Goal: Task Accomplishment & Management: Use online tool/utility

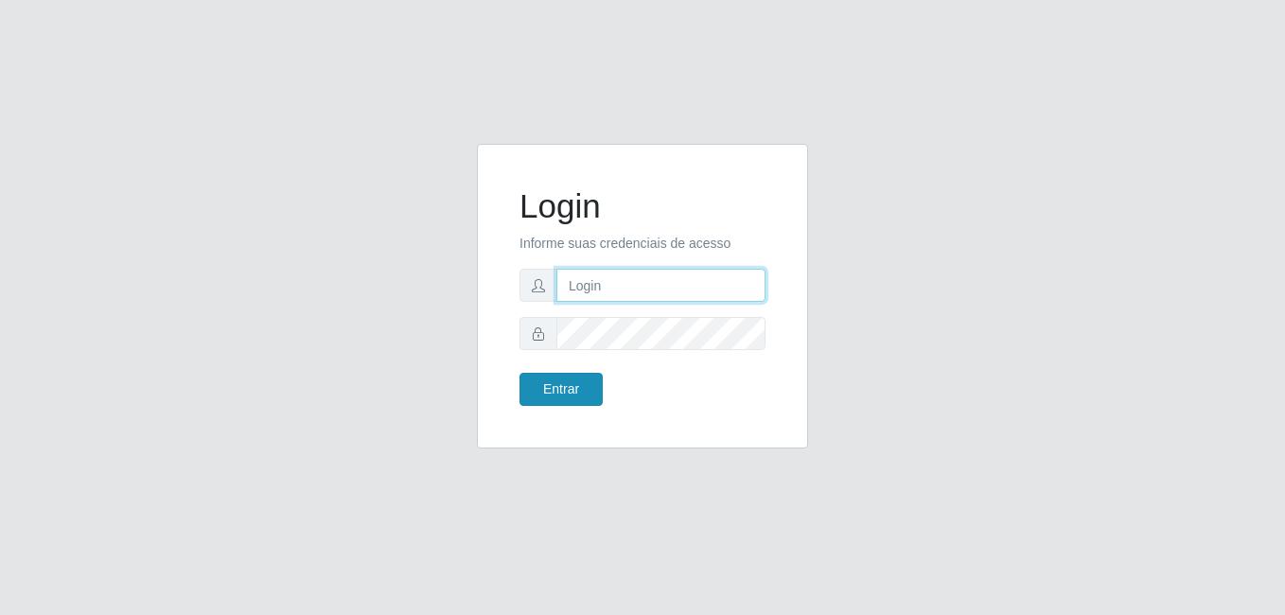
type input "[PERSON_NAME]"
click at [575, 380] on button "Entrar" at bounding box center [561, 389] width 83 height 33
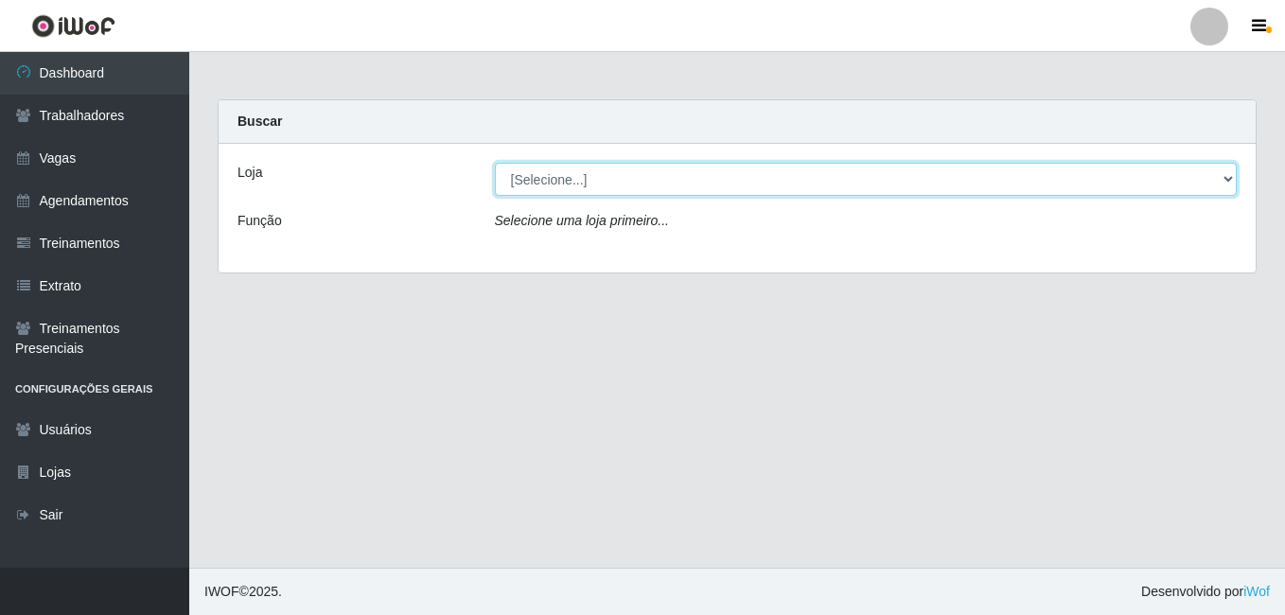
click at [663, 186] on select "[Selecione...] [PERSON_NAME]" at bounding box center [866, 179] width 743 height 33
select select "230"
click at [495, 163] on select "[Selecione...] [PERSON_NAME]" at bounding box center [866, 179] width 743 height 33
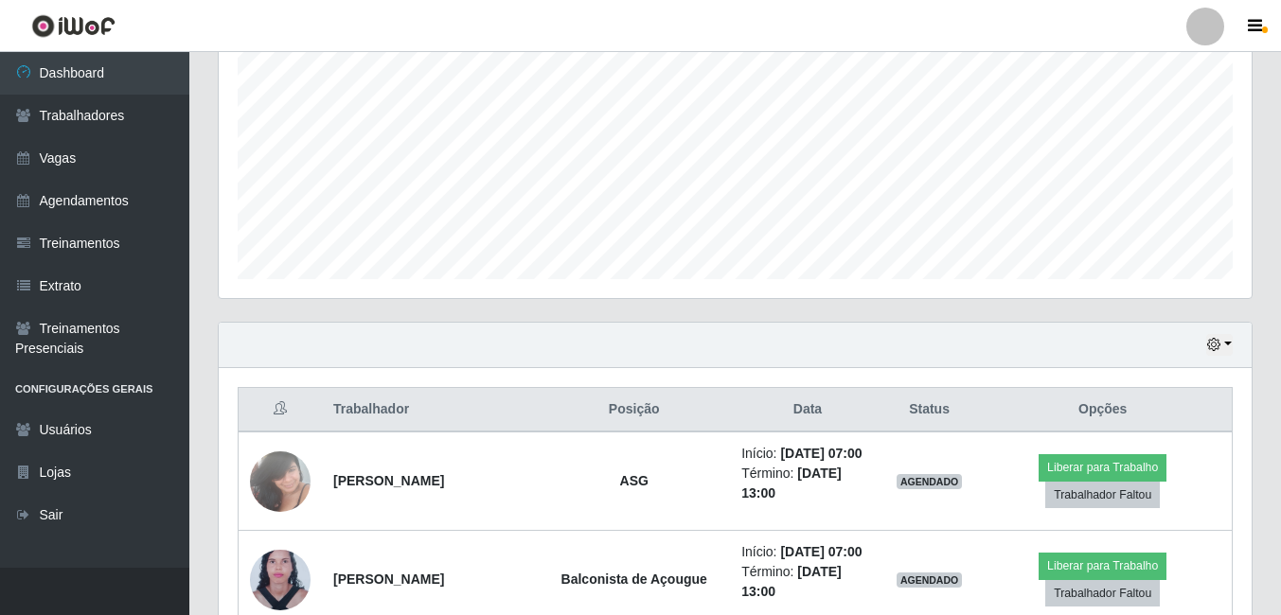
scroll to position [568, 0]
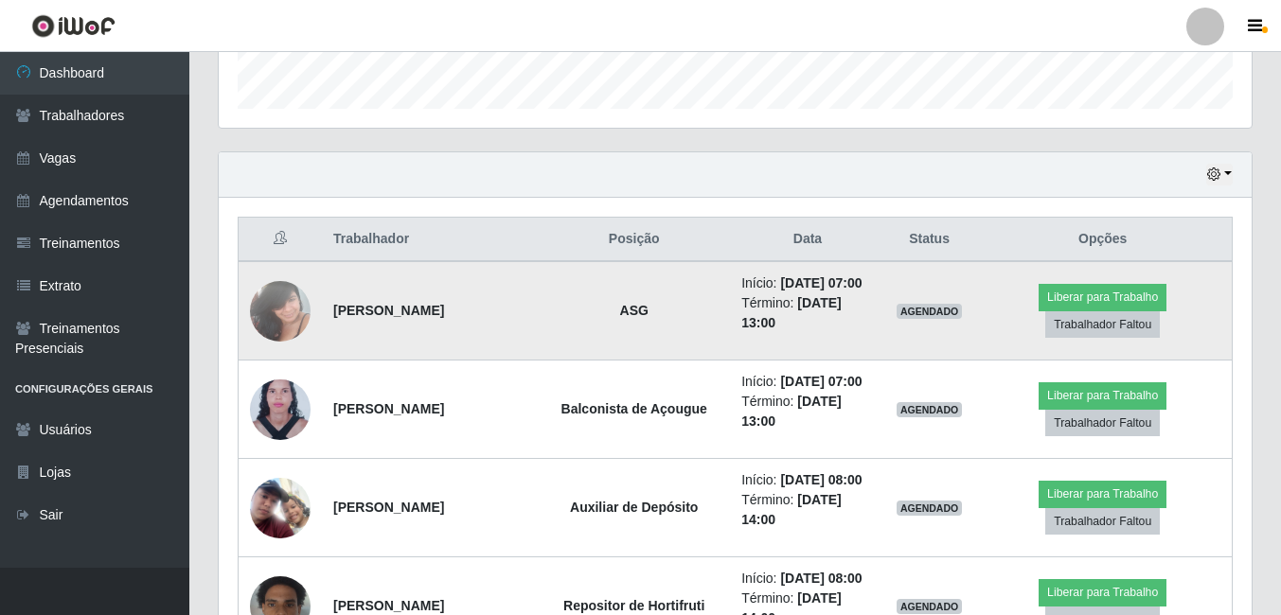
click at [286, 303] on img at bounding box center [280, 311] width 61 height 80
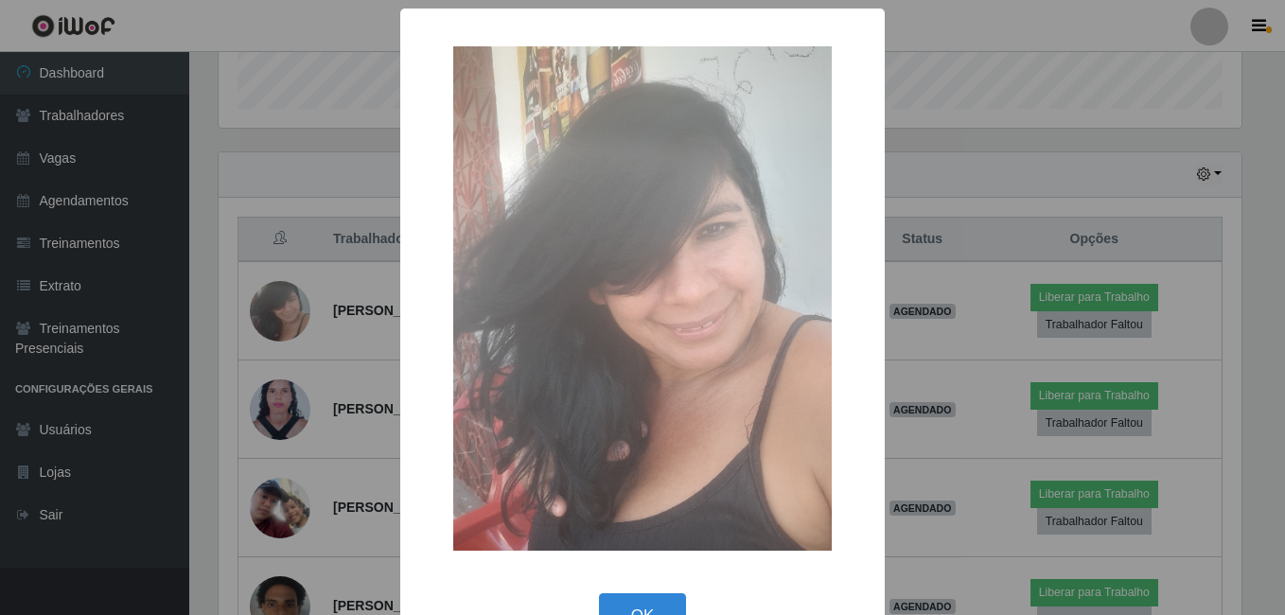
click at [310, 262] on div "× OK Cancel" at bounding box center [642, 307] width 1285 height 615
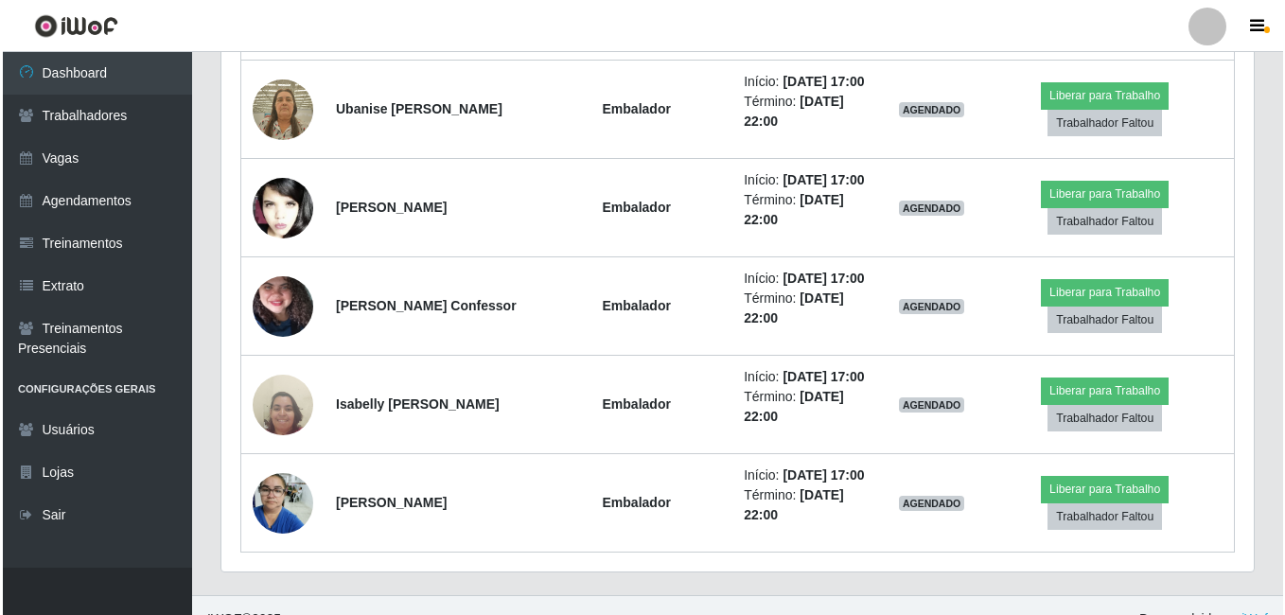
scroll to position [2083, 0]
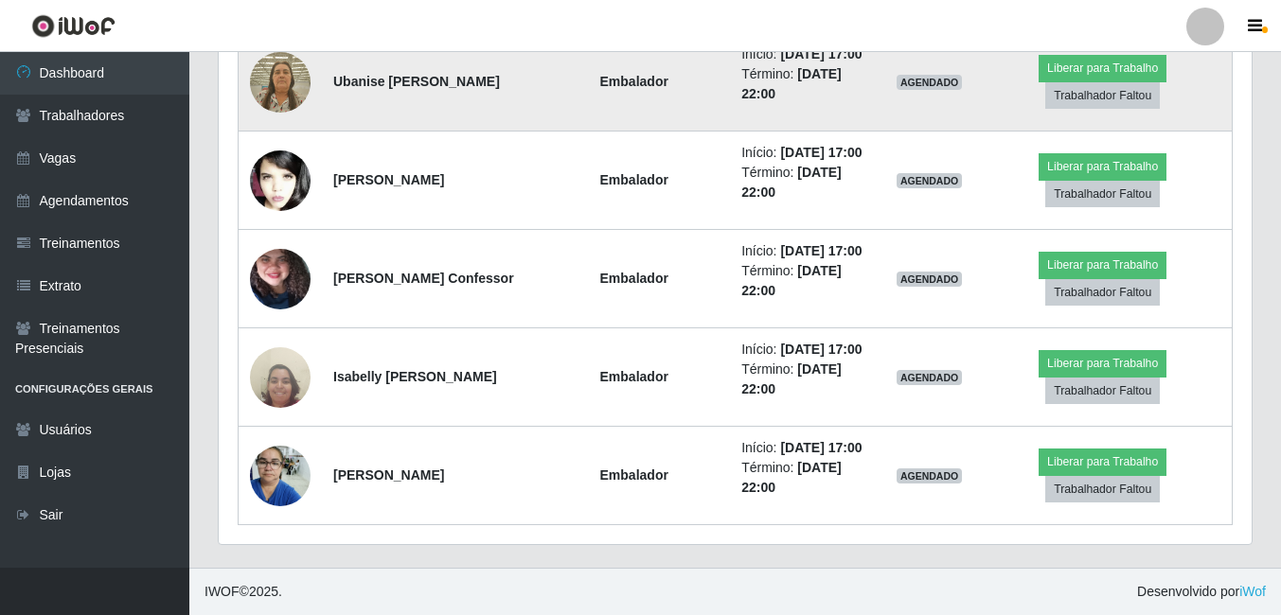
click at [282, 122] on img at bounding box center [280, 82] width 61 height 80
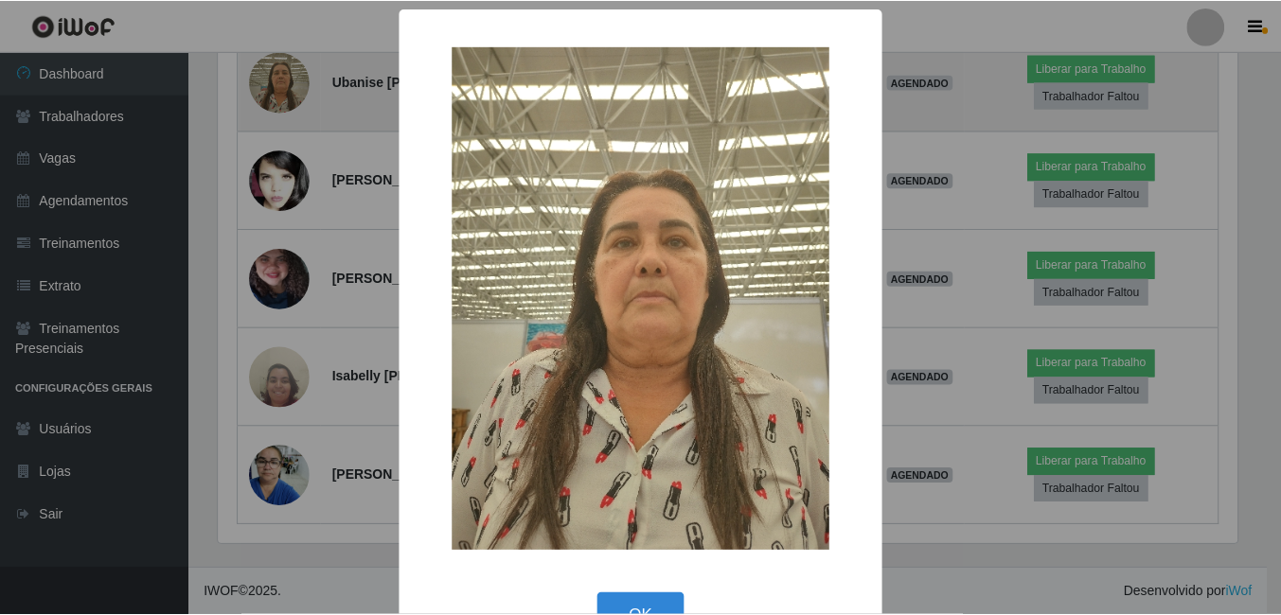
scroll to position [393, 1023]
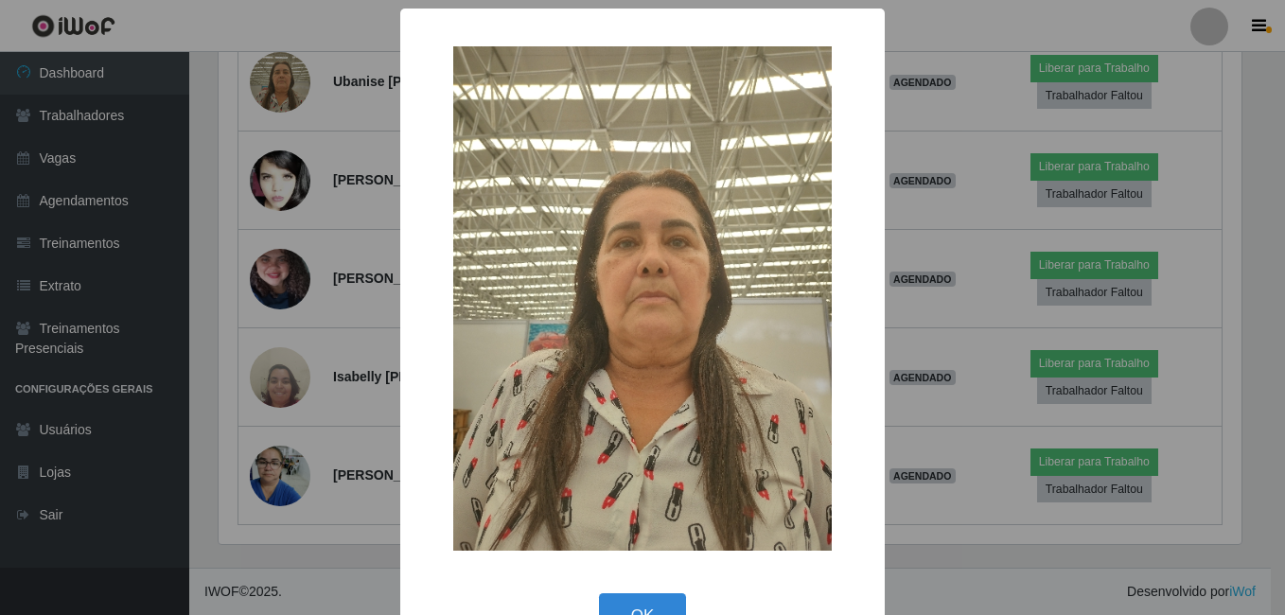
click at [242, 399] on div "× OK Cancel" at bounding box center [642, 307] width 1285 height 615
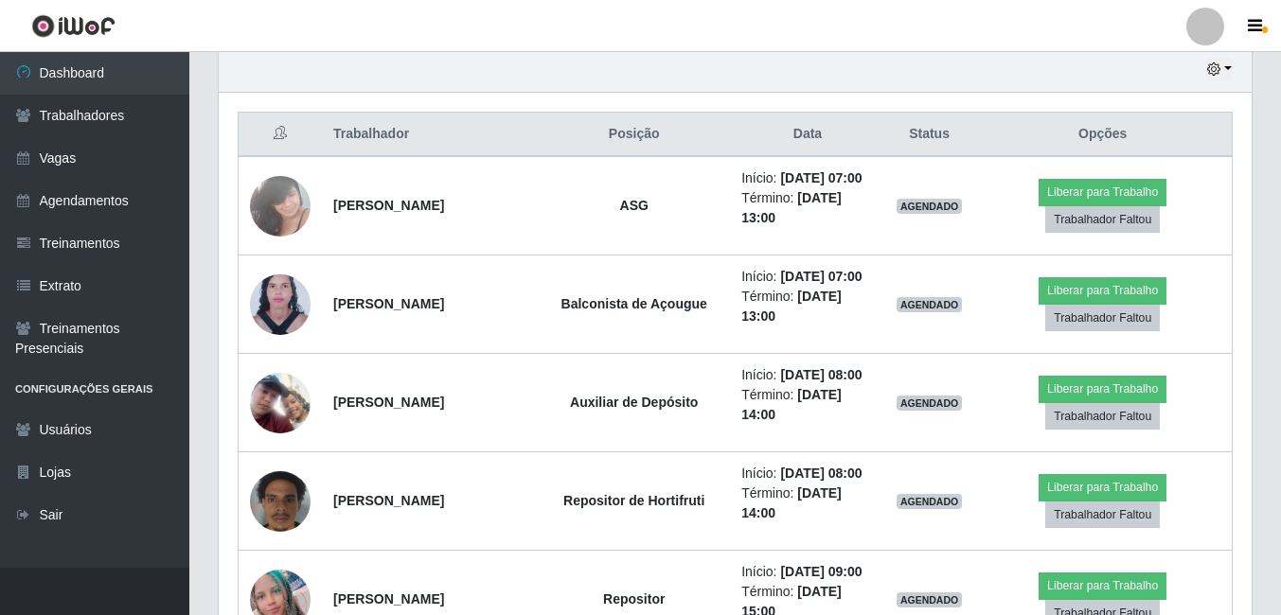
scroll to position [636, 0]
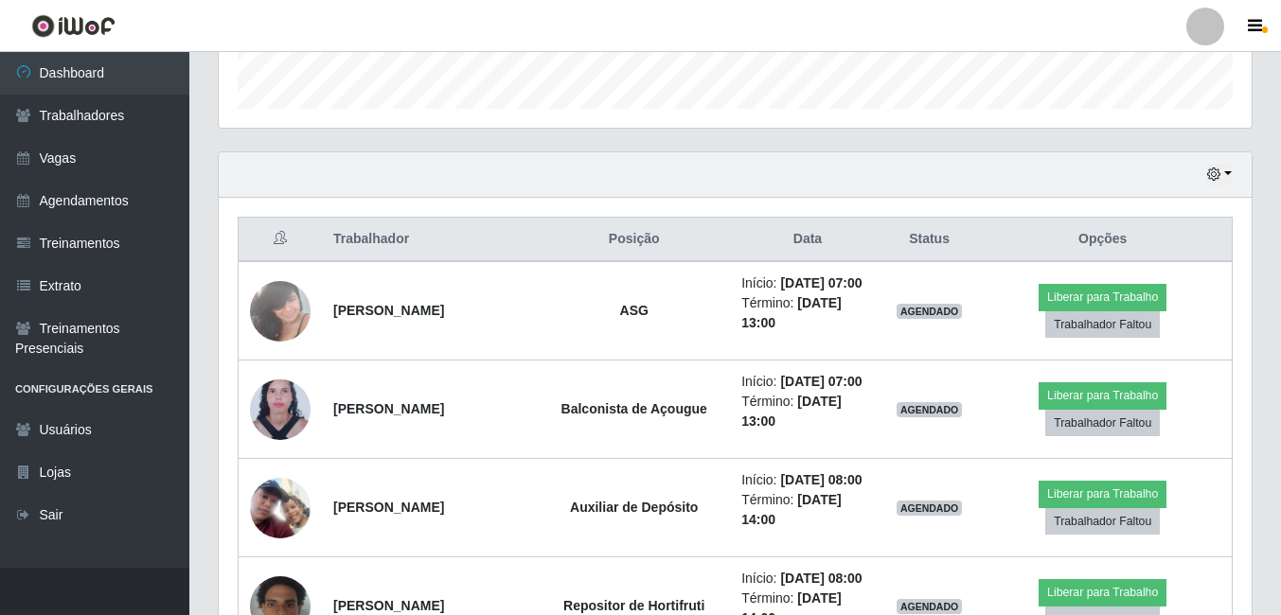
scroll to position [447, 0]
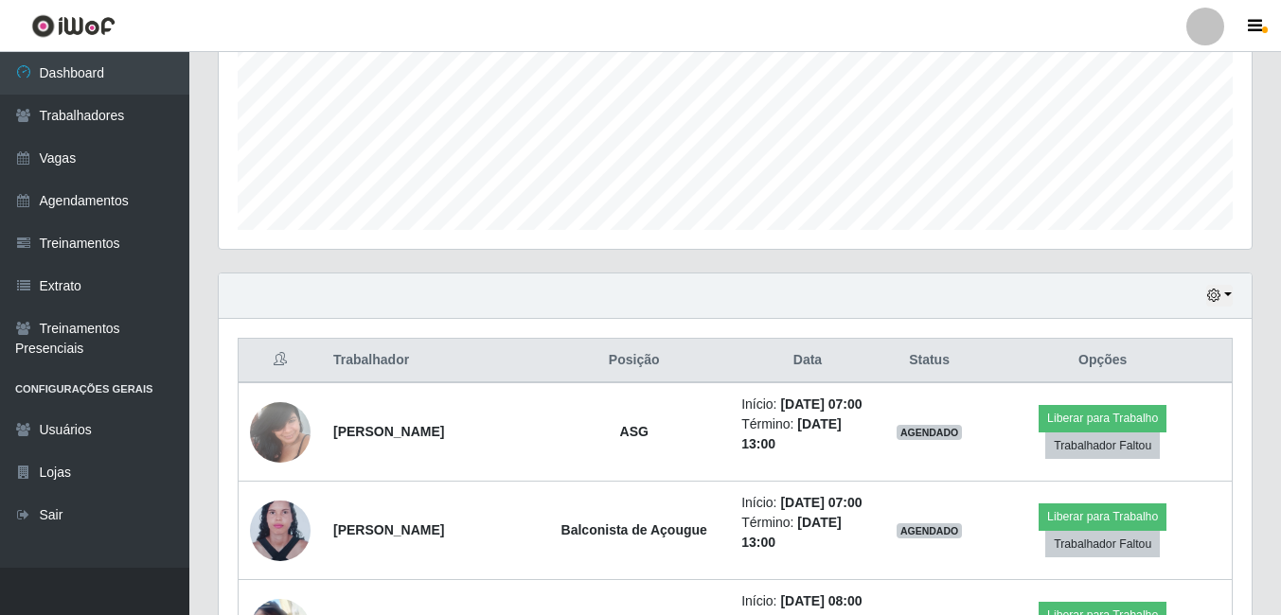
click at [1235, 295] on div "Hoje 1 dia 3 dias 1 Semana Não encerrados" at bounding box center [735, 296] width 1033 height 45
click at [1224, 297] on button "button" at bounding box center [1219, 296] width 27 height 22
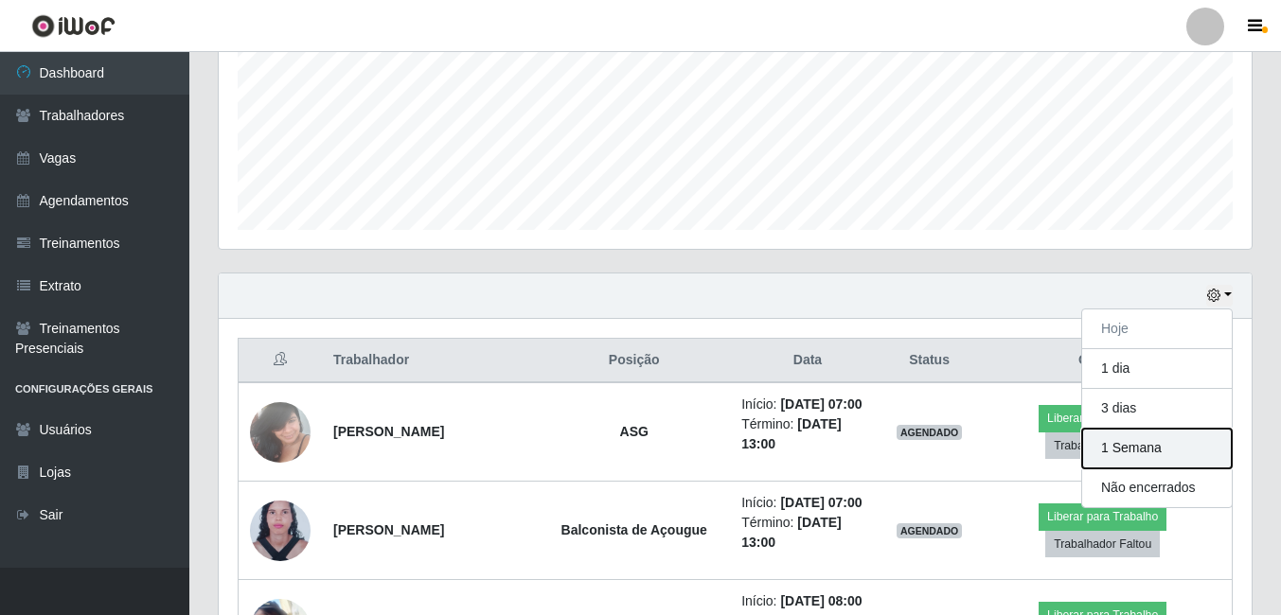
click at [1138, 440] on button "1 Semana" at bounding box center [1157, 449] width 150 height 40
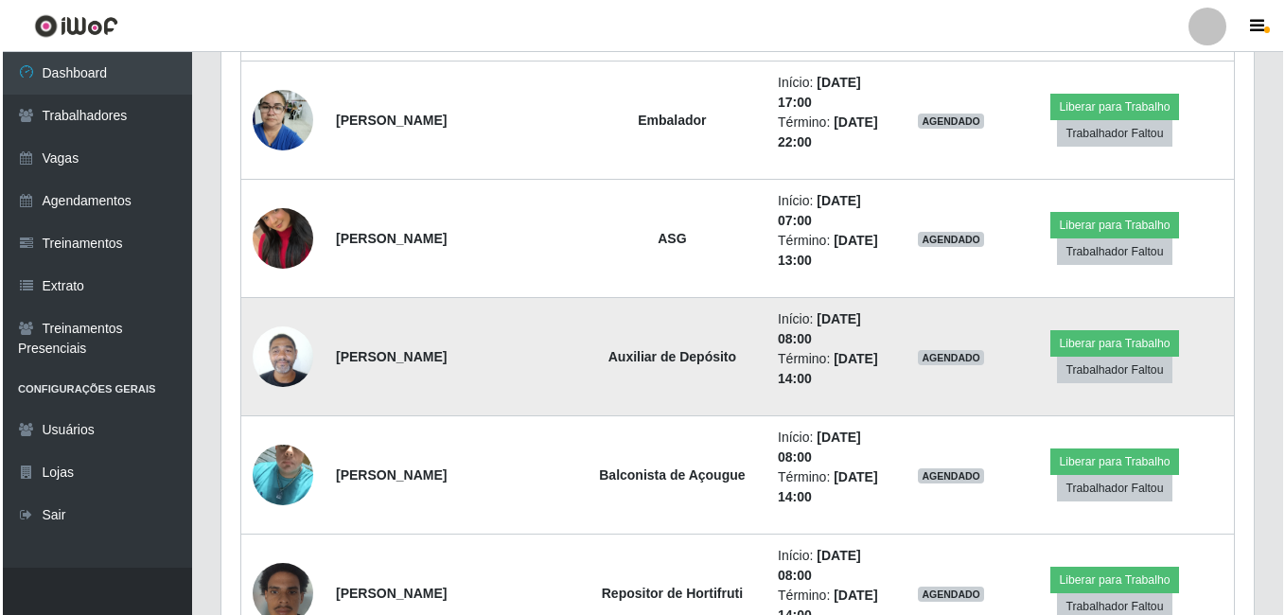
scroll to position [2813, 0]
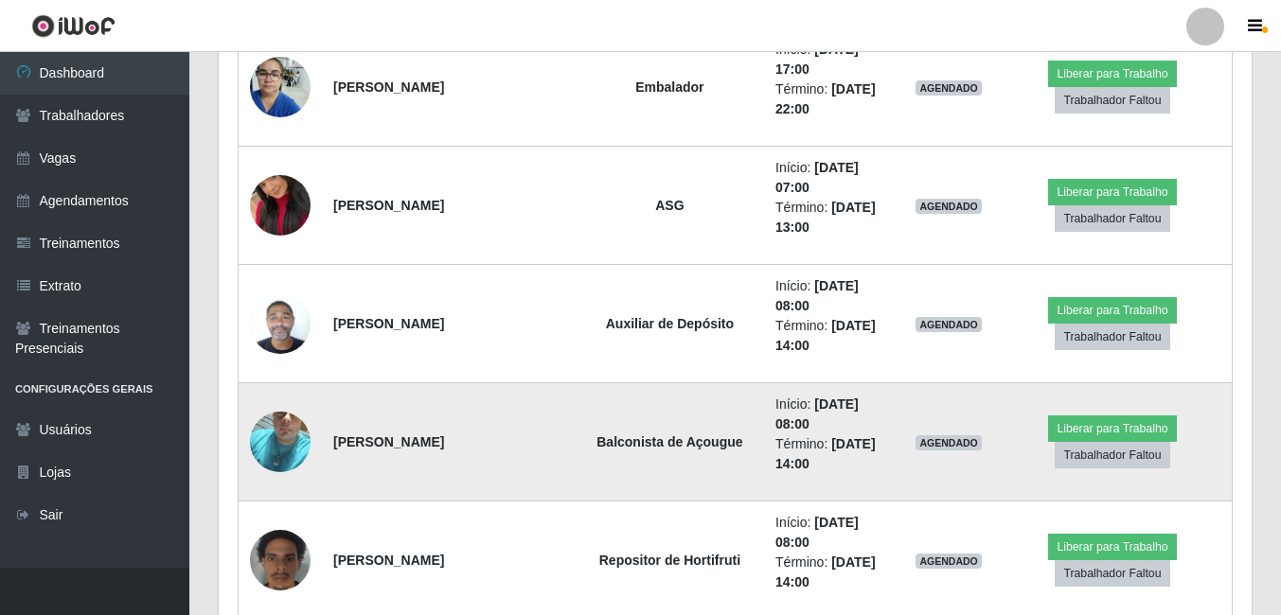
click at [285, 435] on img at bounding box center [280, 442] width 61 height 108
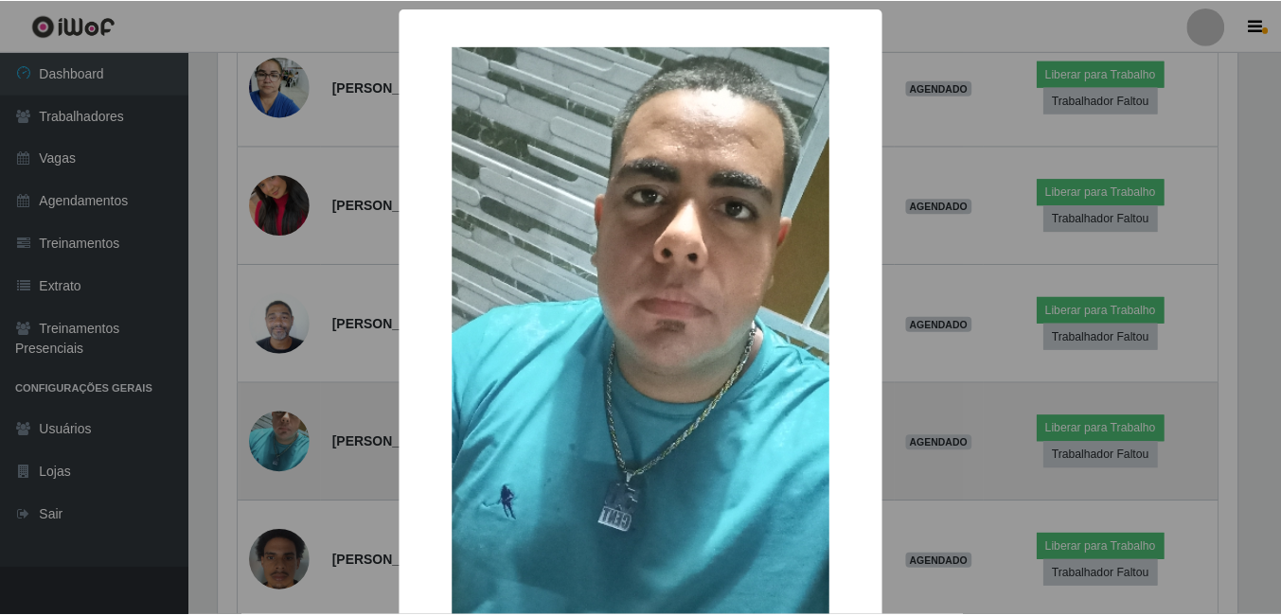
scroll to position [393, 1023]
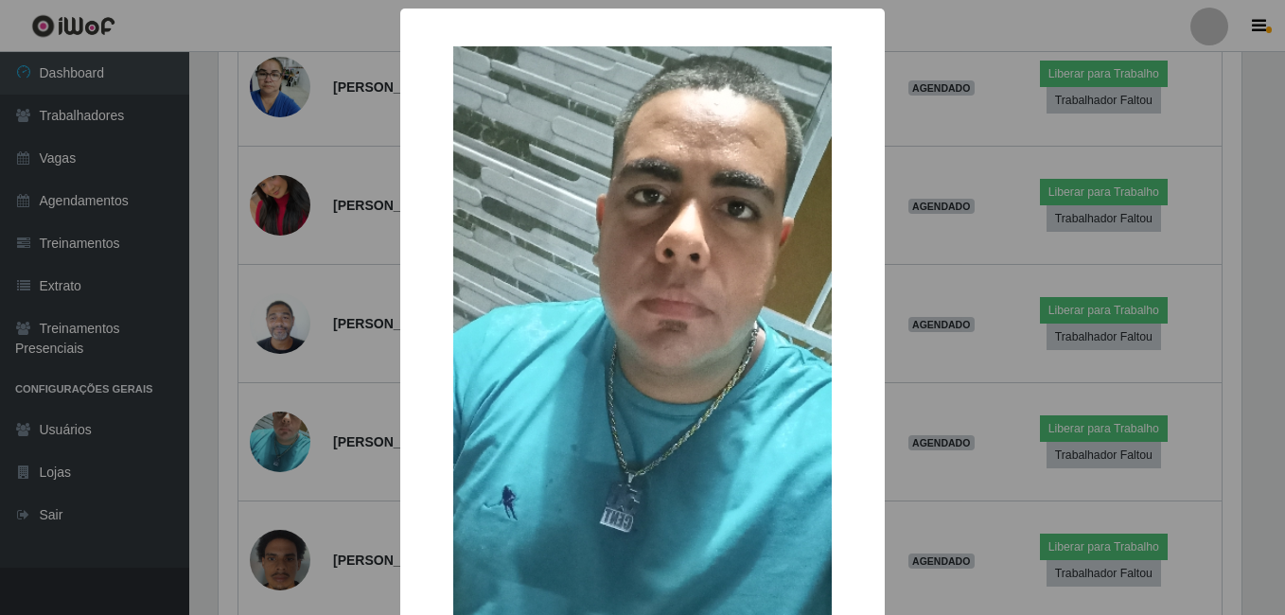
click at [288, 418] on div "× OK Cancel" at bounding box center [642, 307] width 1285 height 615
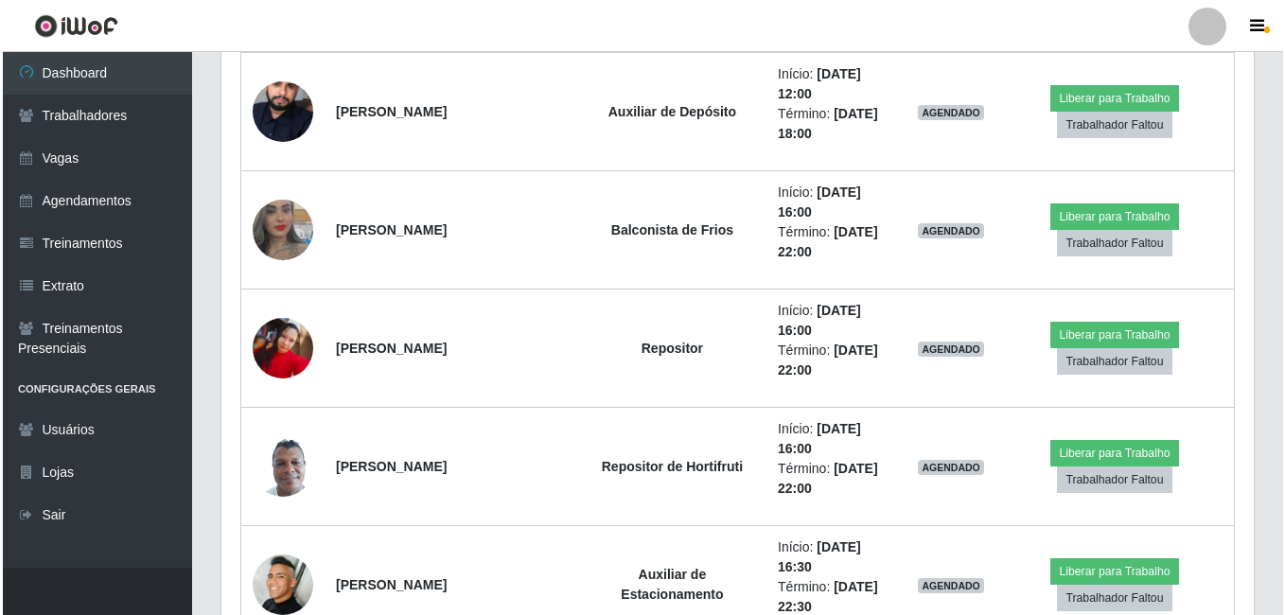
scroll to position [3855, 0]
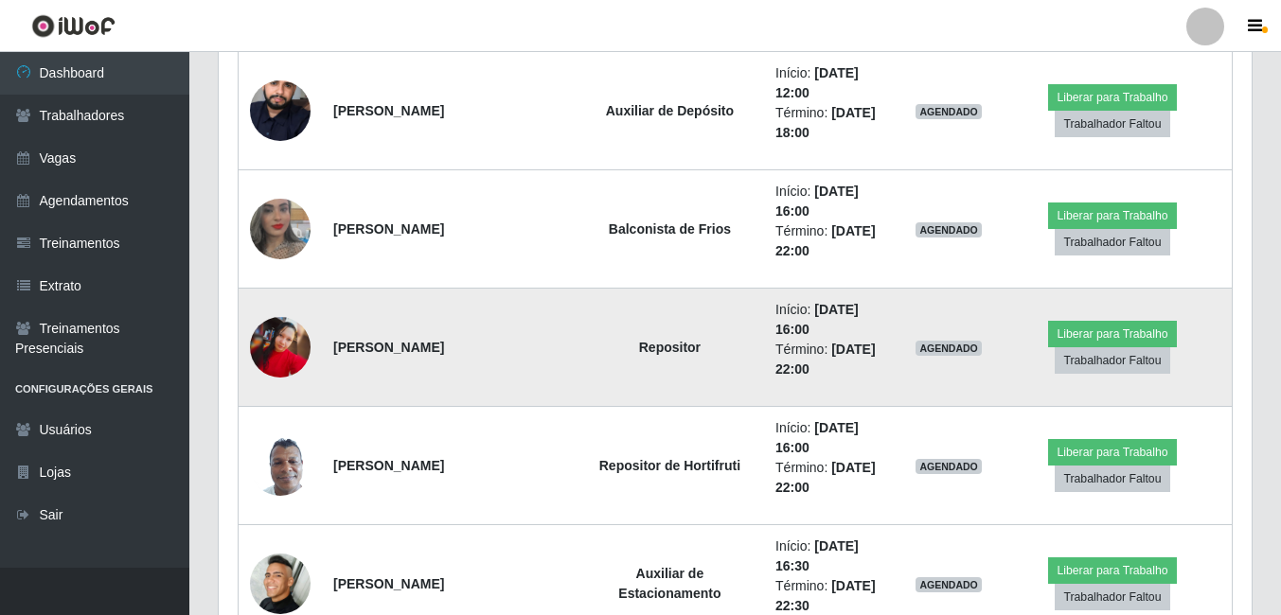
click at [285, 354] on img at bounding box center [280, 347] width 61 height 61
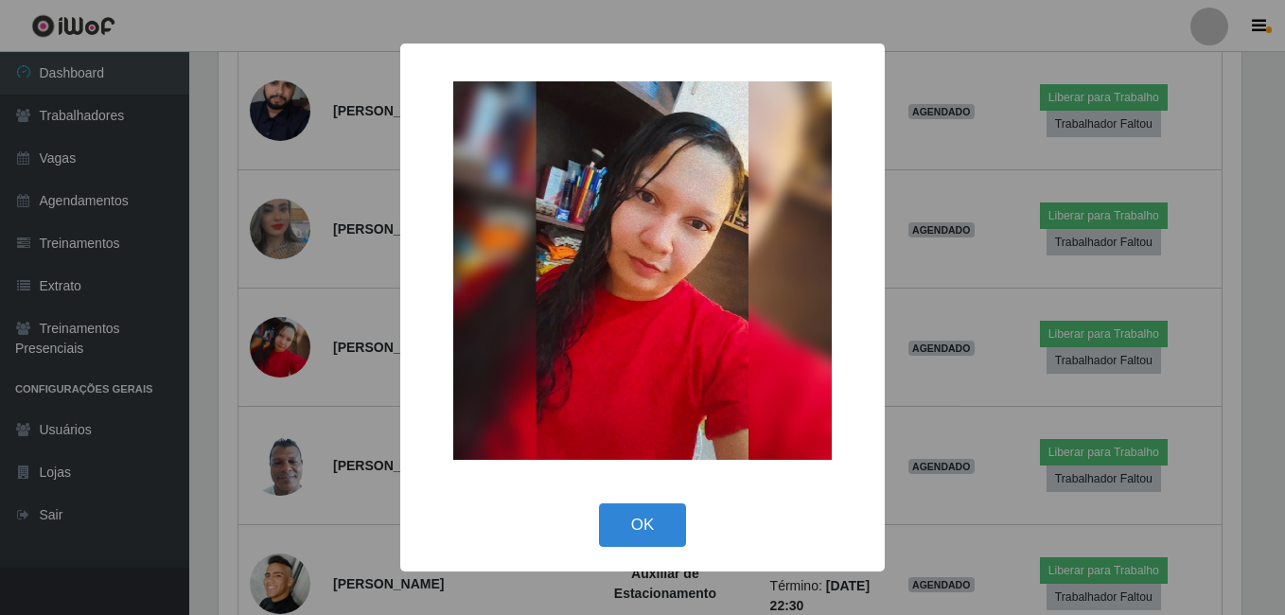
click at [268, 381] on div "× OK Cancel" at bounding box center [642, 307] width 1285 height 615
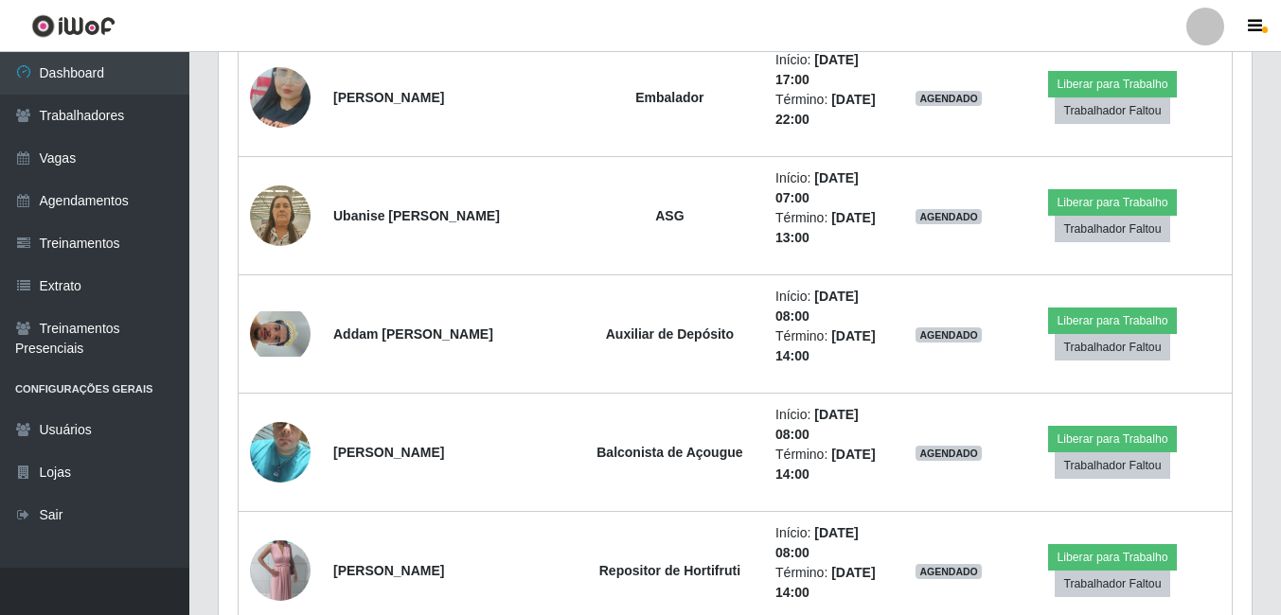
scroll to position [4991, 0]
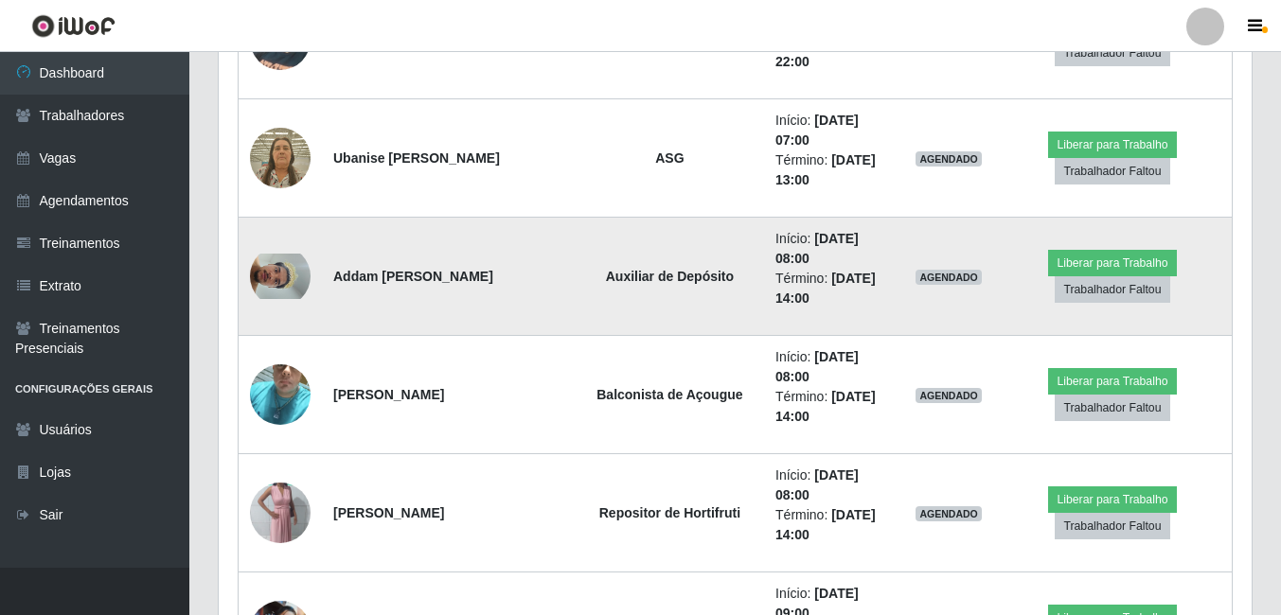
click at [290, 276] on img at bounding box center [280, 276] width 61 height 45
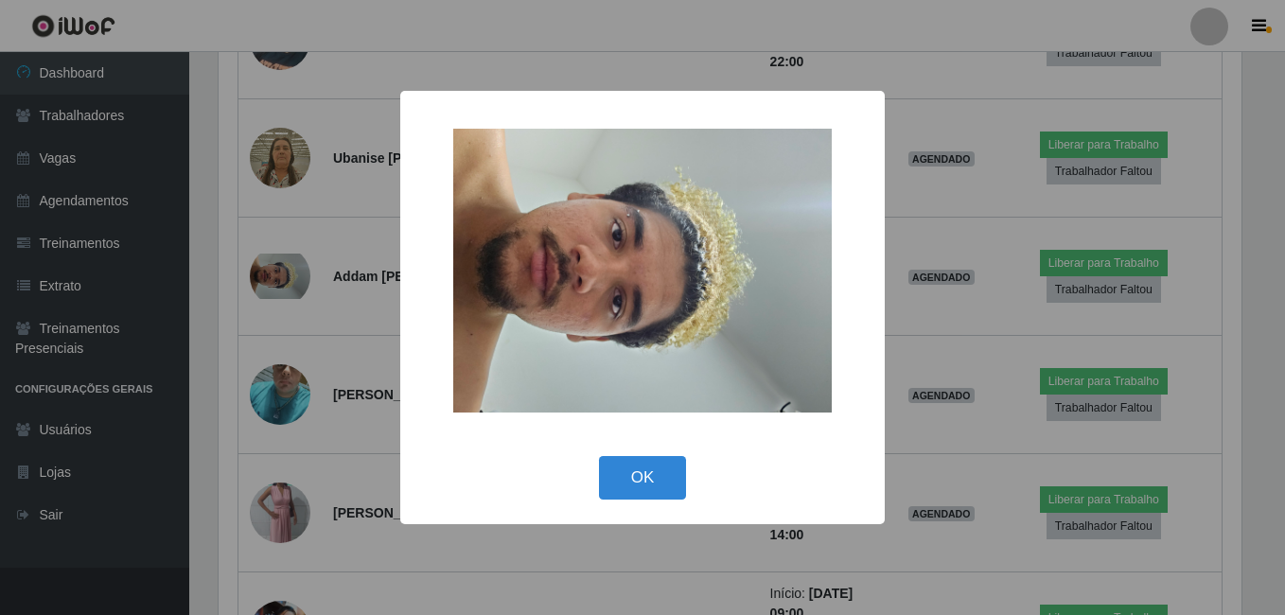
click at [283, 305] on div "× OK Cancel" at bounding box center [642, 307] width 1285 height 615
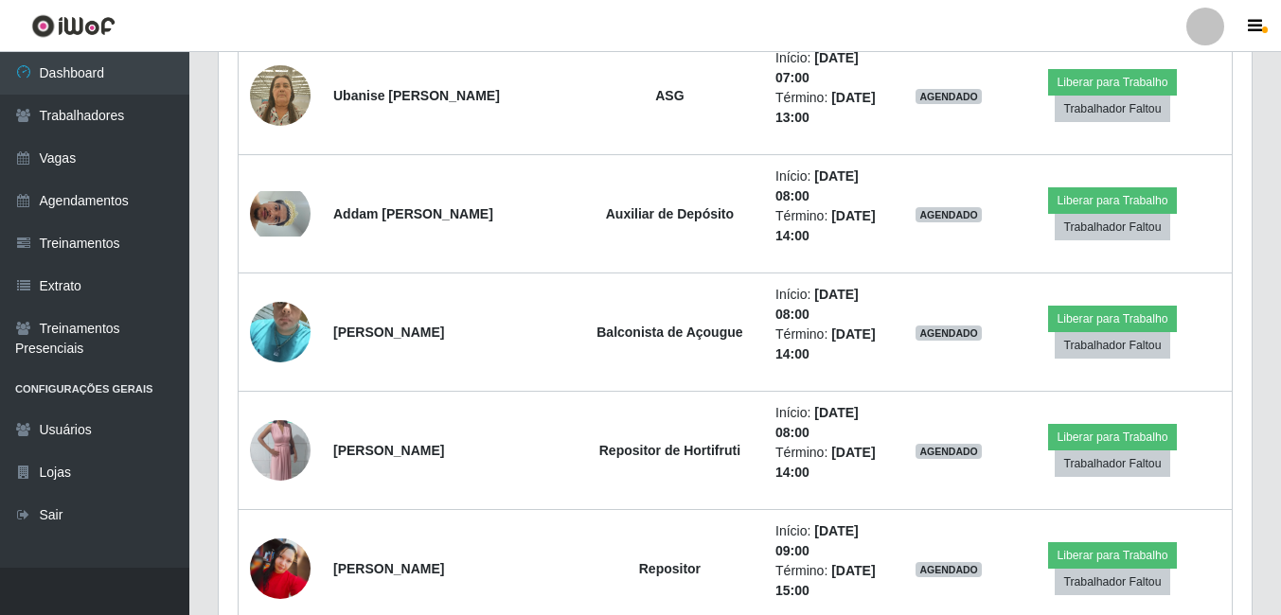
scroll to position [5085, 0]
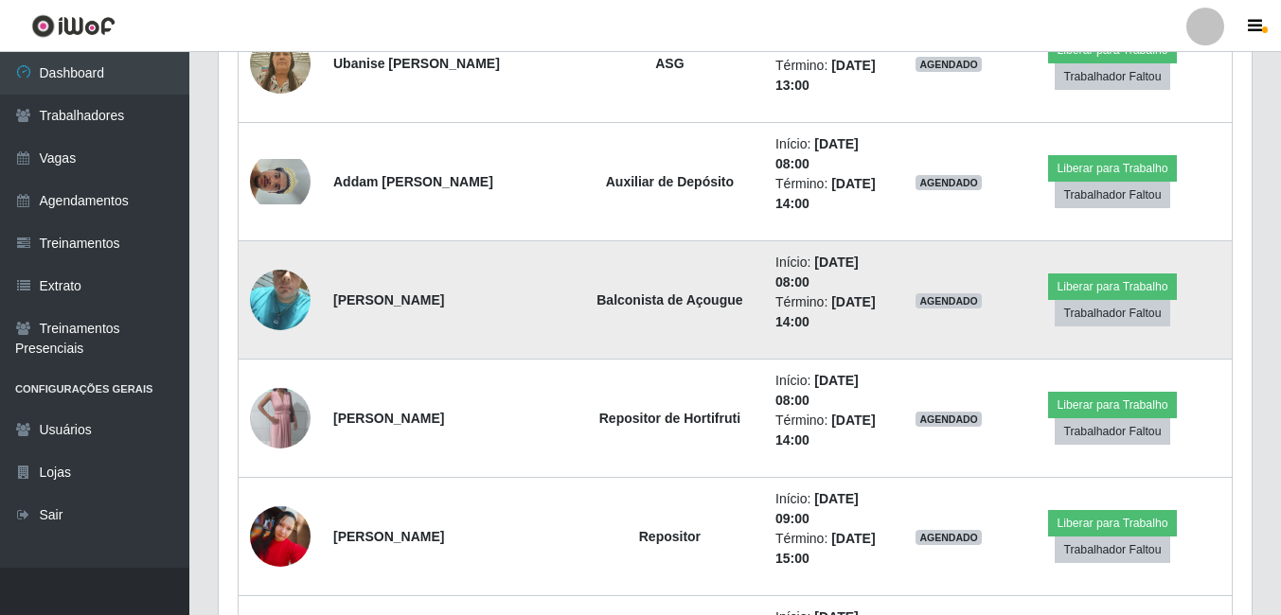
click at [283, 306] on img at bounding box center [280, 300] width 61 height 108
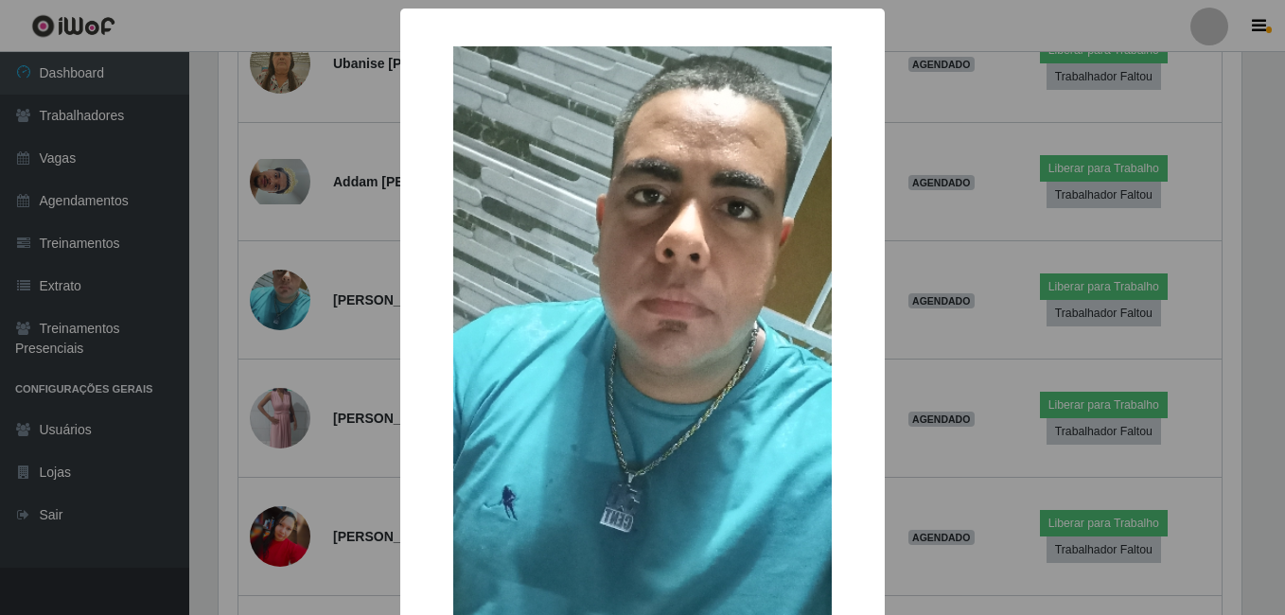
click at [276, 322] on div "× OK Cancel" at bounding box center [642, 307] width 1285 height 615
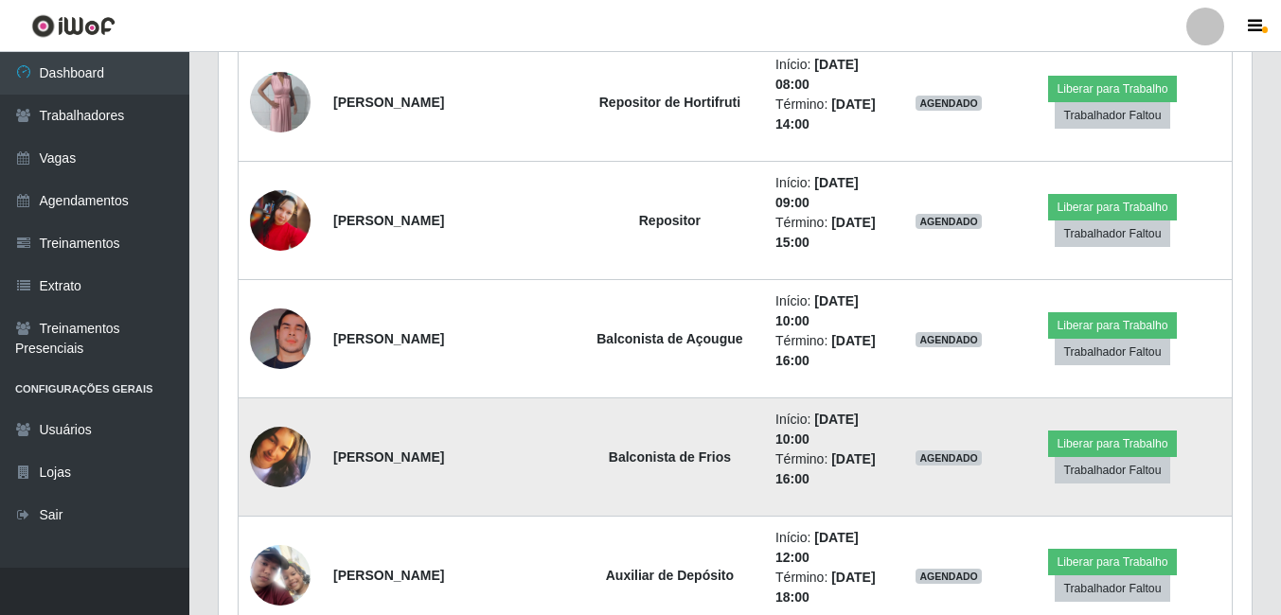
scroll to position [0, 0]
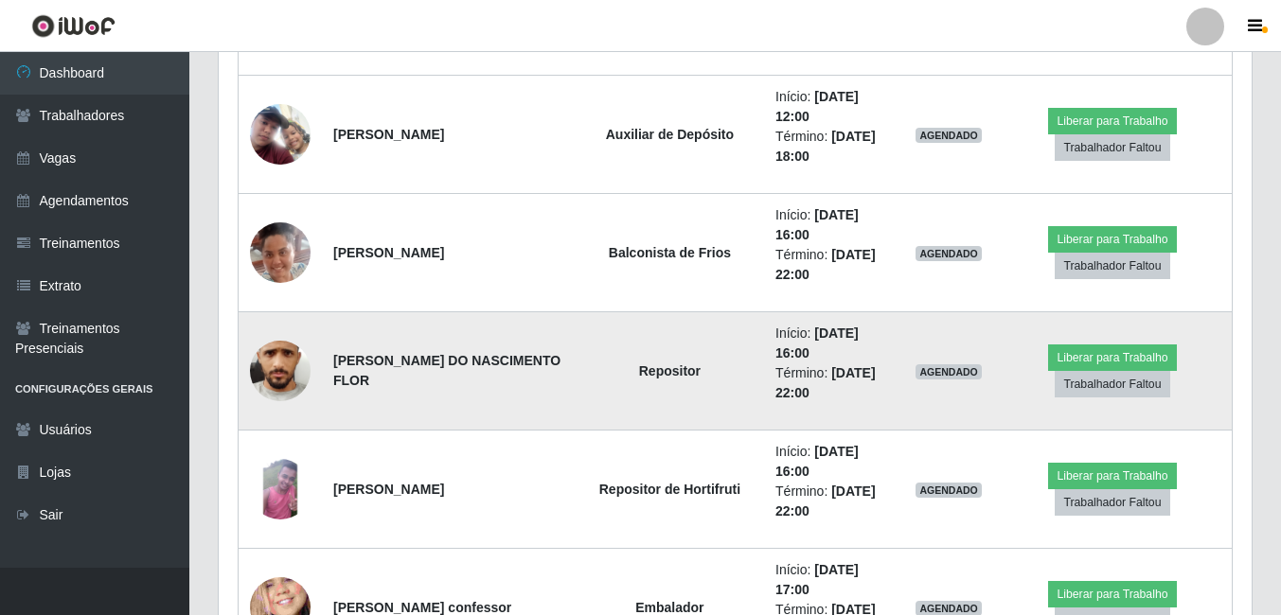
click at [285, 359] on img at bounding box center [280, 371] width 61 height 134
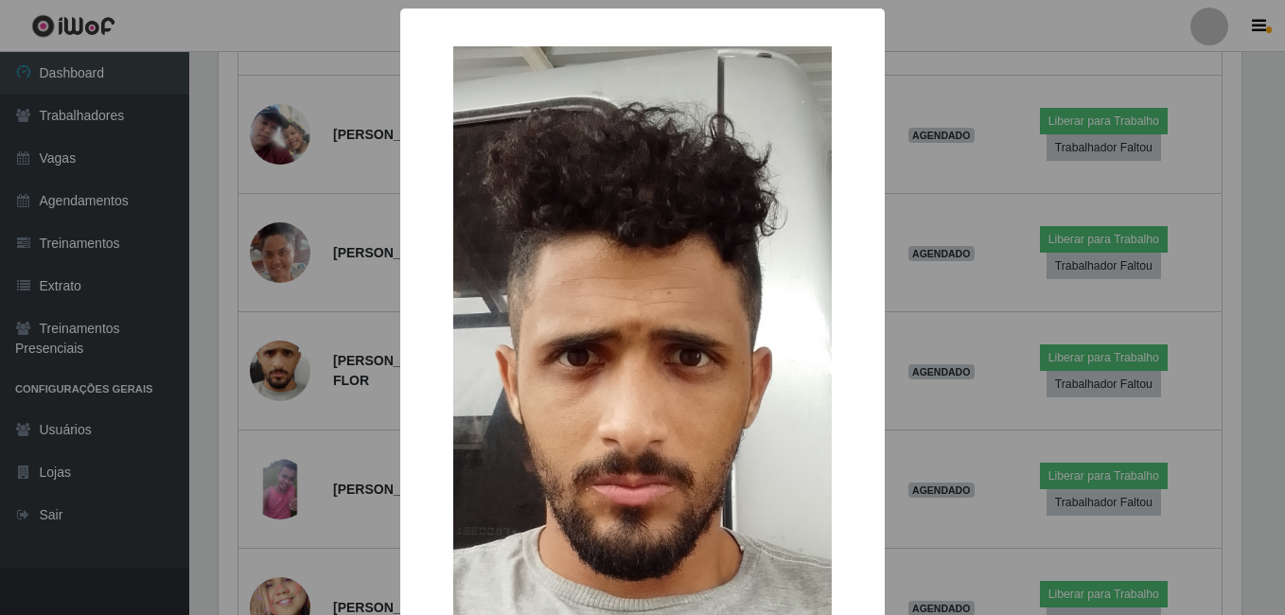
click at [272, 361] on div "× OK Cancel" at bounding box center [642, 307] width 1285 height 615
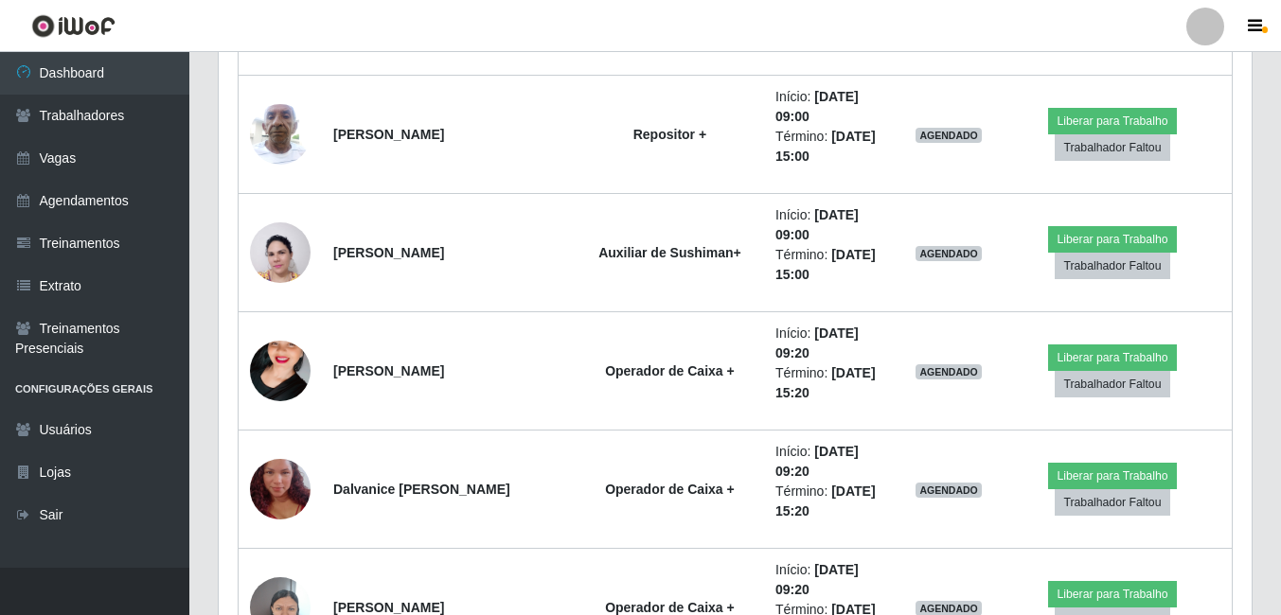
click at [272, 361] on img at bounding box center [280, 371] width 61 height 108
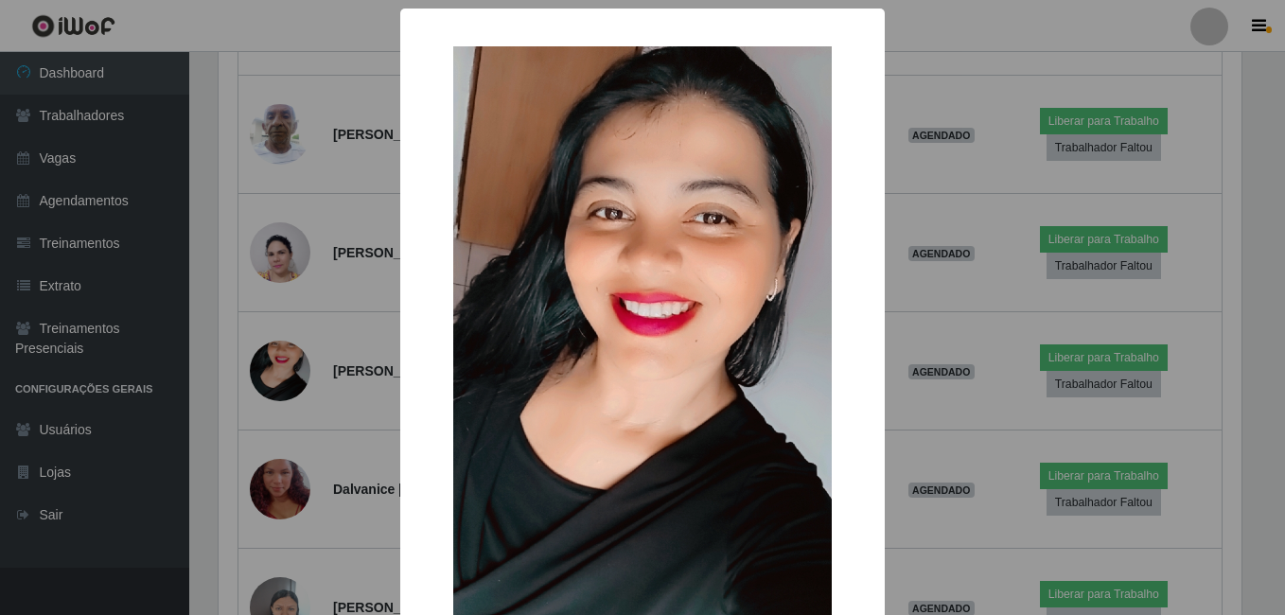
click at [281, 344] on div "× OK Cancel" at bounding box center [642, 307] width 1285 height 615
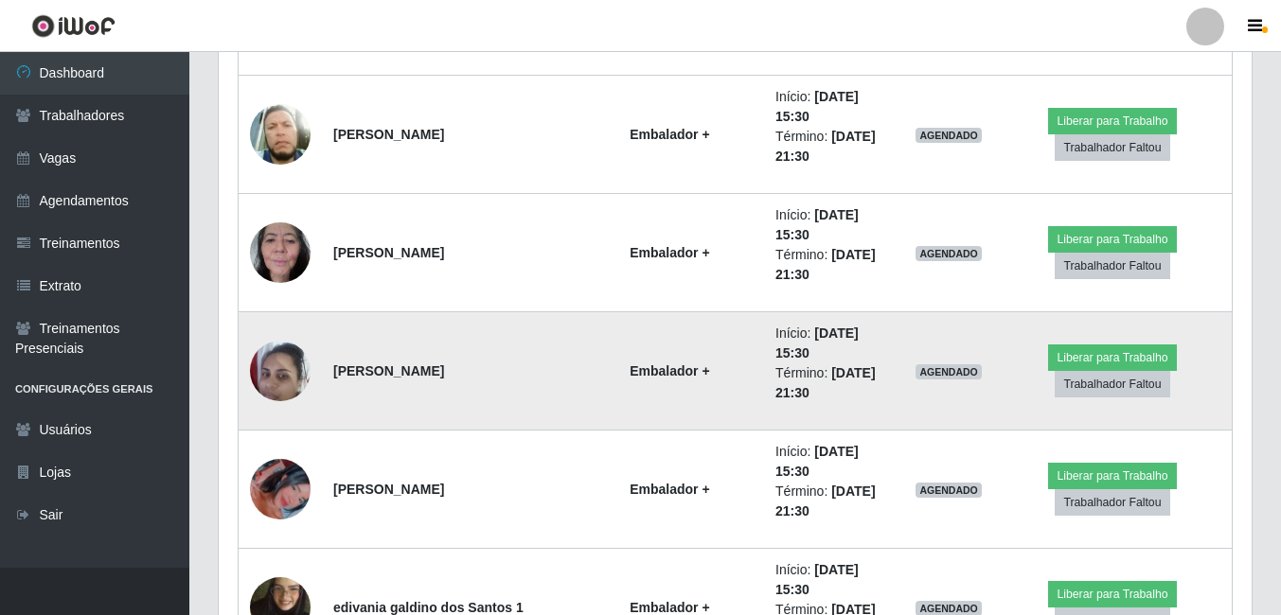
click at [296, 386] on img at bounding box center [280, 370] width 61 height 80
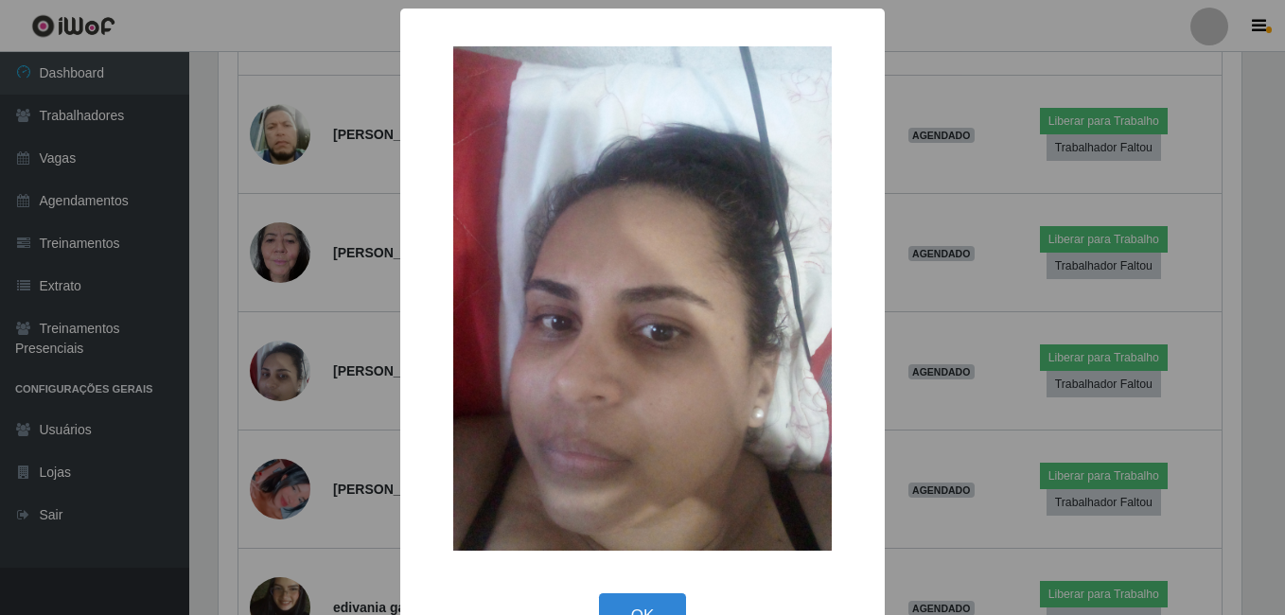
click at [276, 403] on div "× OK Cancel" at bounding box center [642, 307] width 1285 height 615
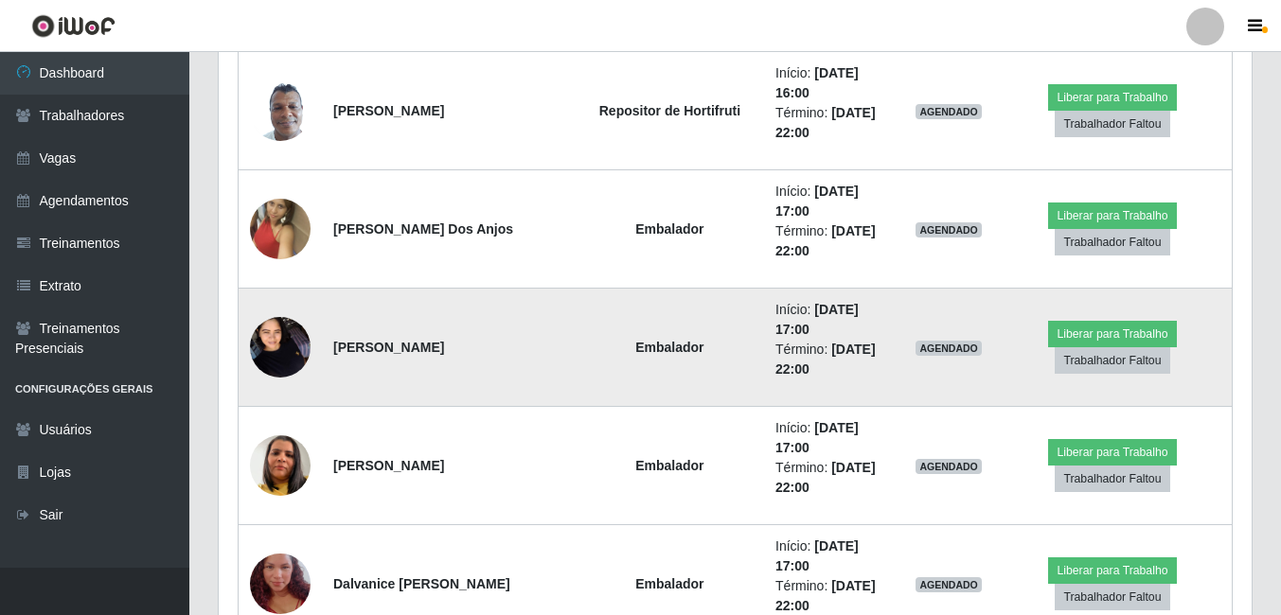
click at [288, 346] on img at bounding box center [280, 347] width 61 height 80
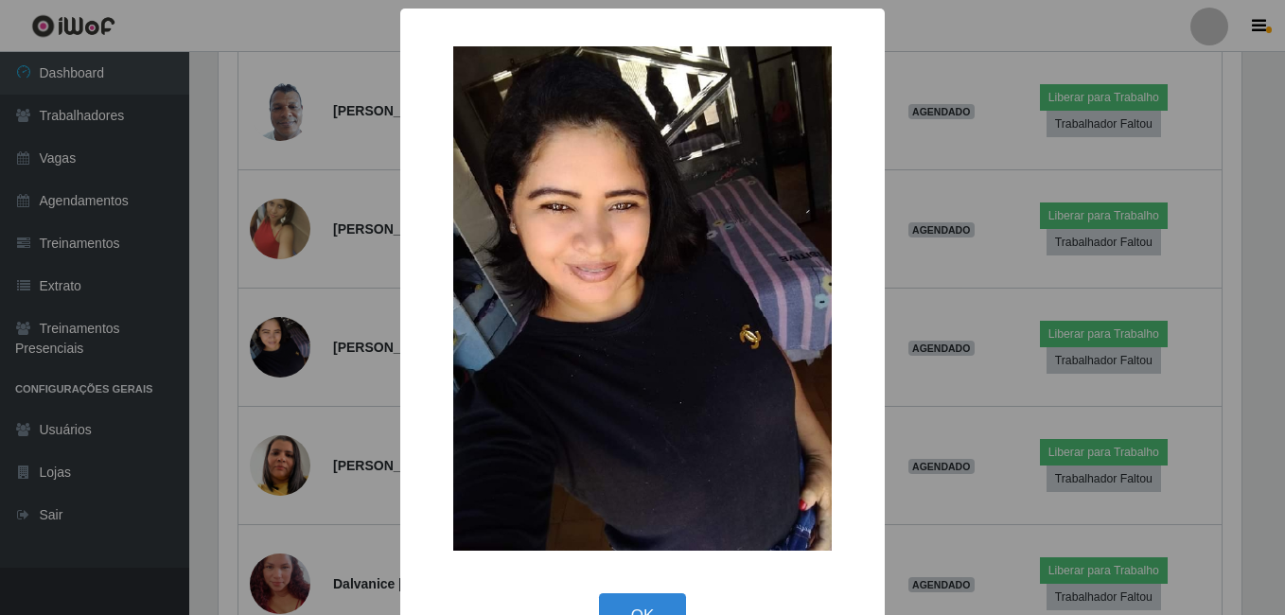
click at [238, 372] on div "× OK Cancel" at bounding box center [642, 307] width 1285 height 615
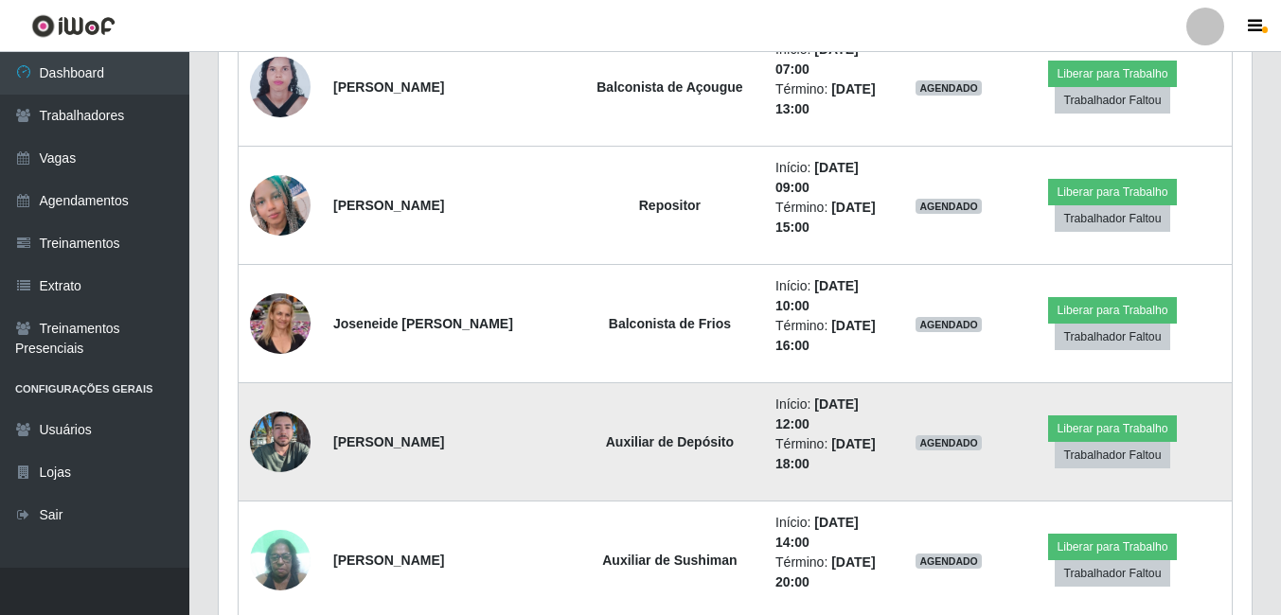
click at [282, 434] on img at bounding box center [280, 441] width 61 height 81
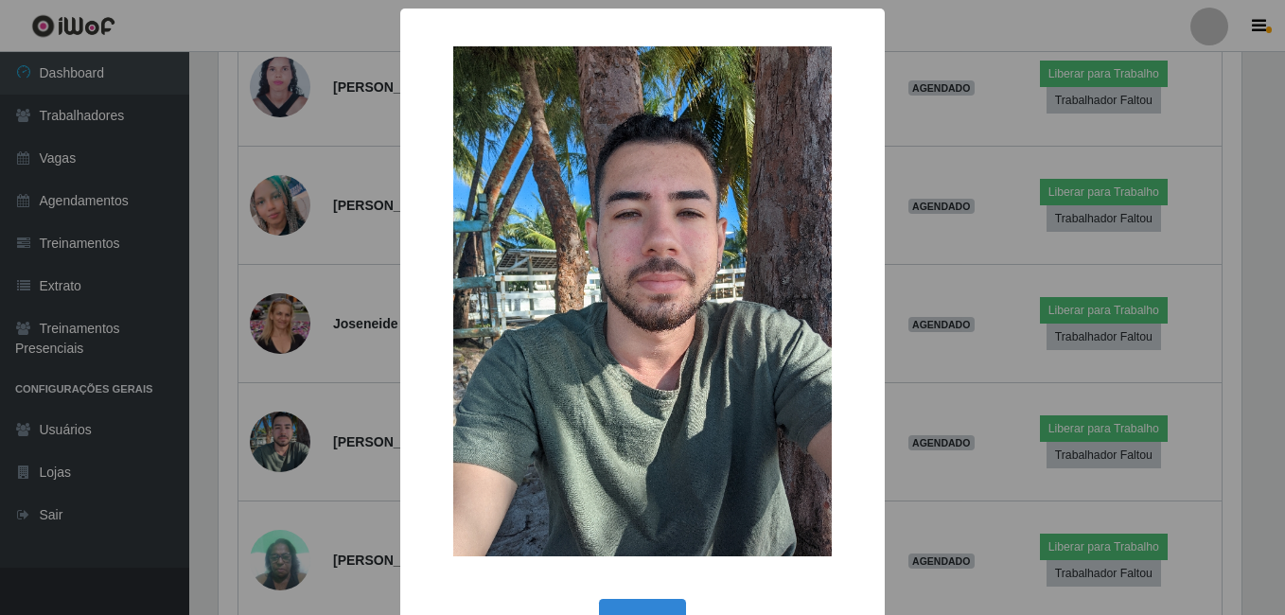
click at [314, 405] on div "× OK Cancel" at bounding box center [642, 307] width 1285 height 615
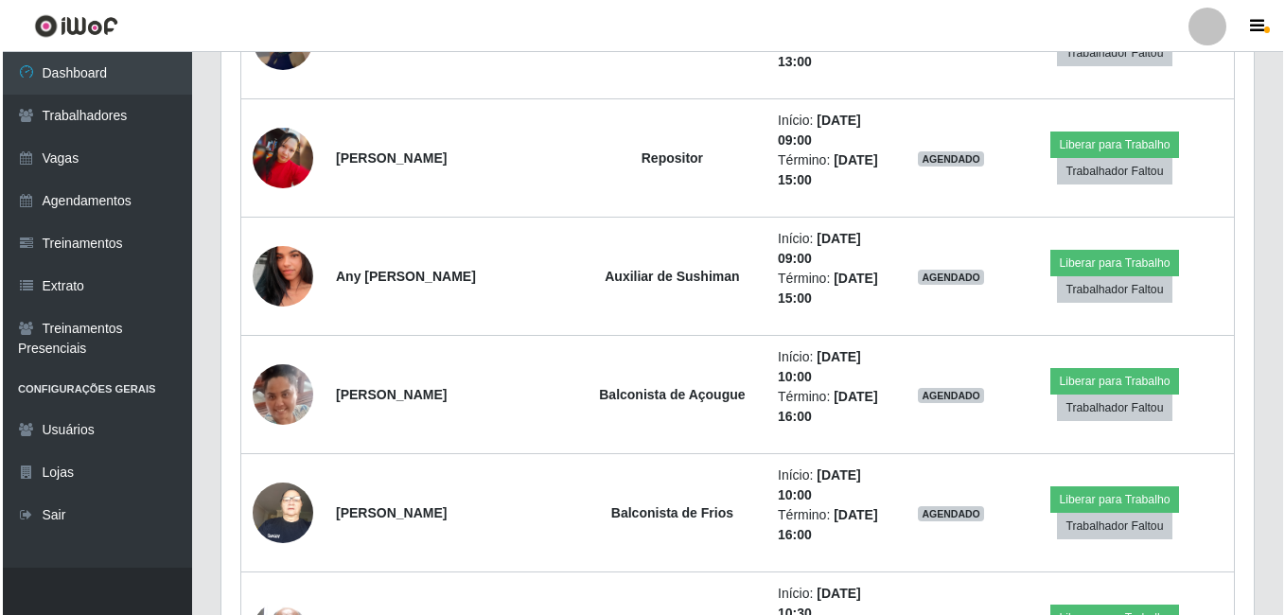
scroll to position [15025, 0]
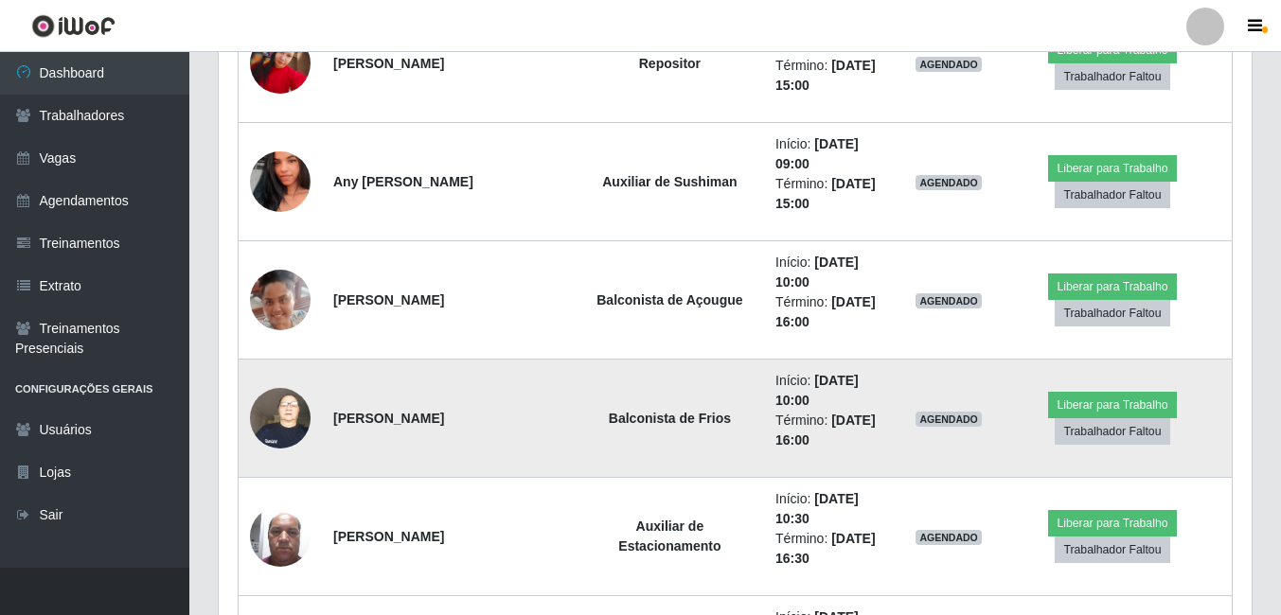
click at [293, 410] on img at bounding box center [280, 418] width 61 height 80
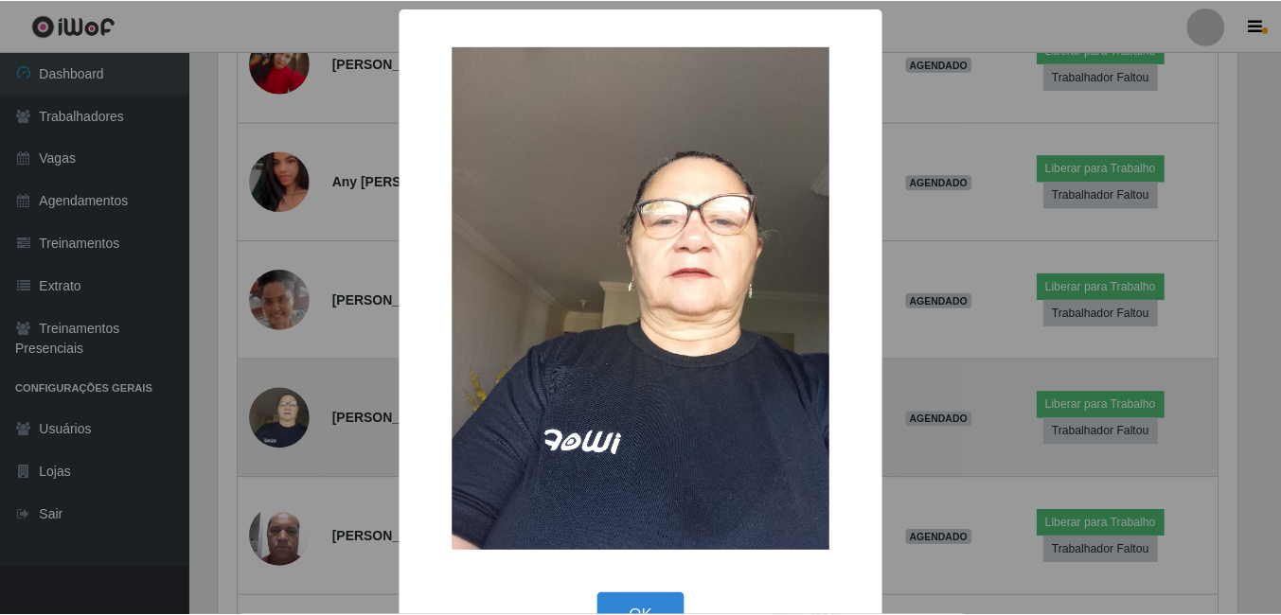
scroll to position [393, 1023]
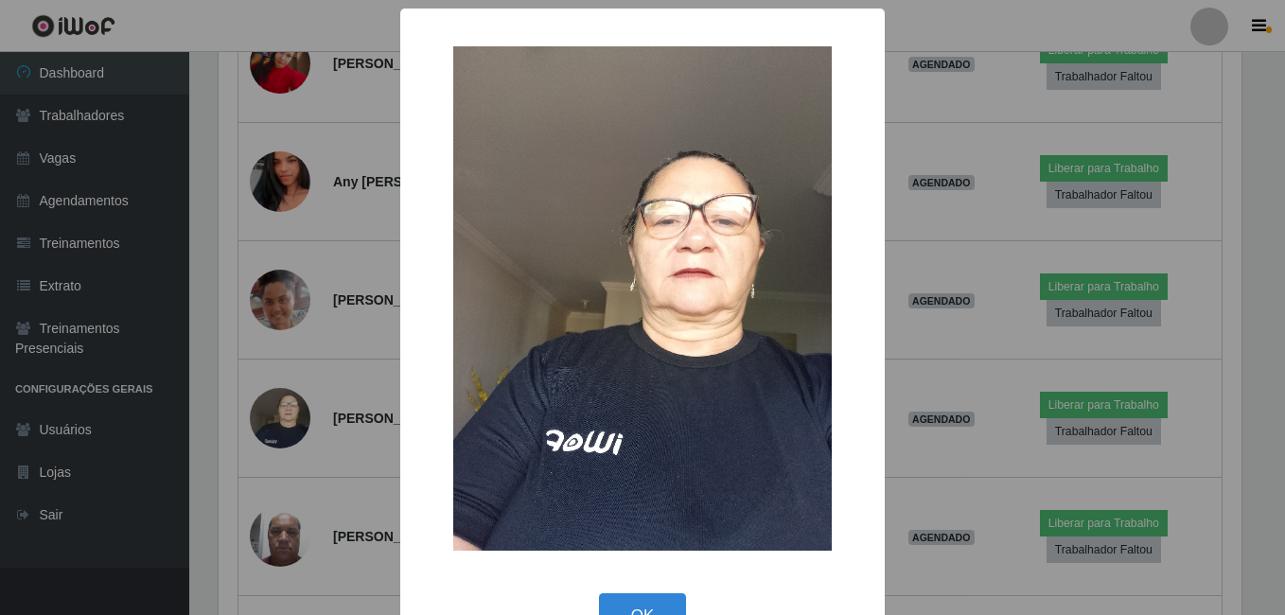
click at [265, 422] on div "× OK Cancel" at bounding box center [642, 307] width 1285 height 615
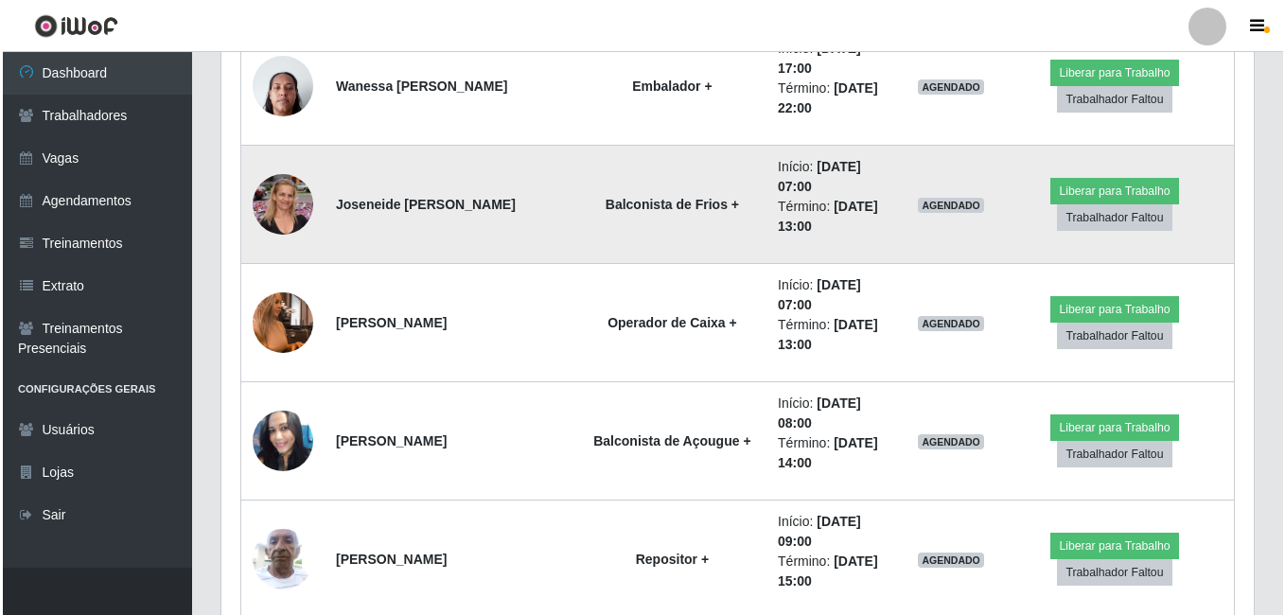
scroll to position [7830, 0]
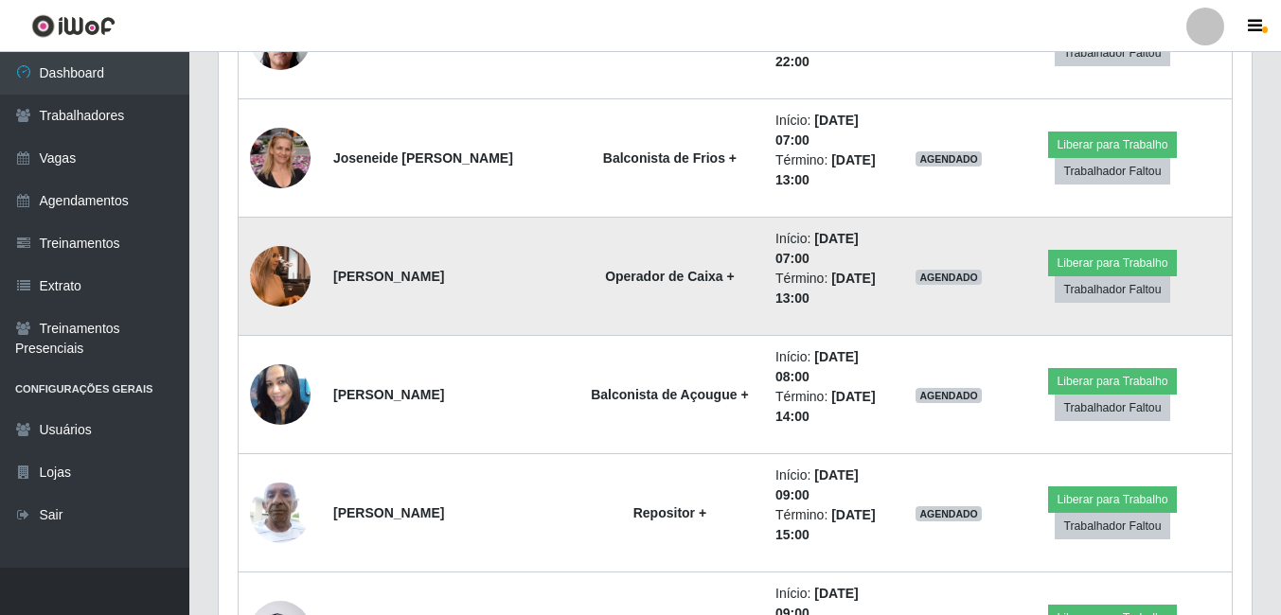
click at [289, 284] on img at bounding box center [280, 276] width 61 height 108
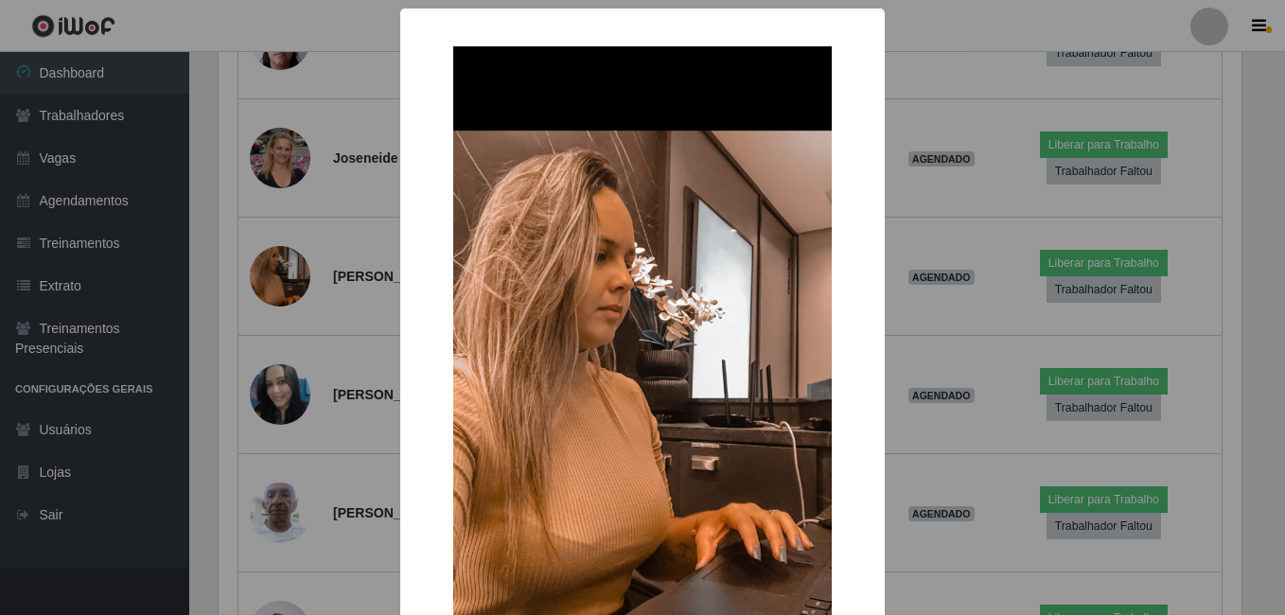
click at [257, 323] on div "× OK Cancel" at bounding box center [642, 307] width 1285 height 615
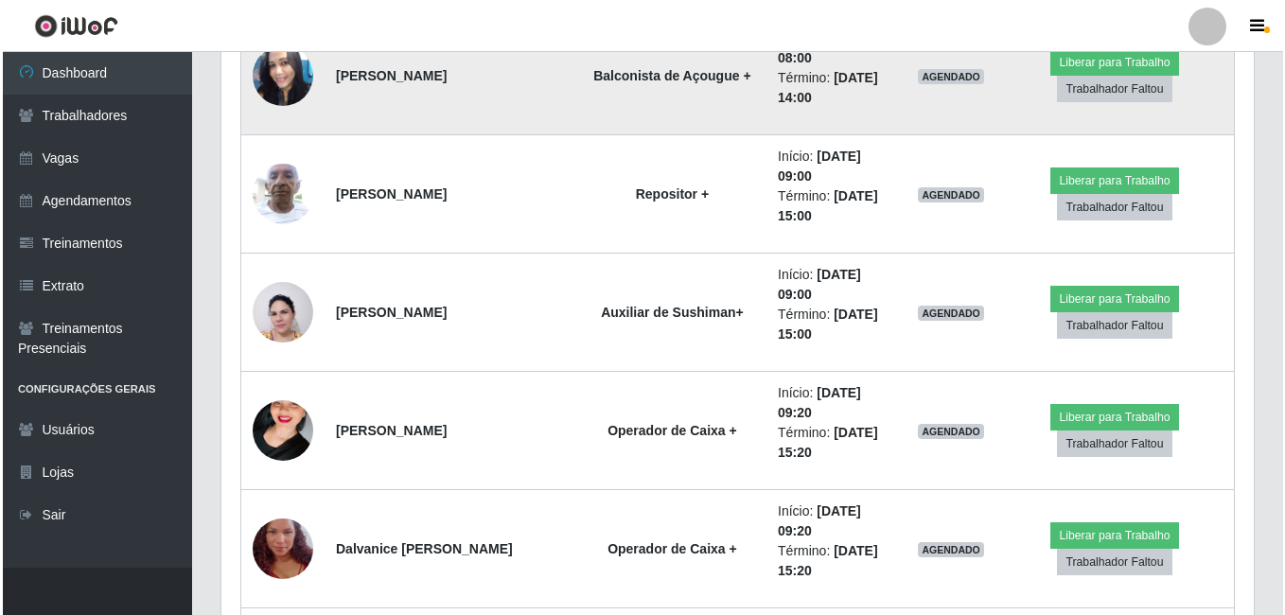
scroll to position [8209, 0]
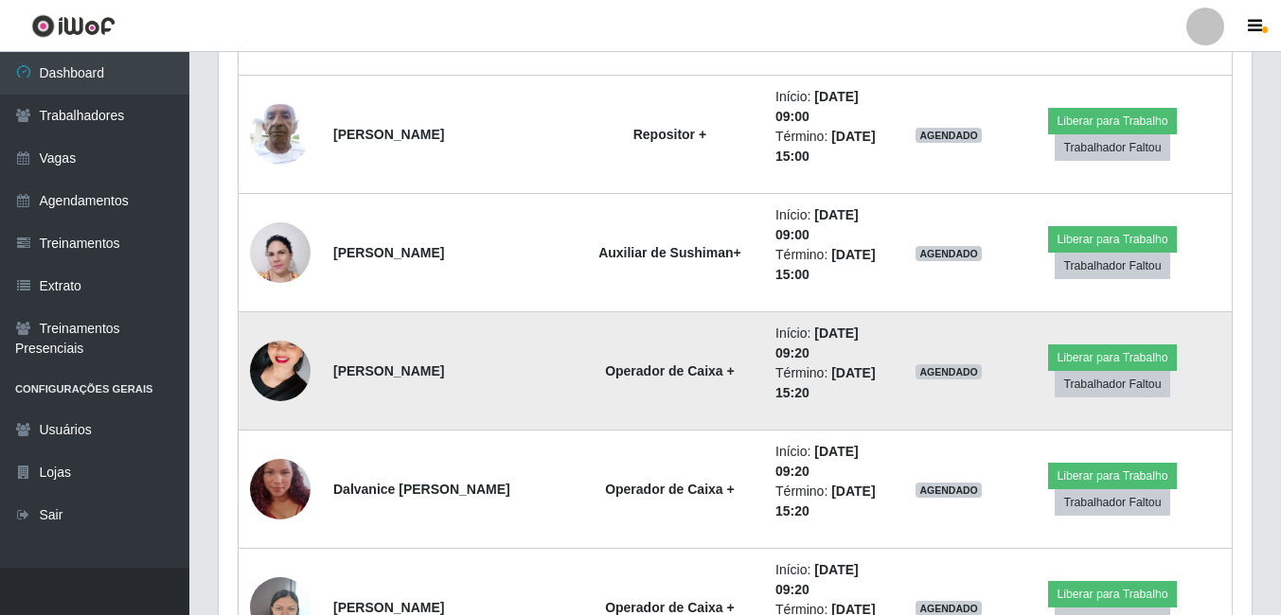
click at [264, 358] on img at bounding box center [280, 371] width 61 height 108
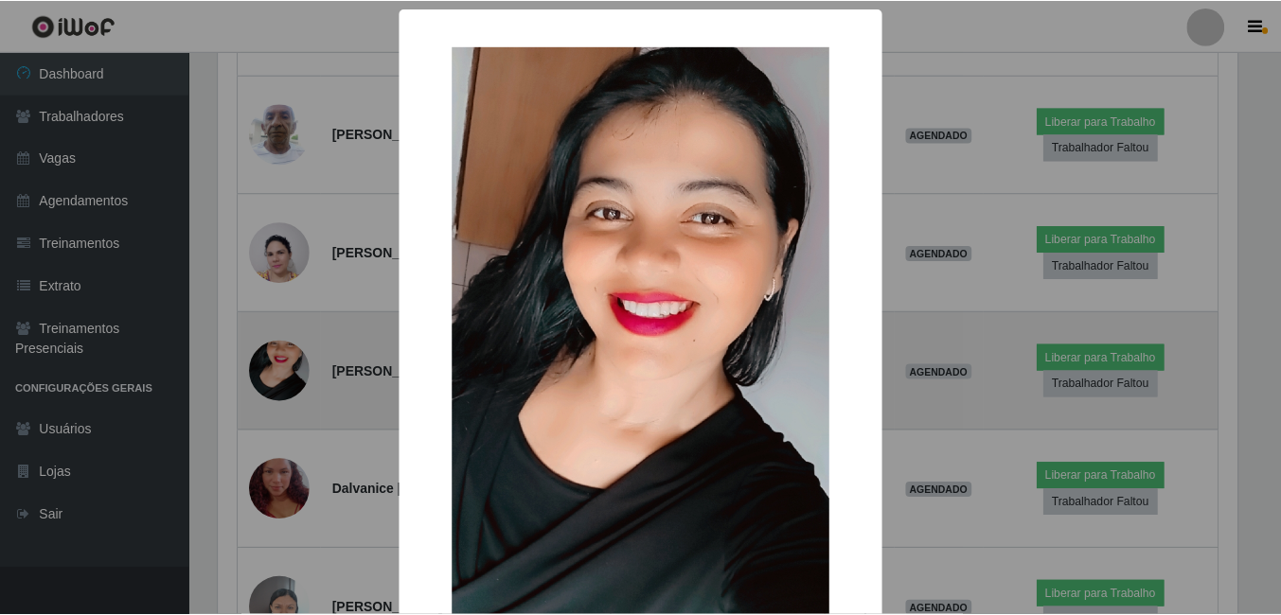
scroll to position [393, 1023]
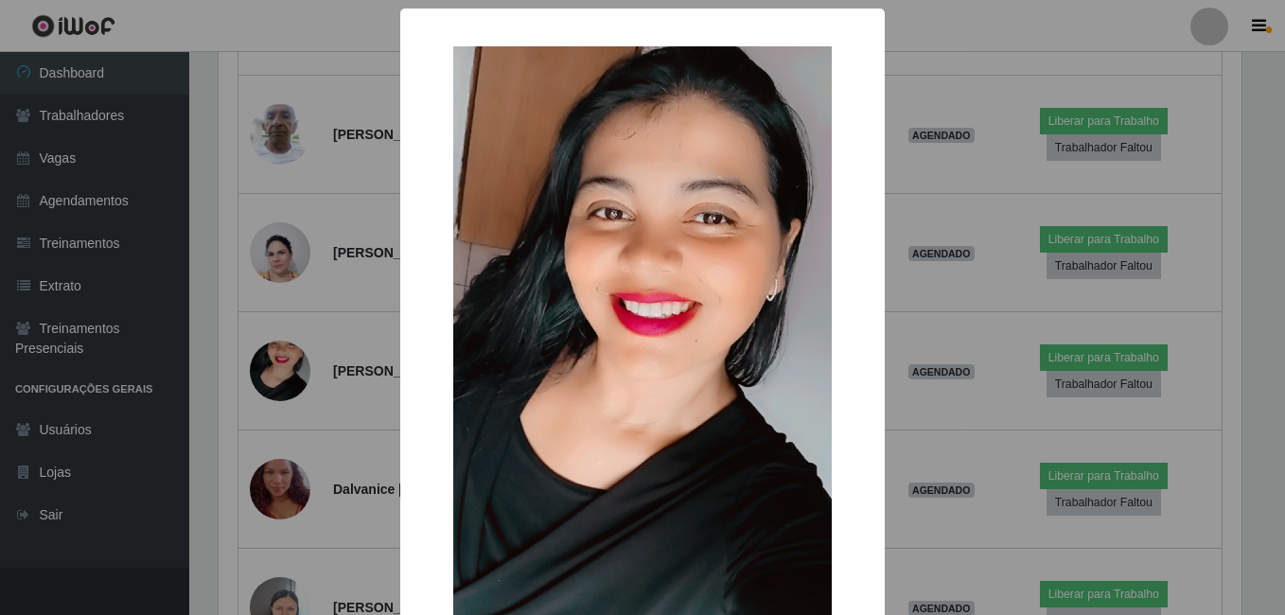
click at [245, 373] on div "× OK Cancel" at bounding box center [642, 307] width 1285 height 615
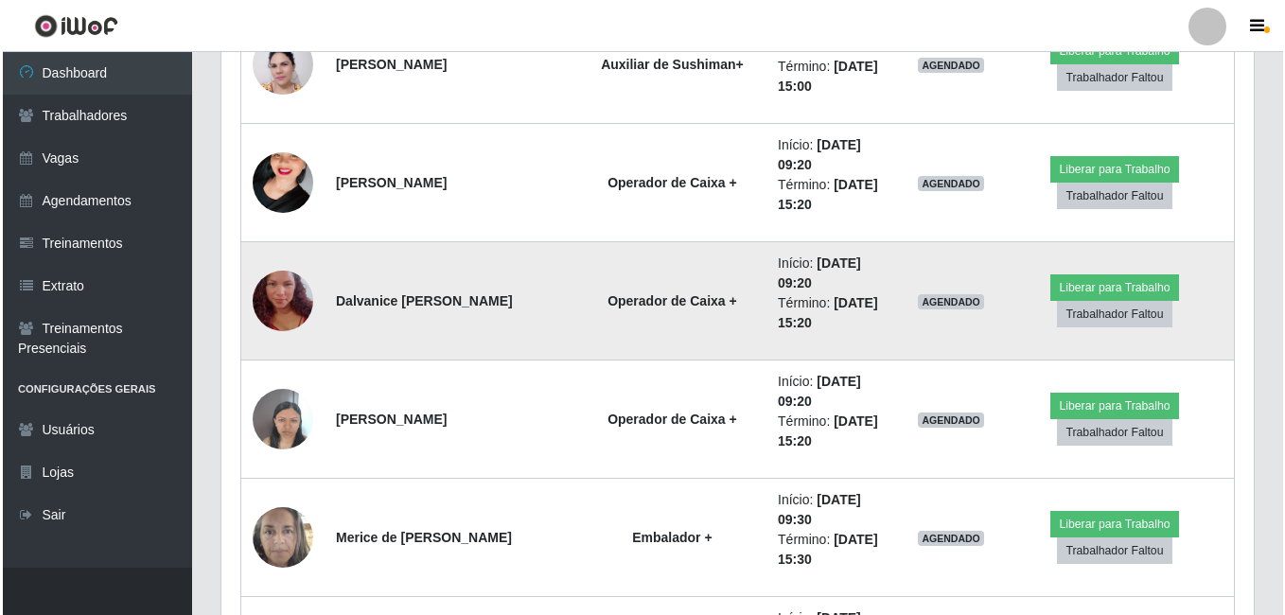
scroll to position [8398, 0]
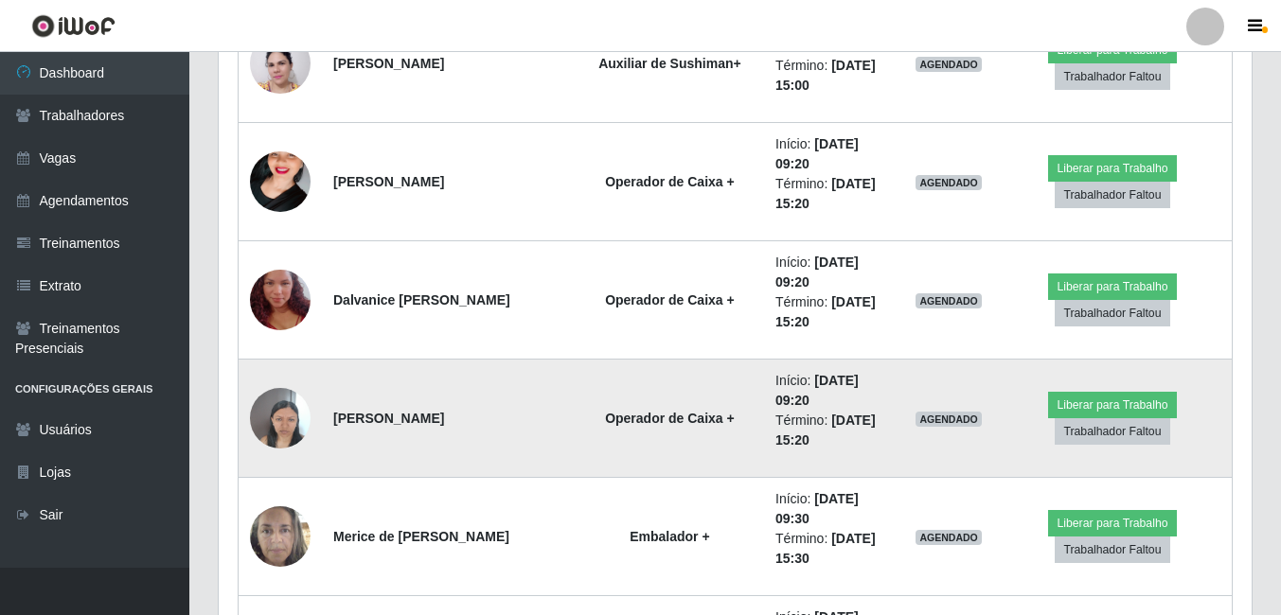
click at [292, 426] on img at bounding box center [280, 419] width 61 height 80
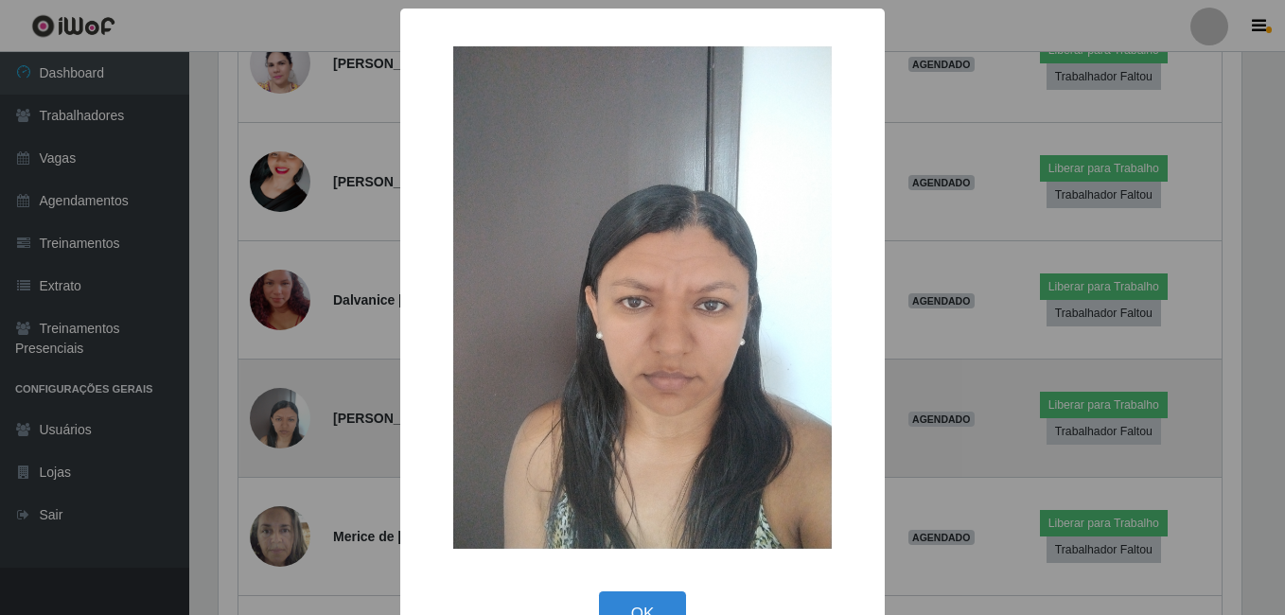
scroll to position [946218, 945587]
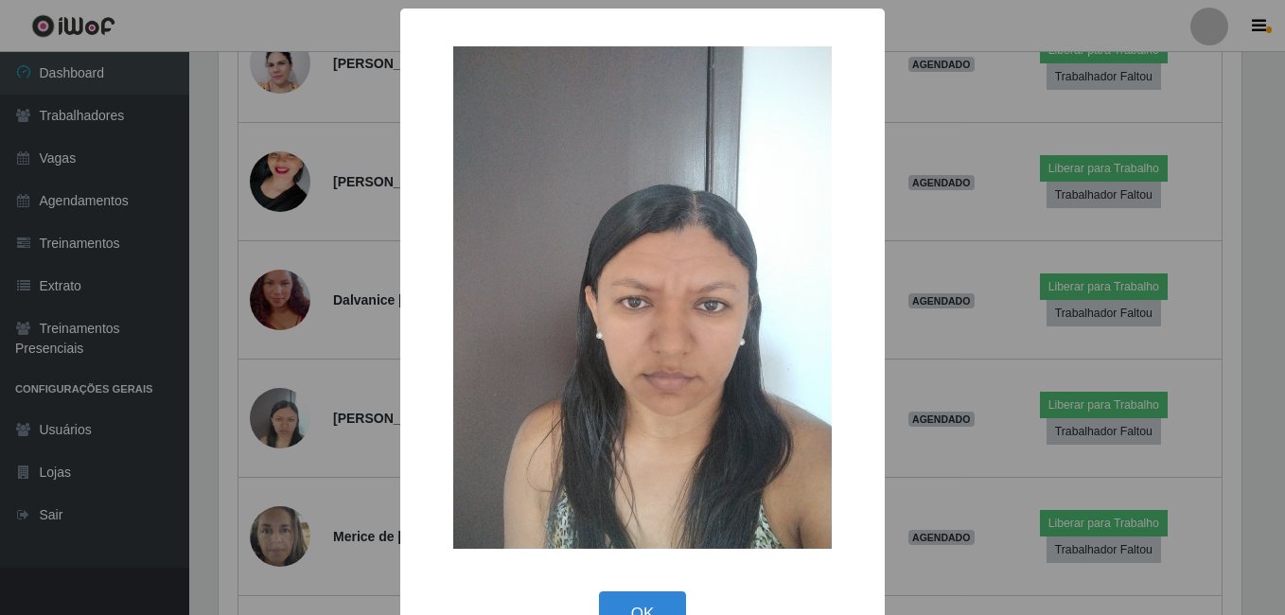
click at [256, 456] on div "× OK Cancel" at bounding box center [642, 307] width 1285 height 615
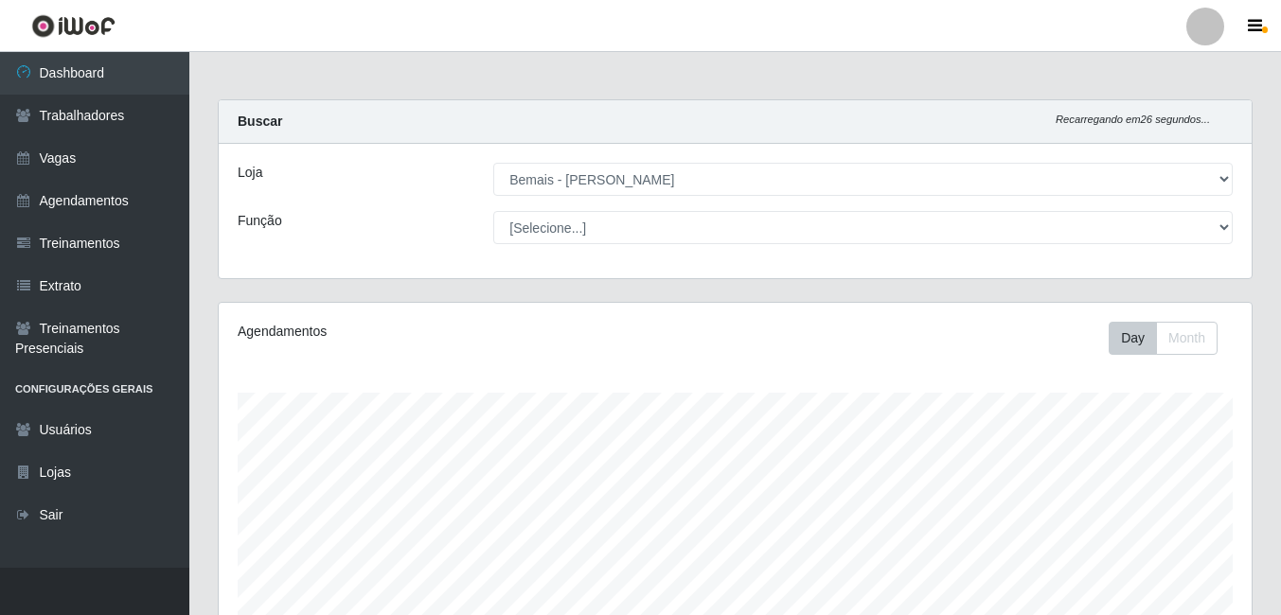
scroll to position [284, 0]
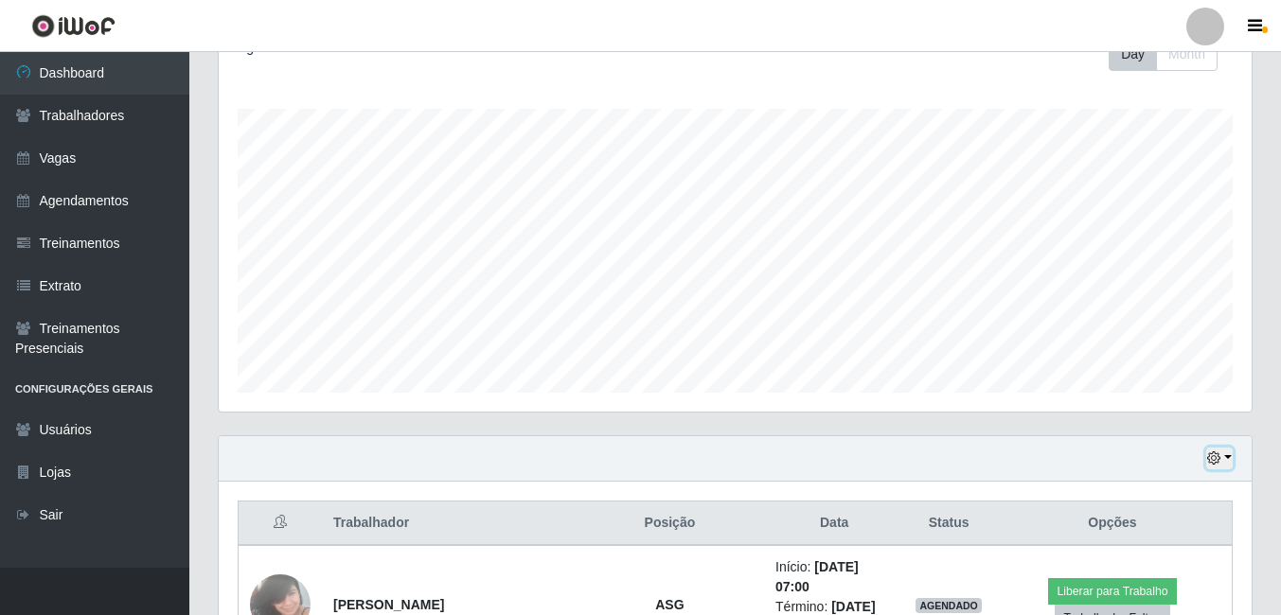
click at [1226, 463] on button "button" at bounding box center [1219, 459] width 27 height 22
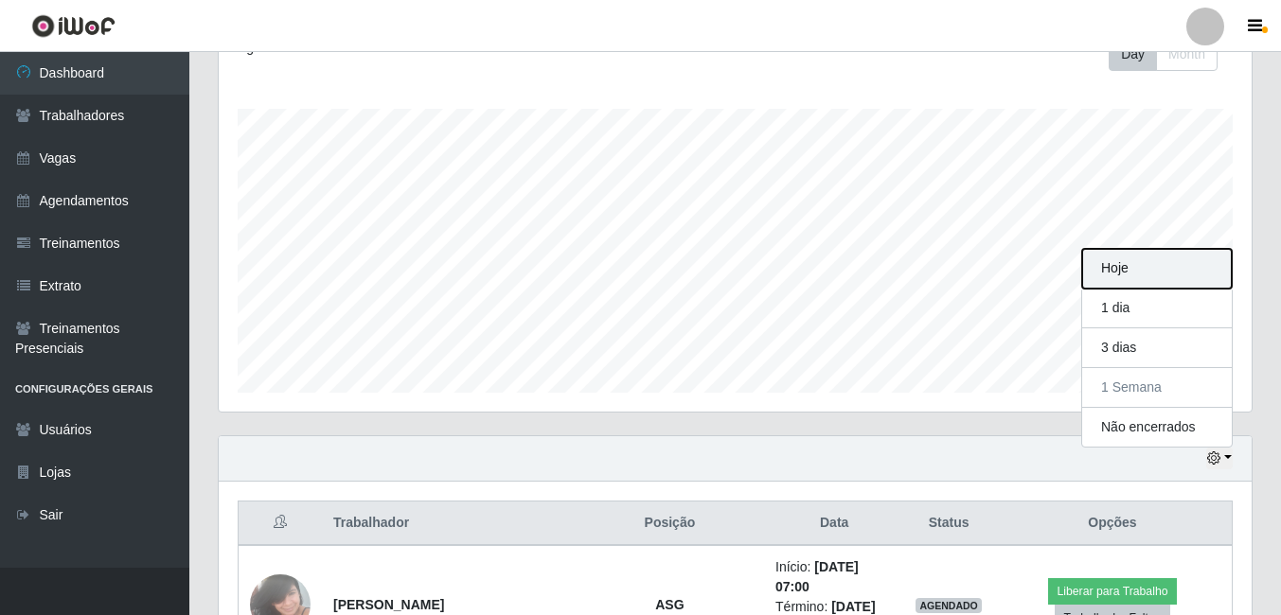
click at [1127, 270] on button "Hoje" at bounding box center [1157, 269] width 150 height 40
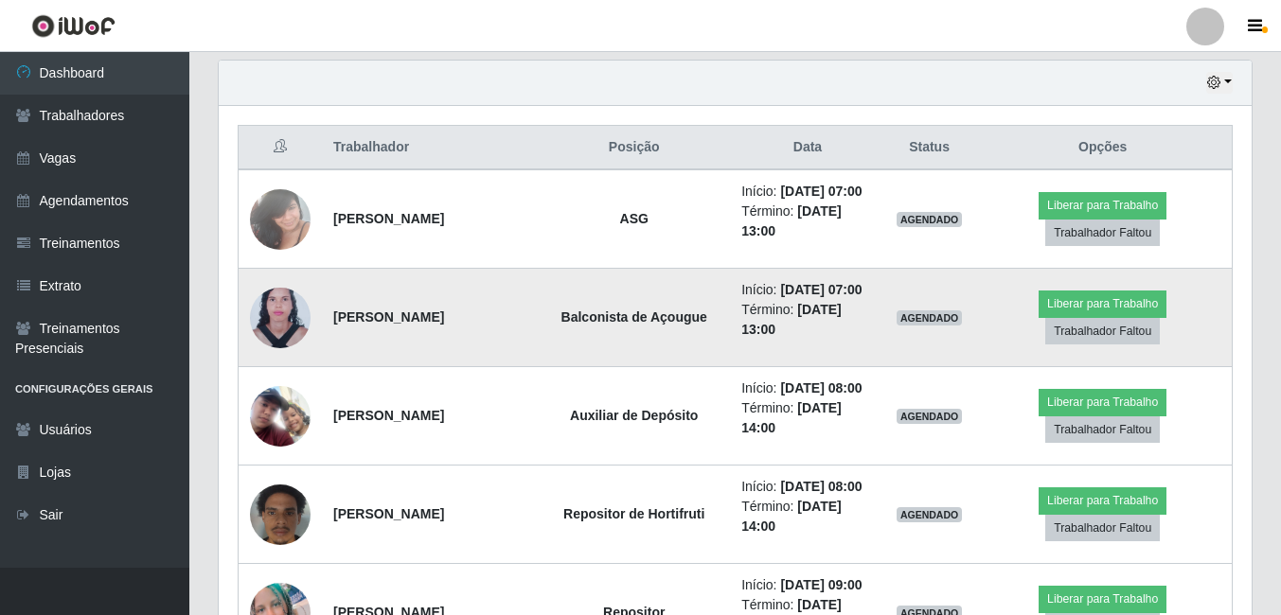
scroll to position [663, 0]
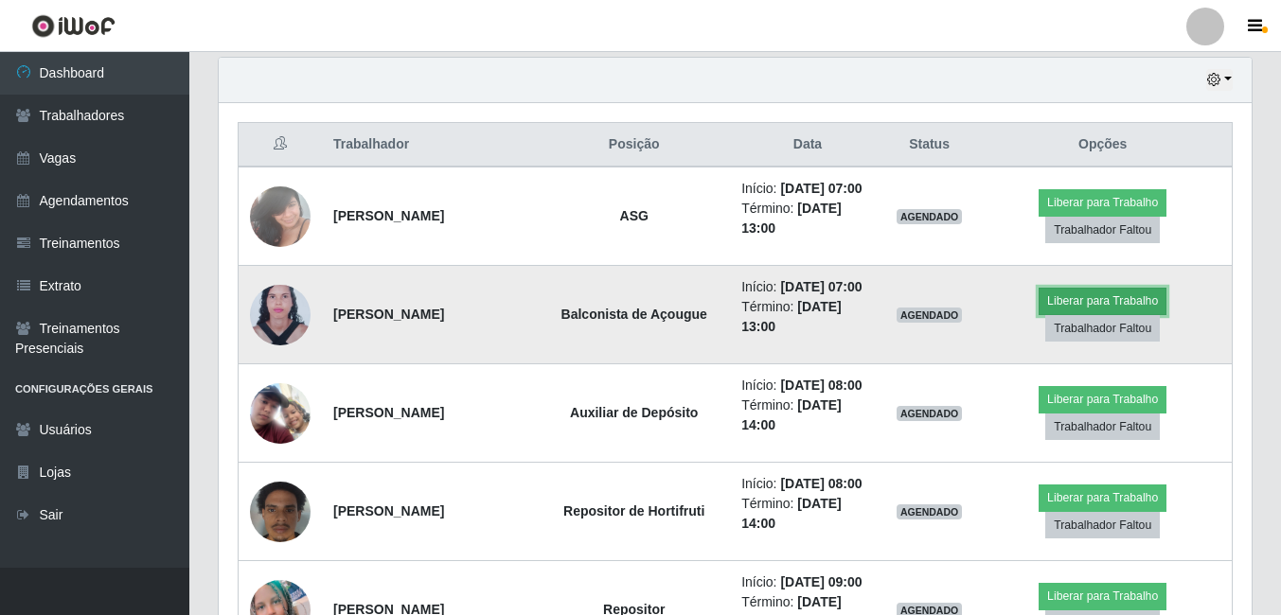
click at [1109, 314] on button "Liberar para Trabalho" at bounding box center [1102, 301] width 128 height 27
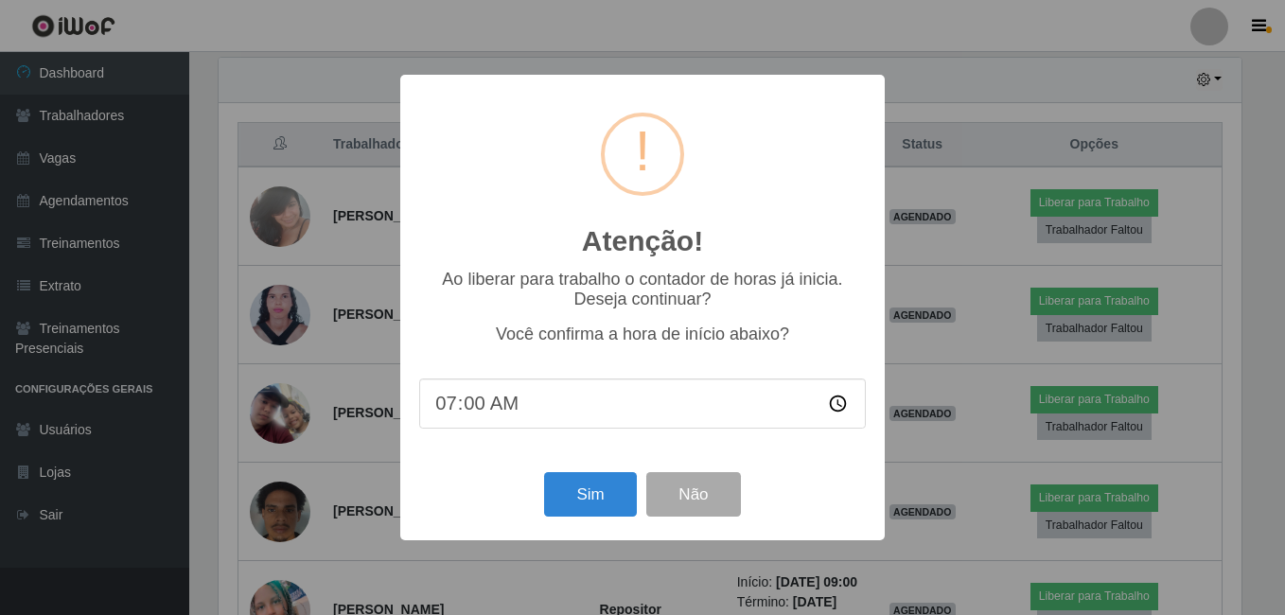
click at [472, 402] on input "07:00" at bounding box center [642, 404] width 447 height 50
click at [582, 486] on button "Sim" at bounding box center [590, 494] width 92 height 44
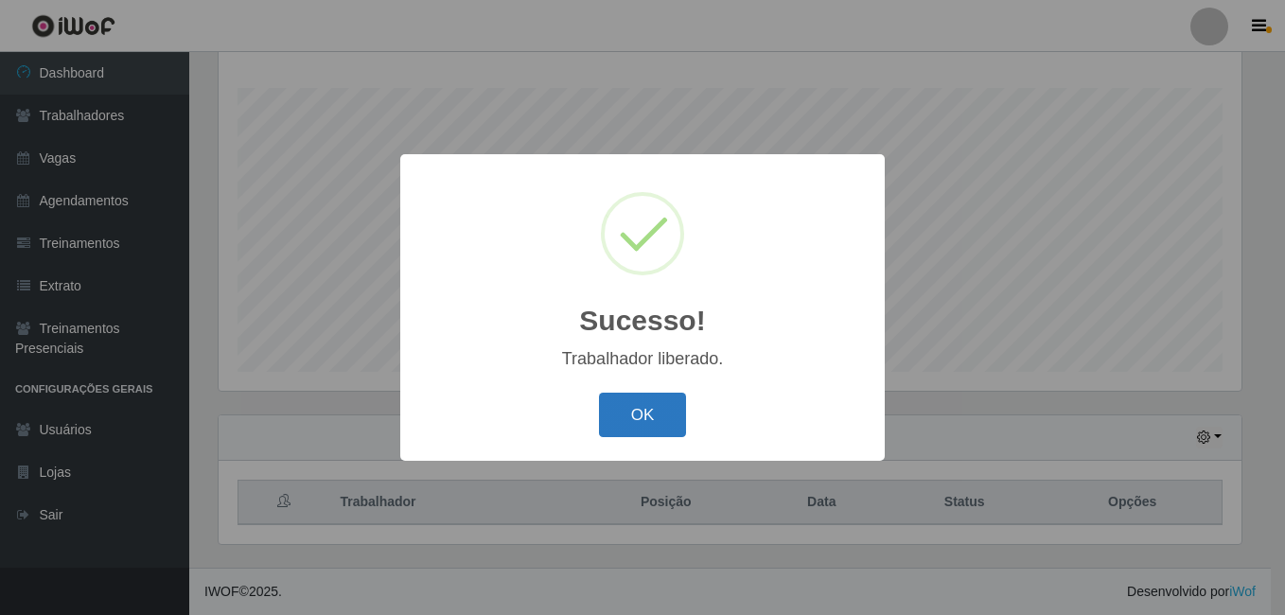
click at [657, 409] on button "OK" at bounding box center [643, 415] width 88 height 44
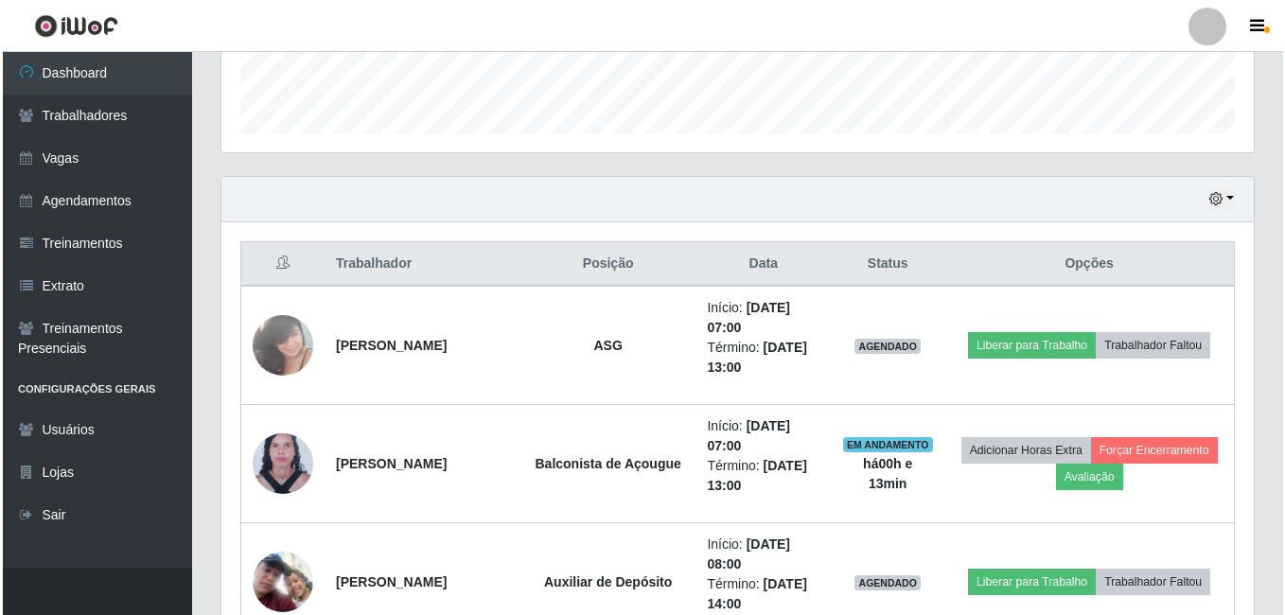
scroll to position [589, 0]
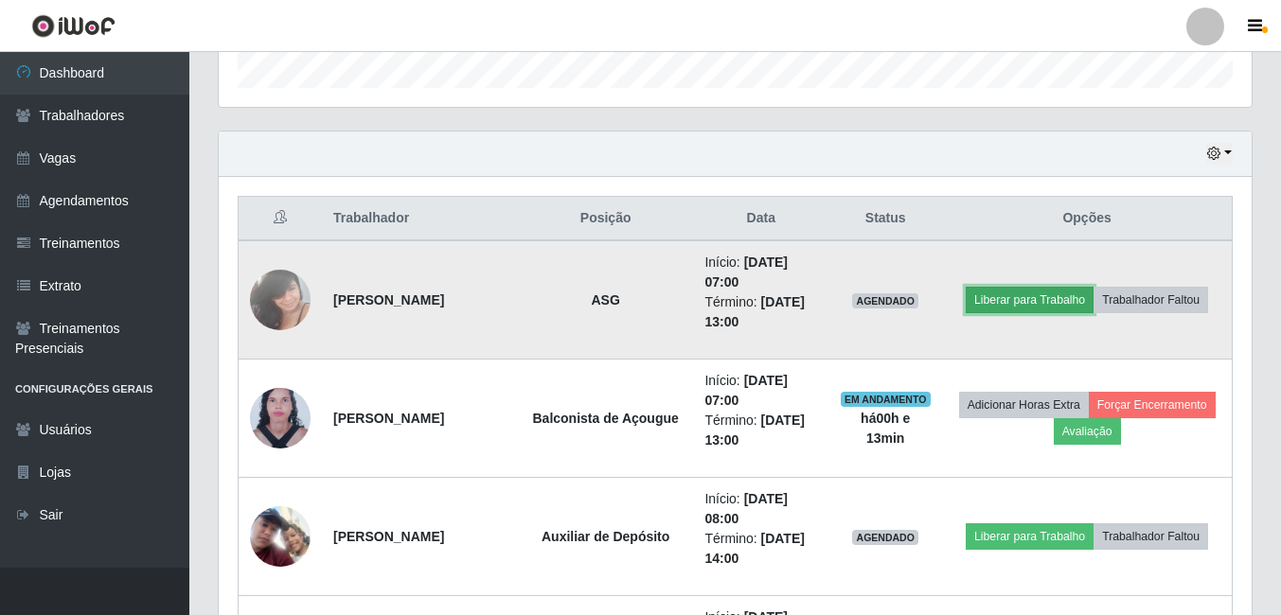
click at [1051, 307] on button "Liberar para Trabalho" at bounding box center [1030, 300] width 128 height 27
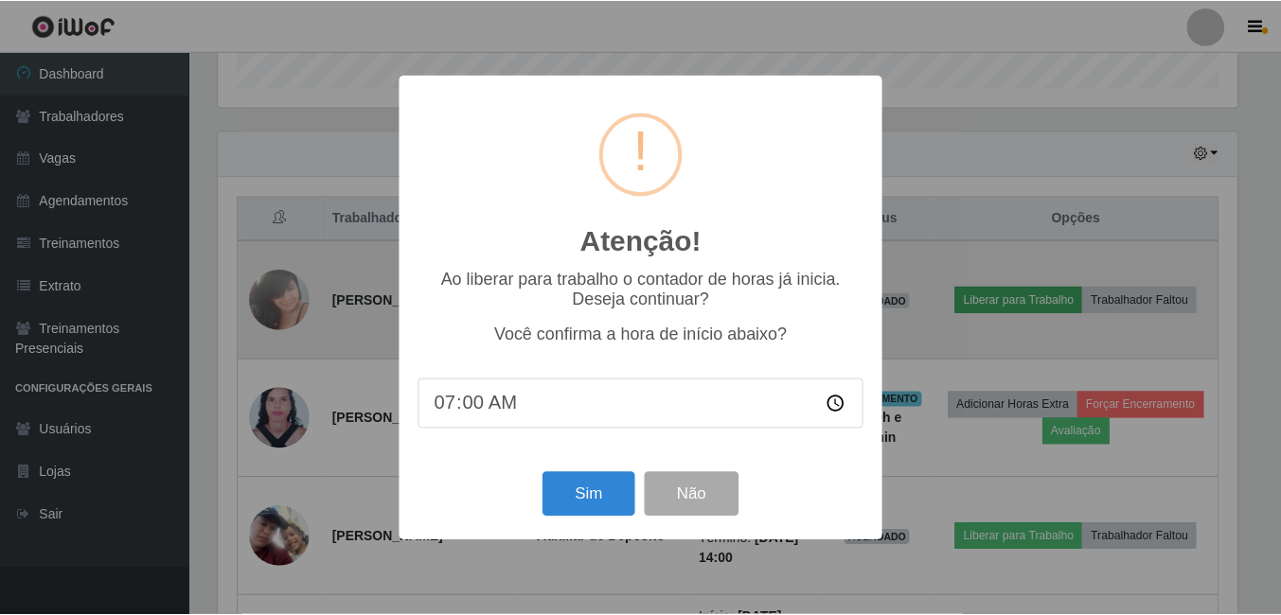
scroll to position [393, 1023]
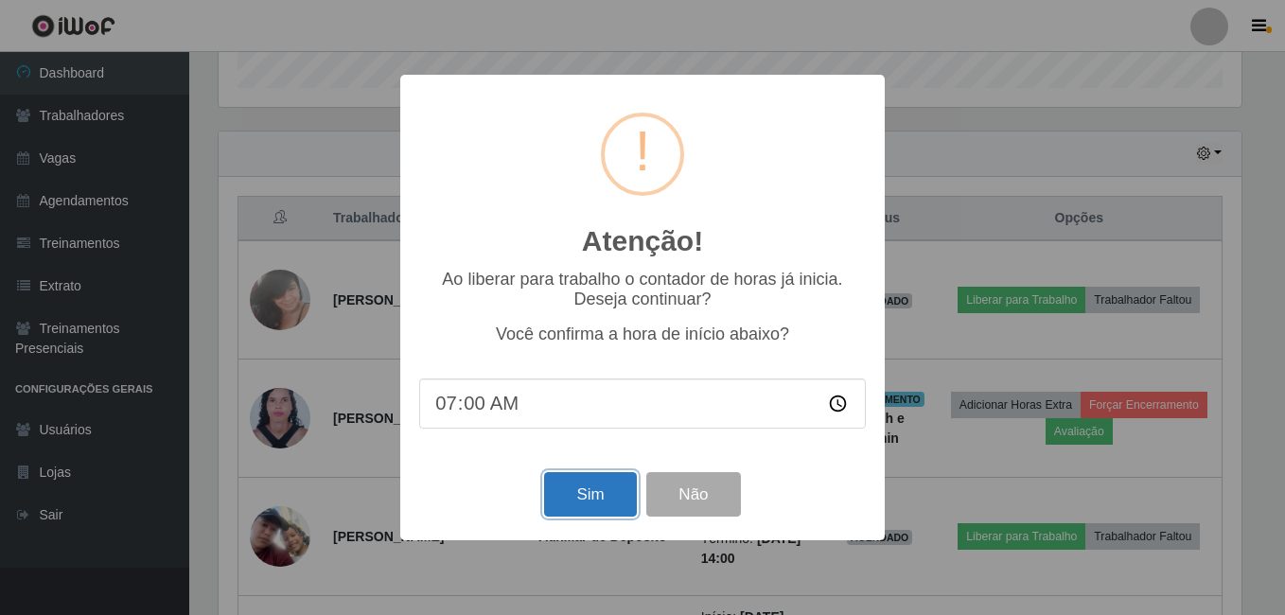
click at [618, 489] on button "Sim" at bounding box center [590, 494] width 92 height 44
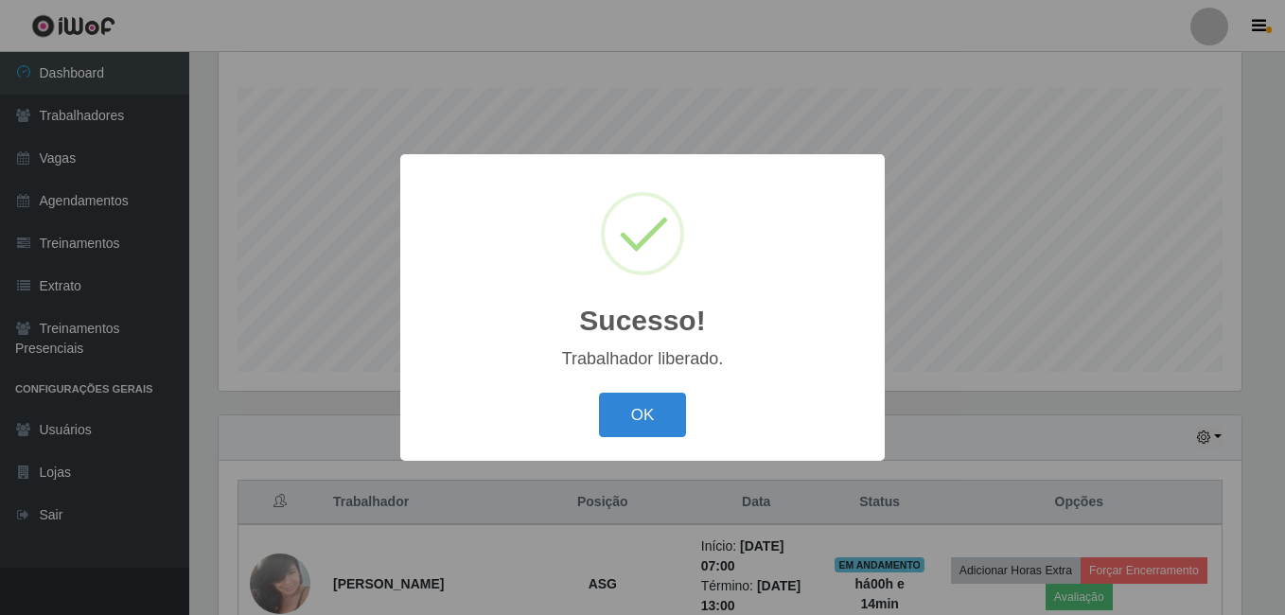
click at [599, 393] on button "OK" at bounding box center [643, 415] width 88 height 44
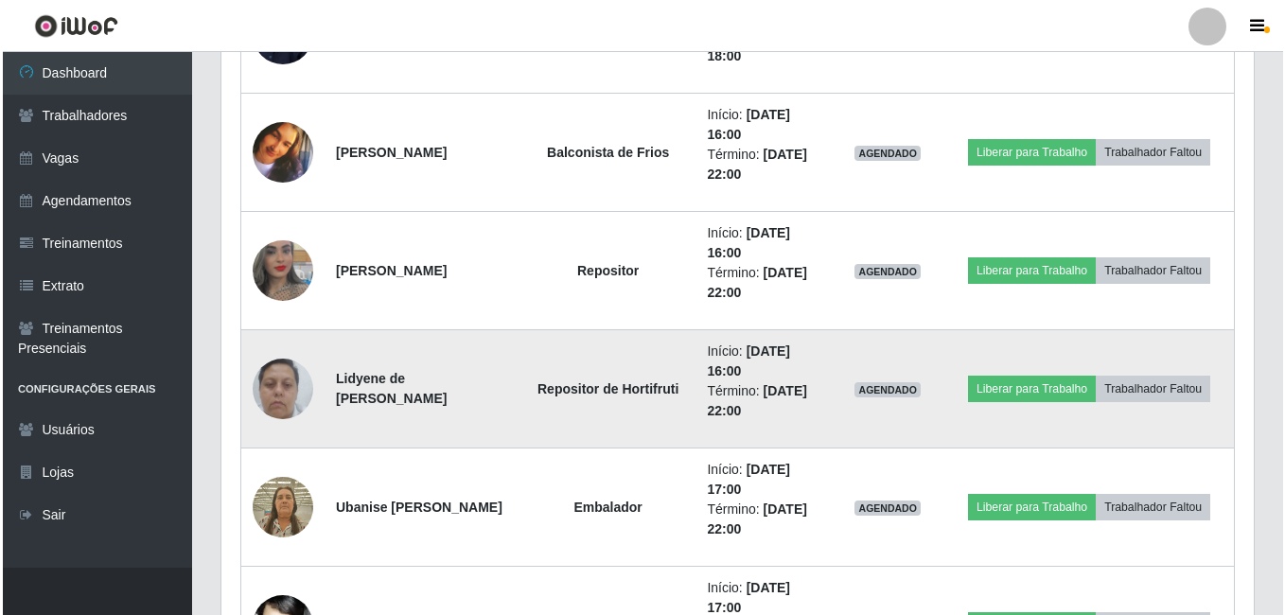
scroll to position [2009, 0]
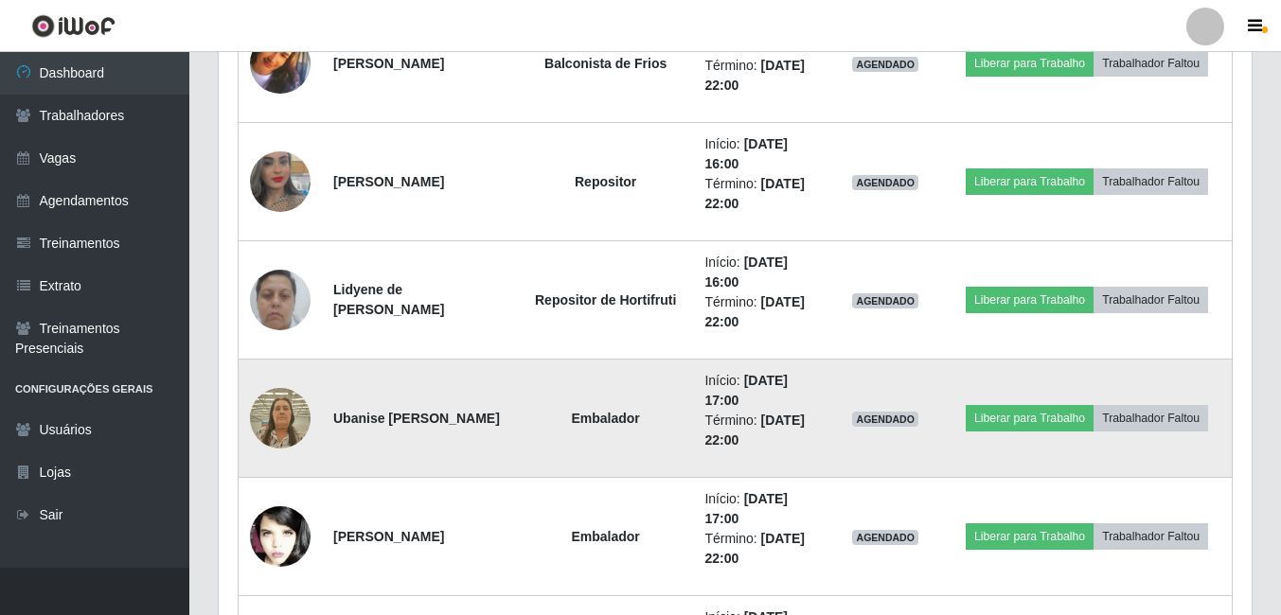
click at [296, 418] on img at bounding box center [280, 418] width 61 height 80
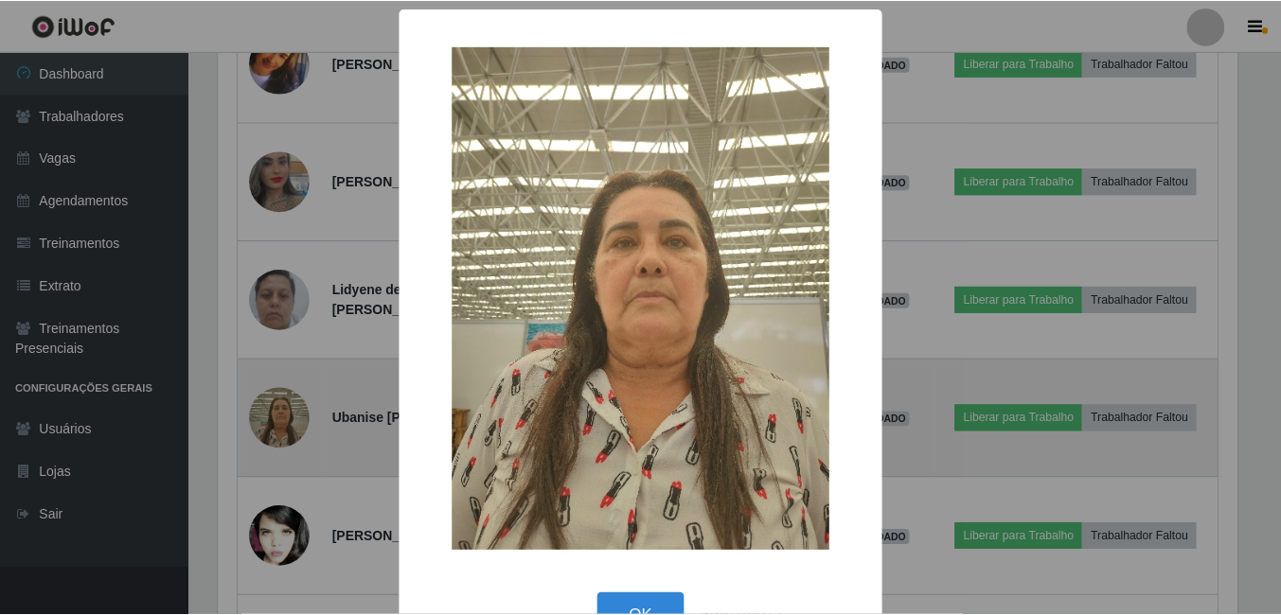
scroll to position [393, 1023]
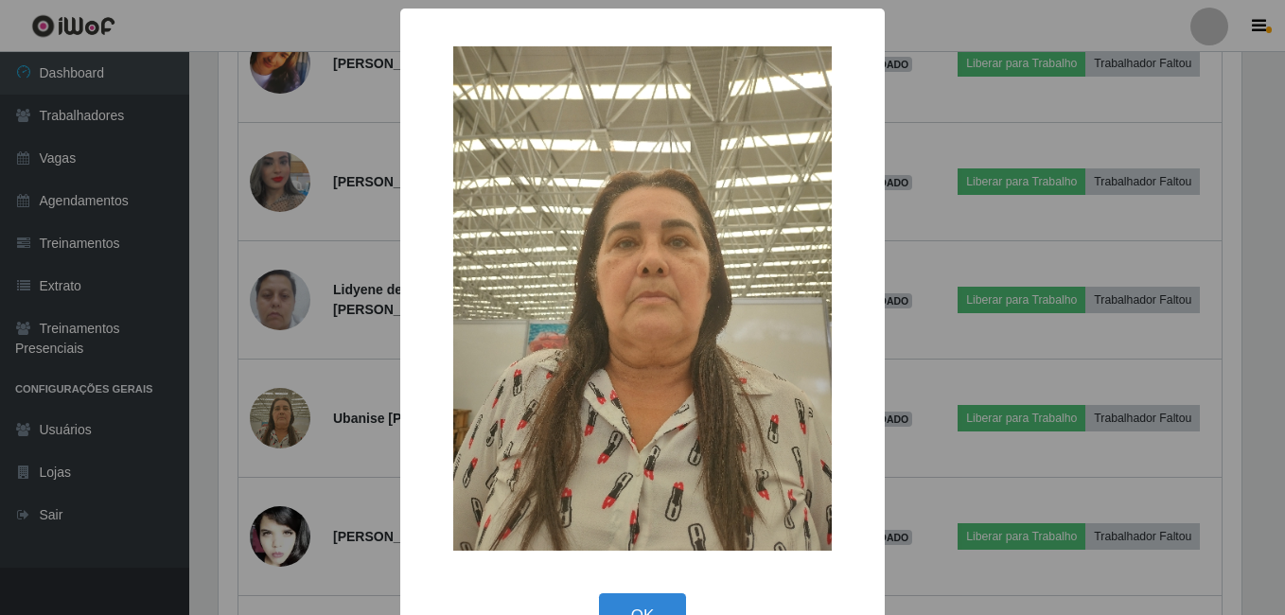
click at [313, 407] on div "× OK Cancel" at bounding box center [642, 307] width 1285 height 615
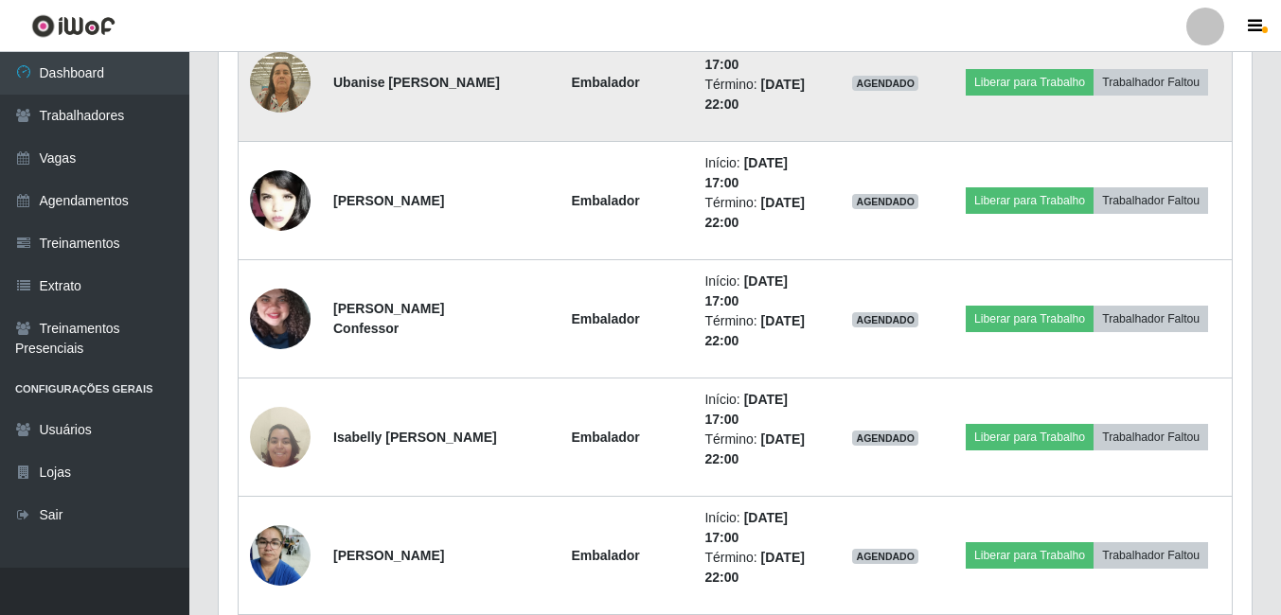
scroll to position [2387, 0]
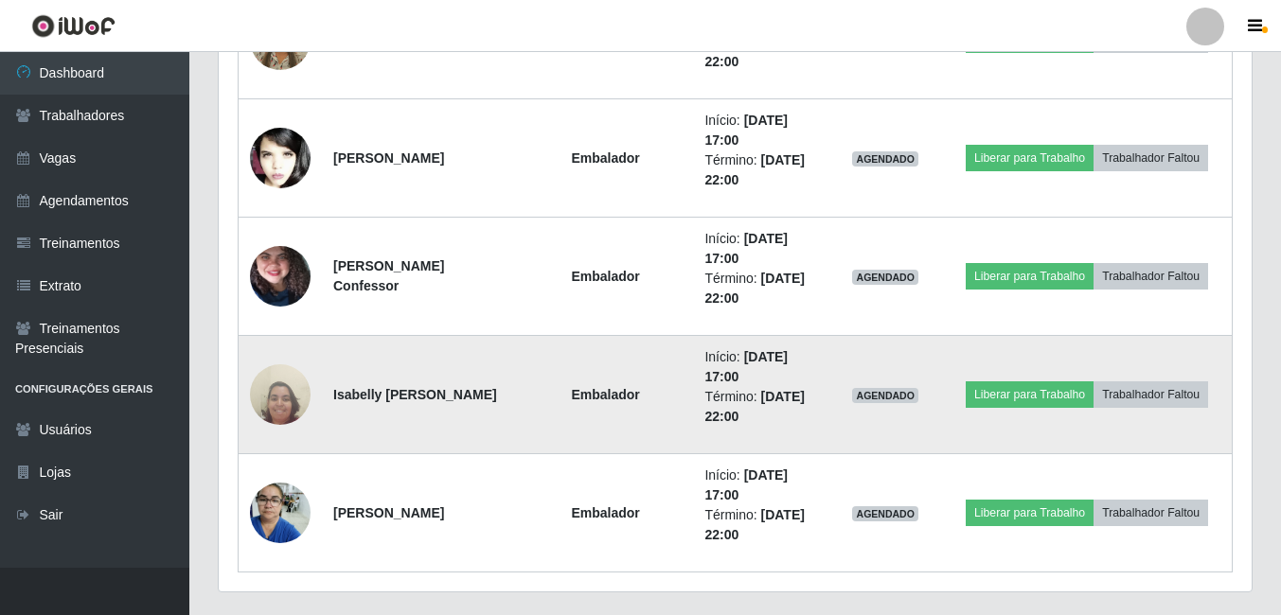
click at [300, 408] on img at bounding box center [280, 394] width 61 height 81
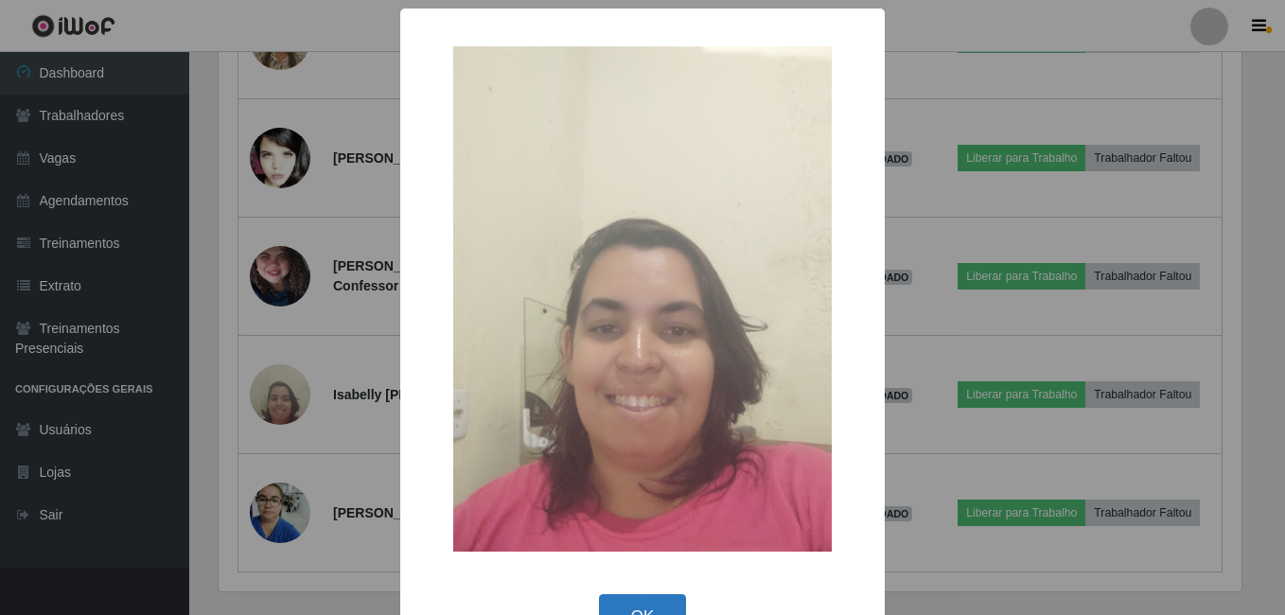
click at [608, 602] on button "OK" at bounding box center [643, 616] width 88 height 44
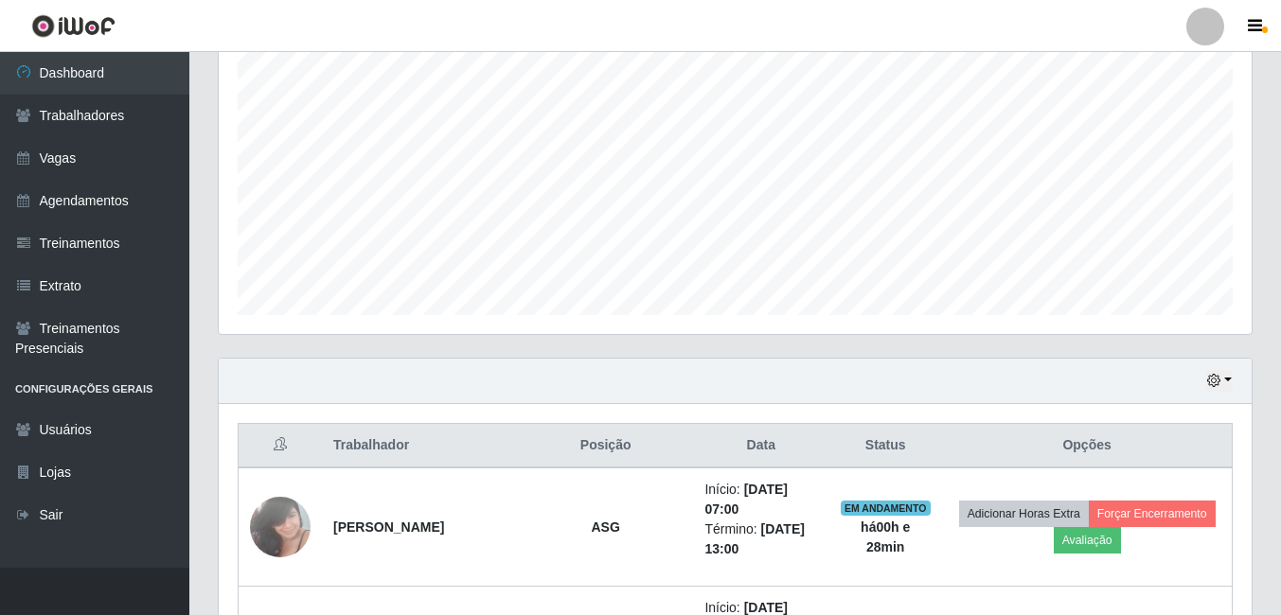
scroll to position [305, 0]
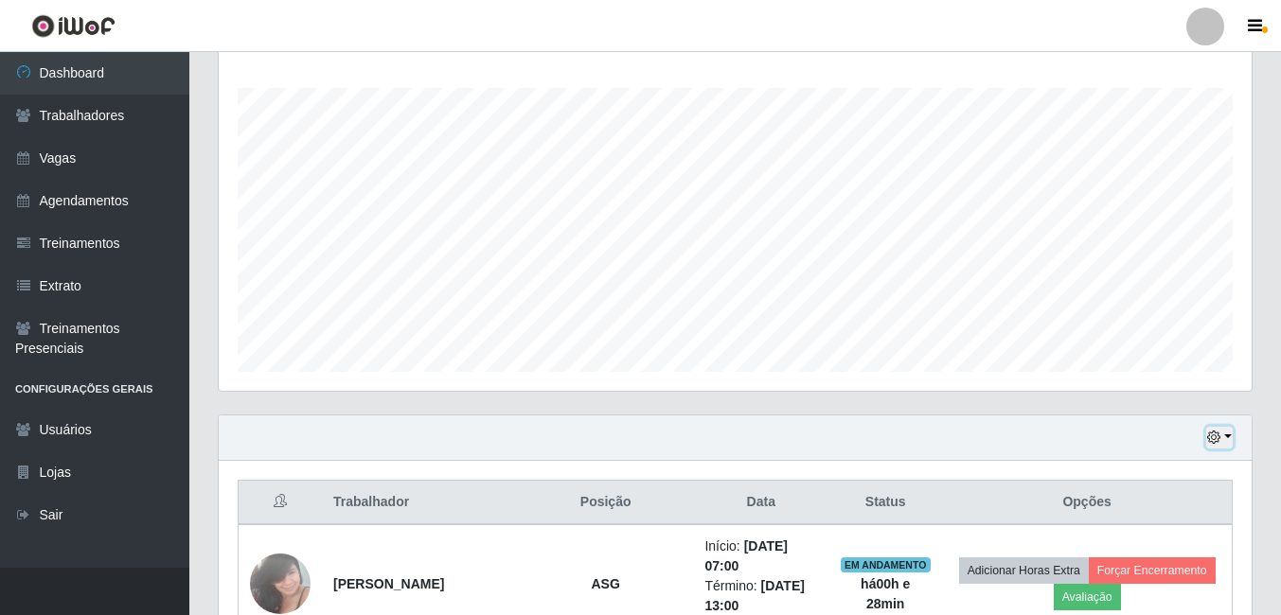
click at [1222, 434] on button "button" at bounding box center [1219, 438] width 27 height 22
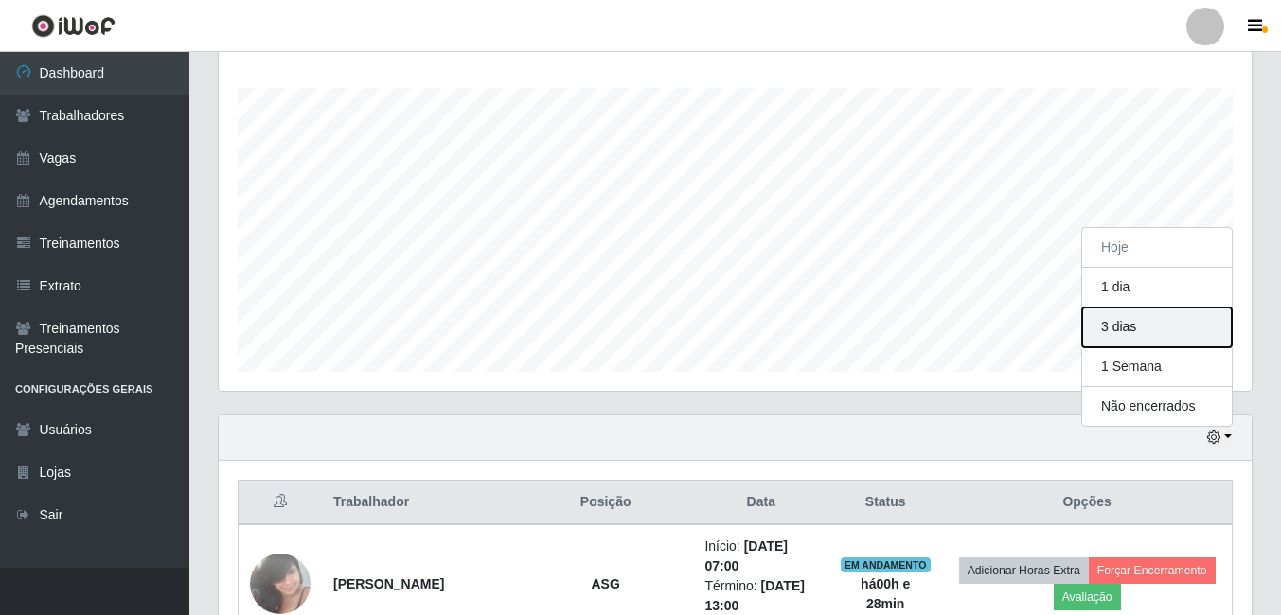
click at [1157, 323] on button "3 dias" at bounding box center [1157, 328] width 150 height 40
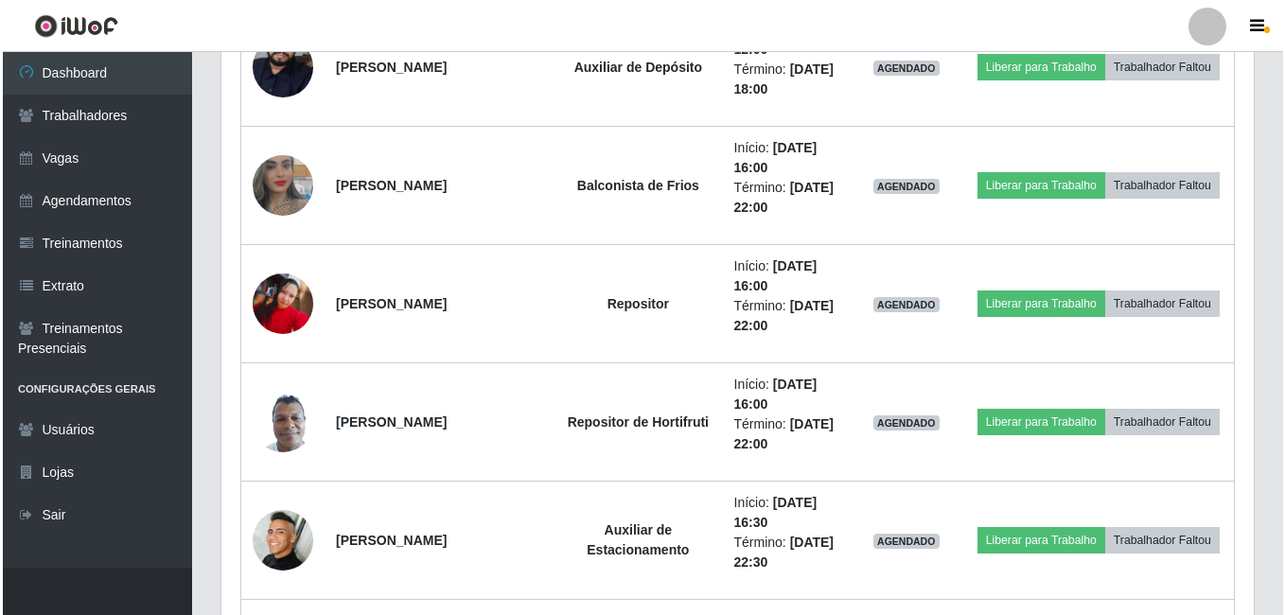
scroll to position [3807, 0]
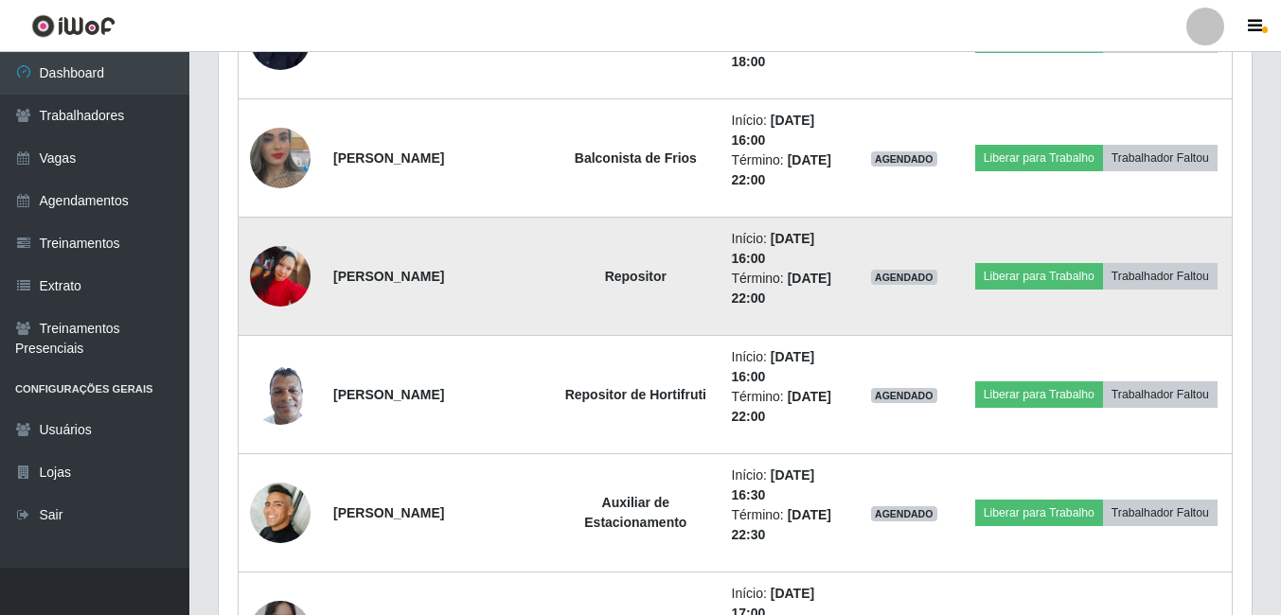
click at [286, 272] on img at bounding box center [280, 276] width 61 height 61
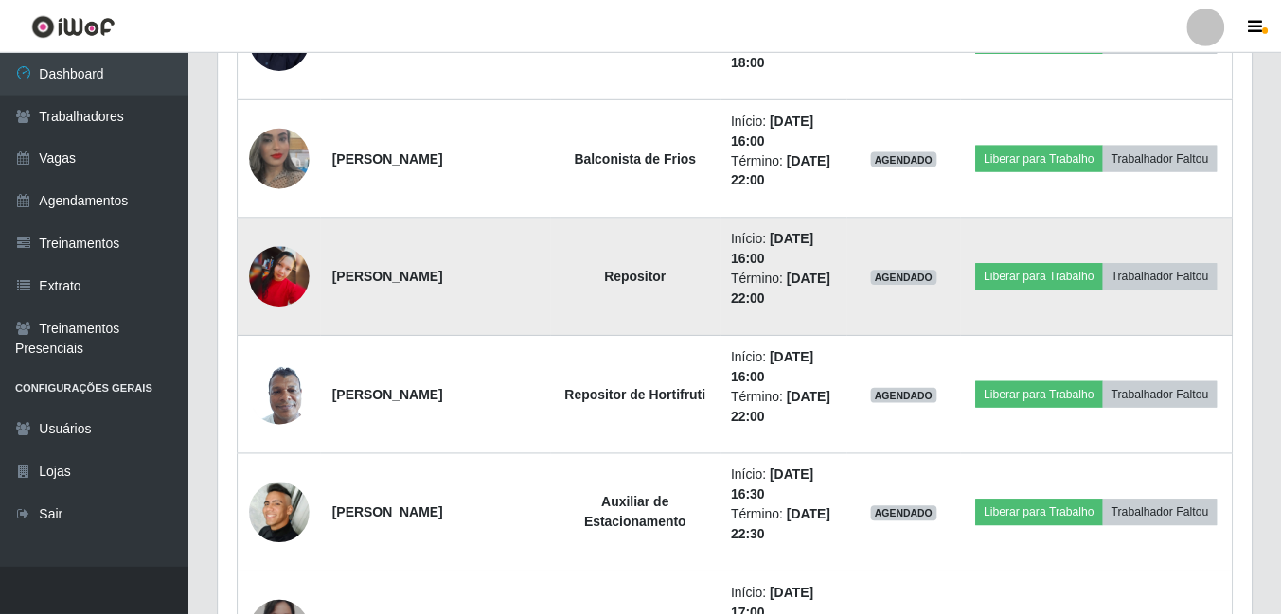
scroll to position [393, 1023]
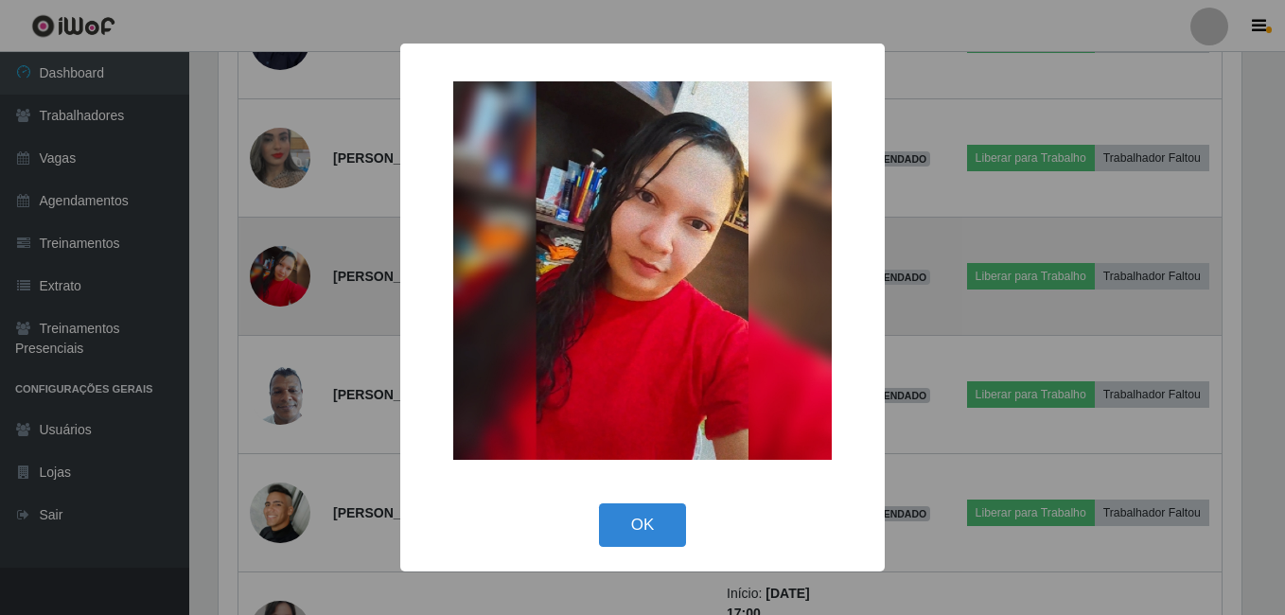
click at [286, 272] on div "× OK Cancel" at bounding box center [642, 307] width 1285 height 615
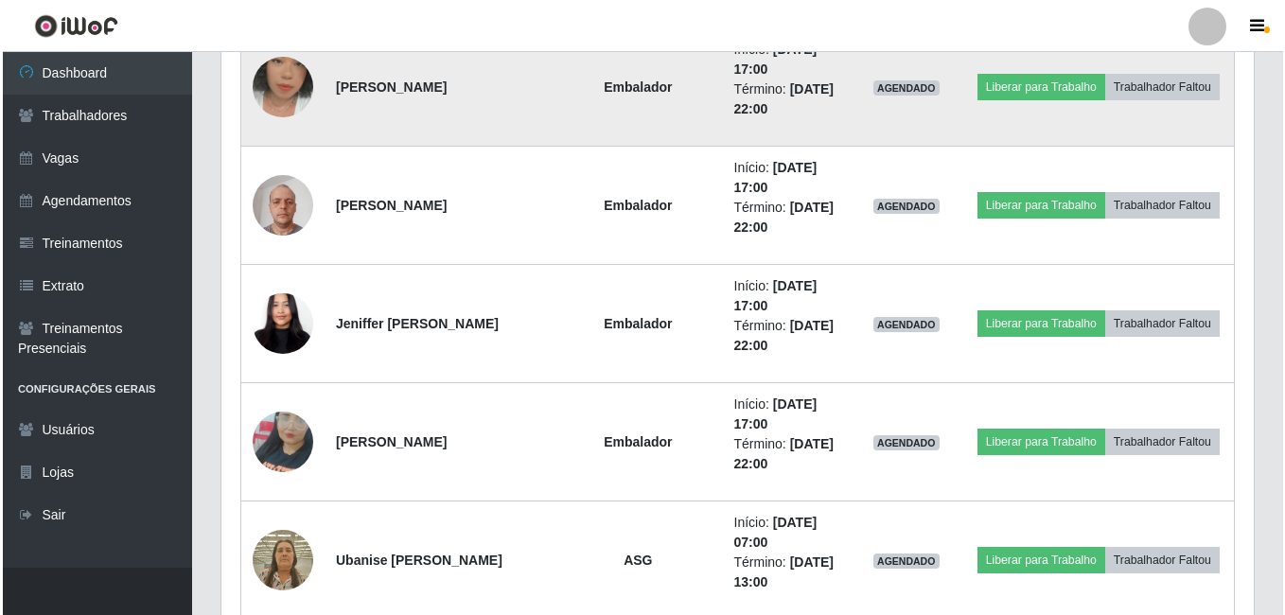
scroll to position [4565, 0]
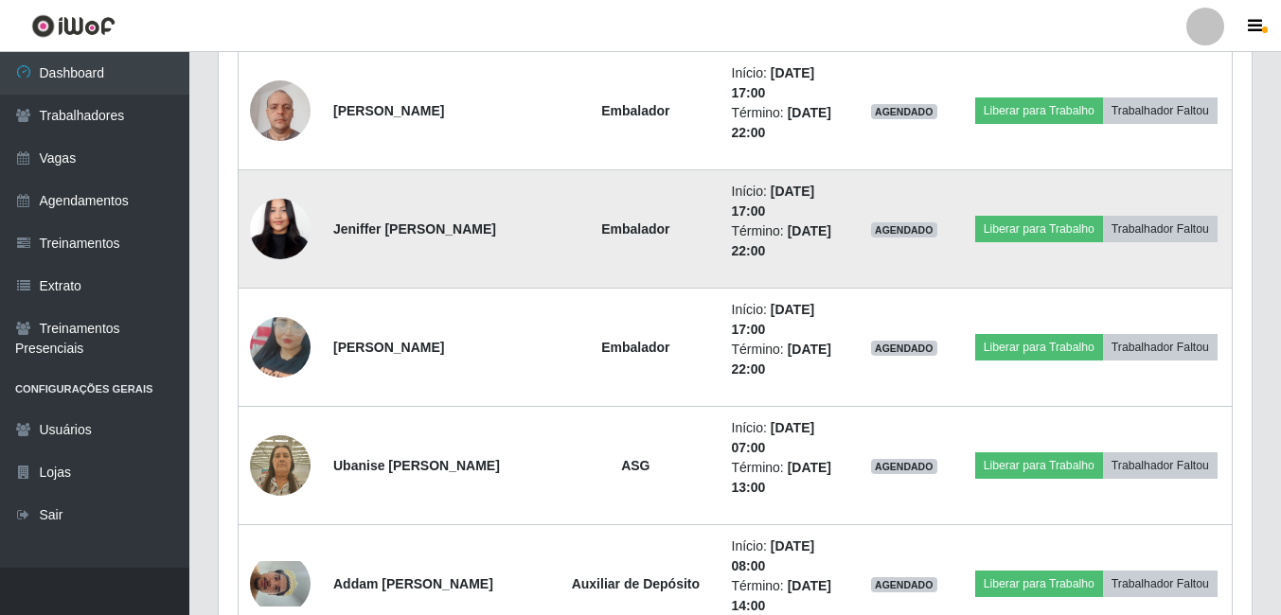
click at [310, 274] on td at bounding box center [281, 229] width 84 height 118
click at [297, 244] on img at bounding box center [280, 230] width 61 height 132
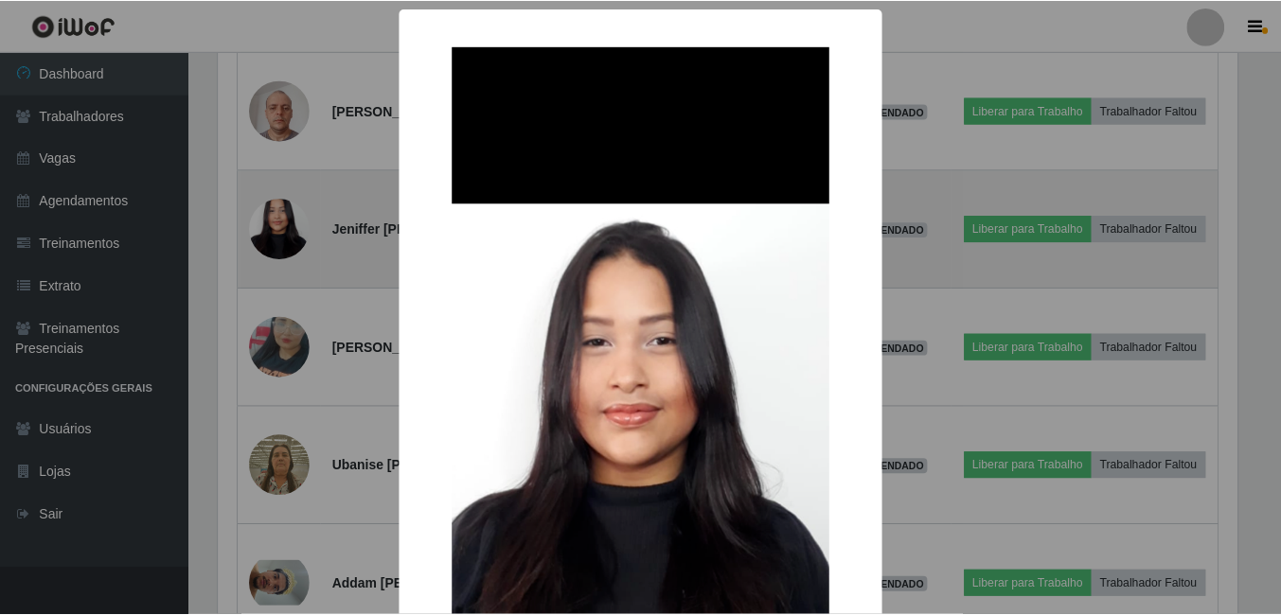
scroll to position [393, 1023]
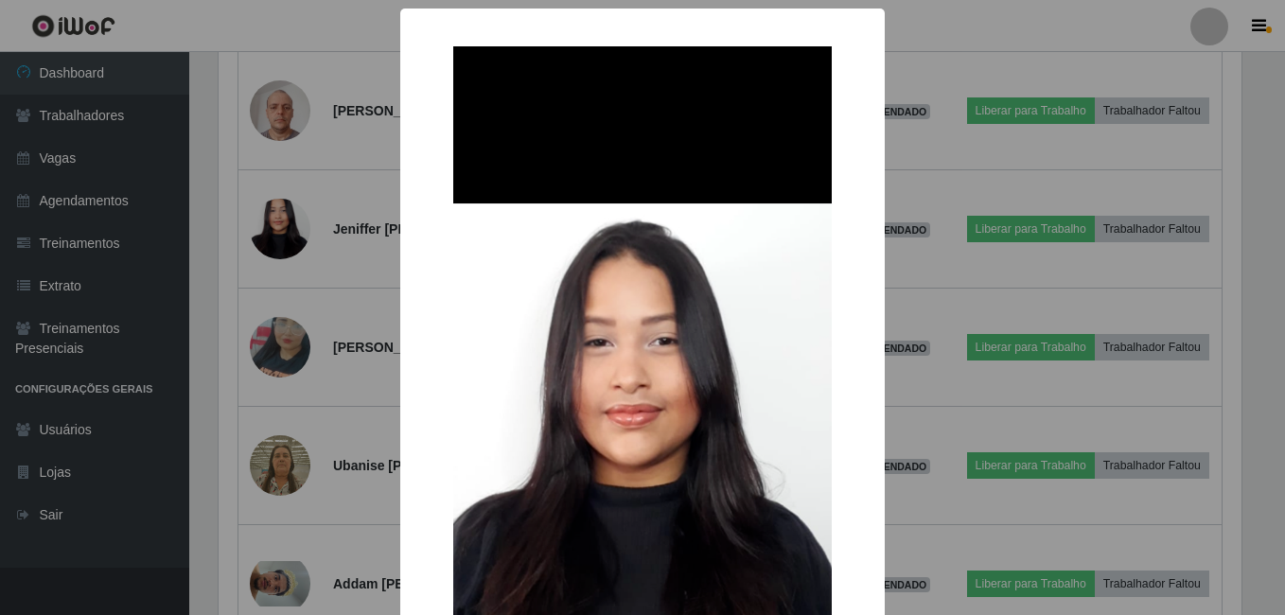
click at [300, 311] on div "× OK Cancel" at bounding box center [642, 307] width 1285 height 615
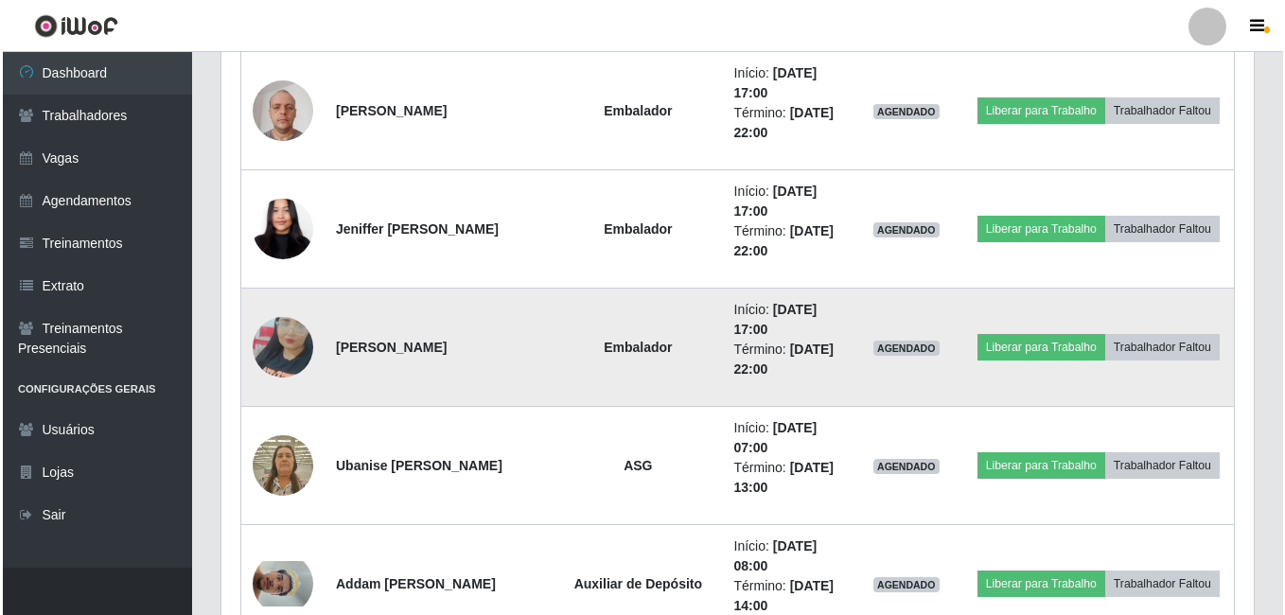
scroll to position [4659, 0]
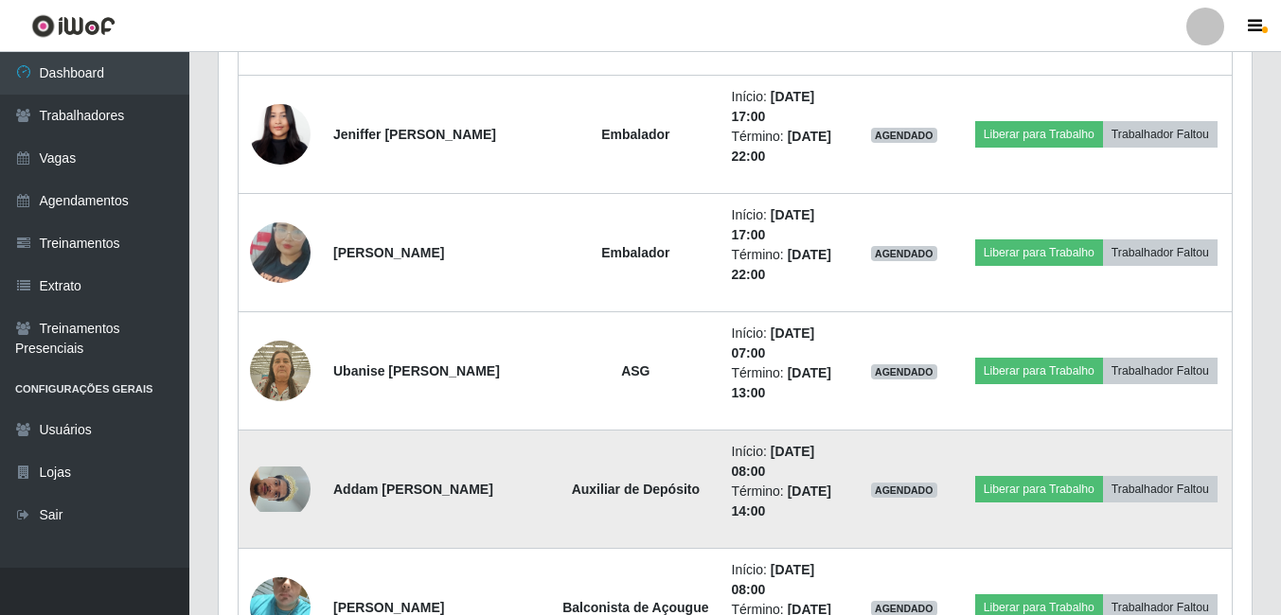
click at [275, 489] on img at bounding box center [280, 489] width 61 height 45
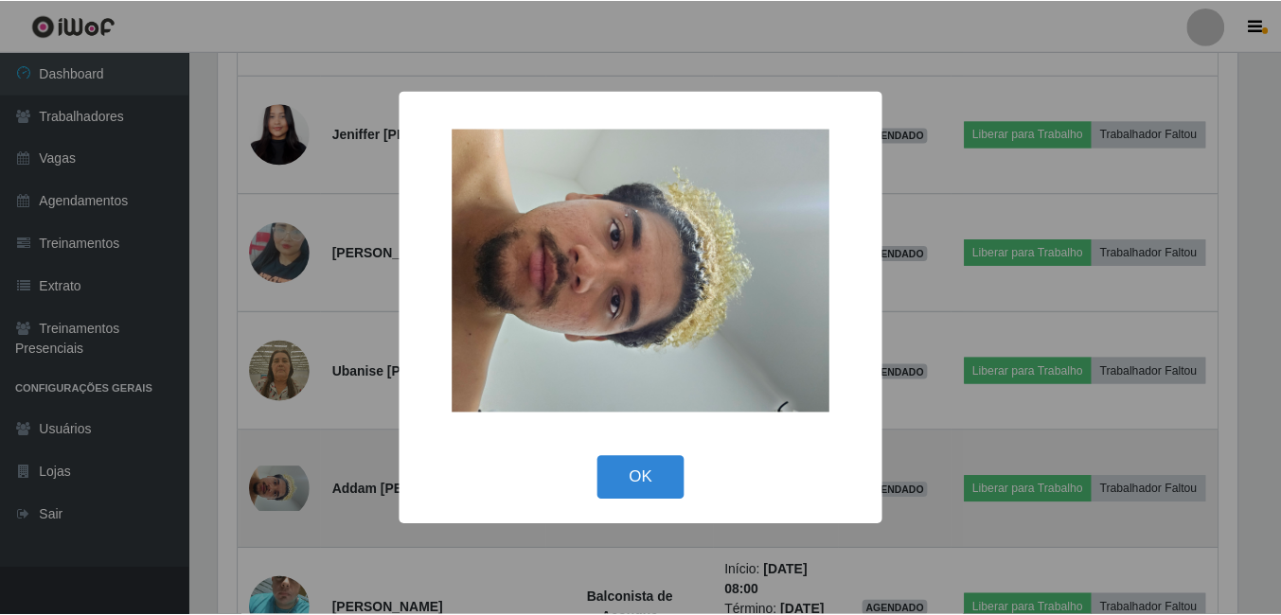
scroll to position [393, 1023]
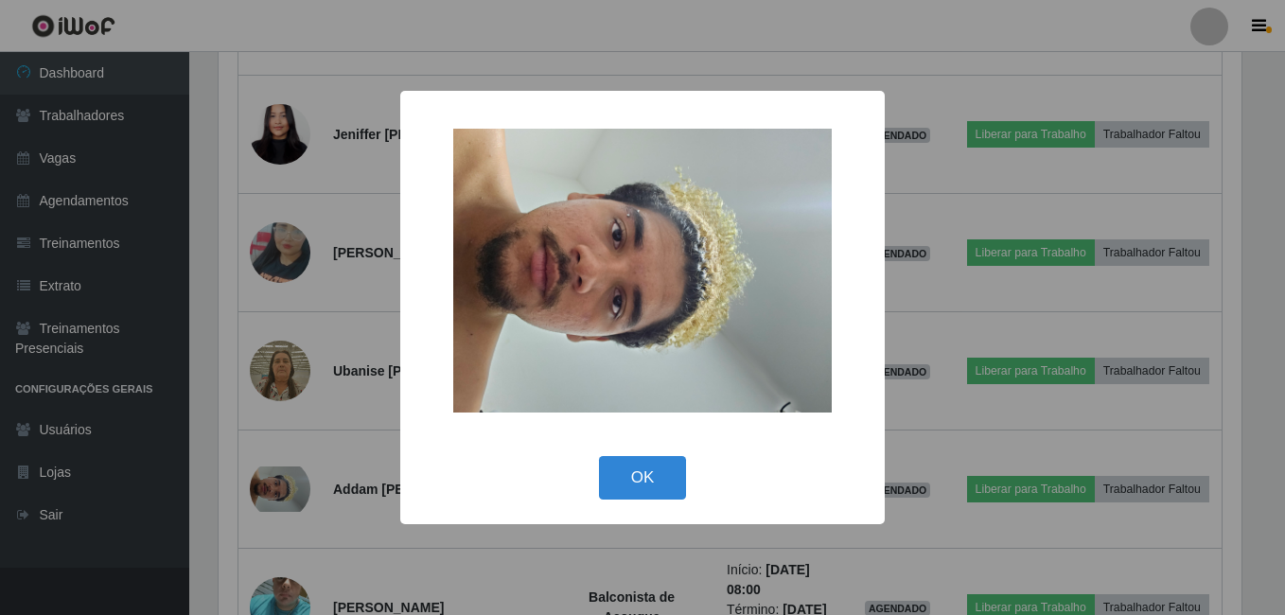
click at [297, 477] on div "× OK Cancel" at bounding box center [642, 307] width 1285 height 615
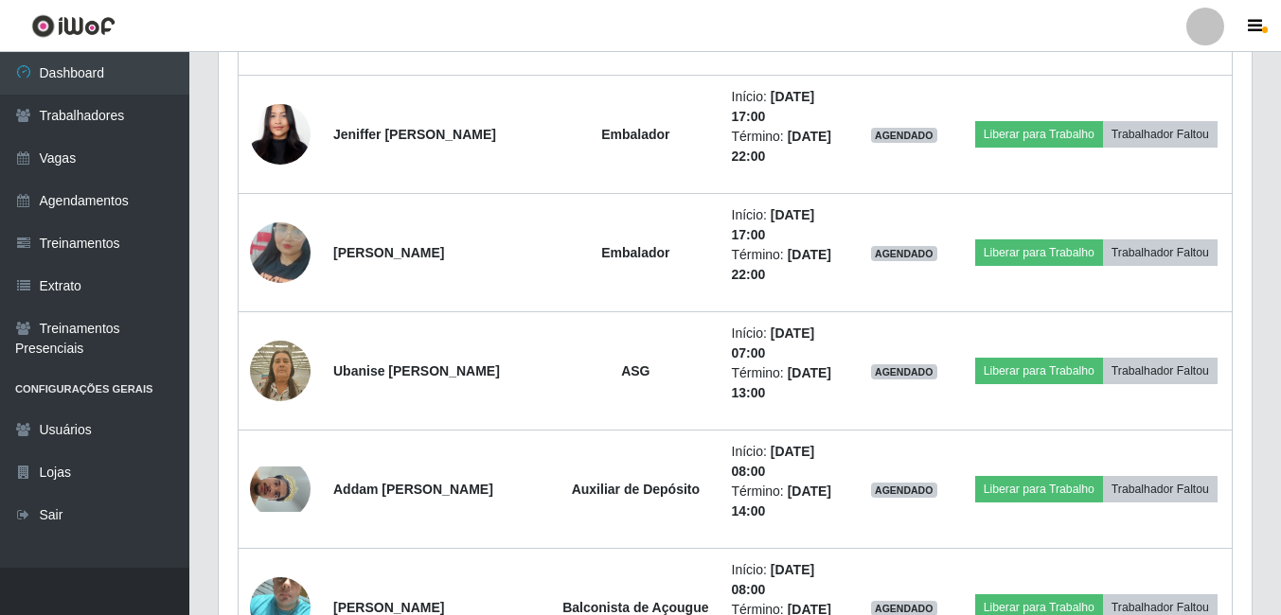
scroll to position [393, 1033]
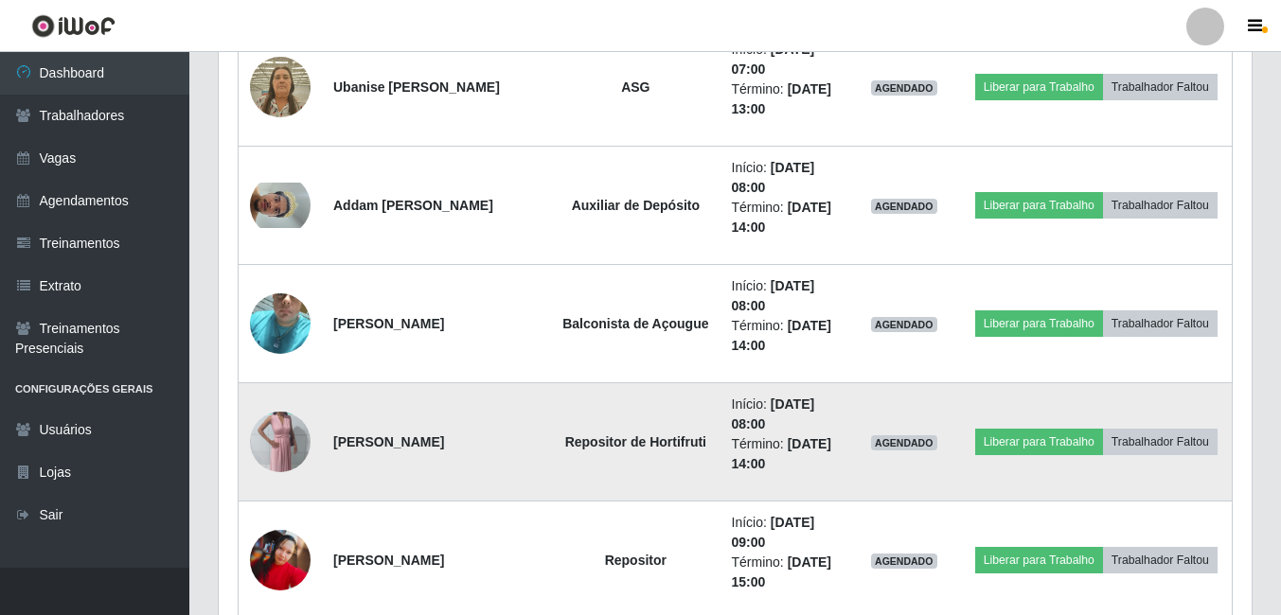
click at [299, 452] on img at bounding box center [280, 442] width 61 height 108
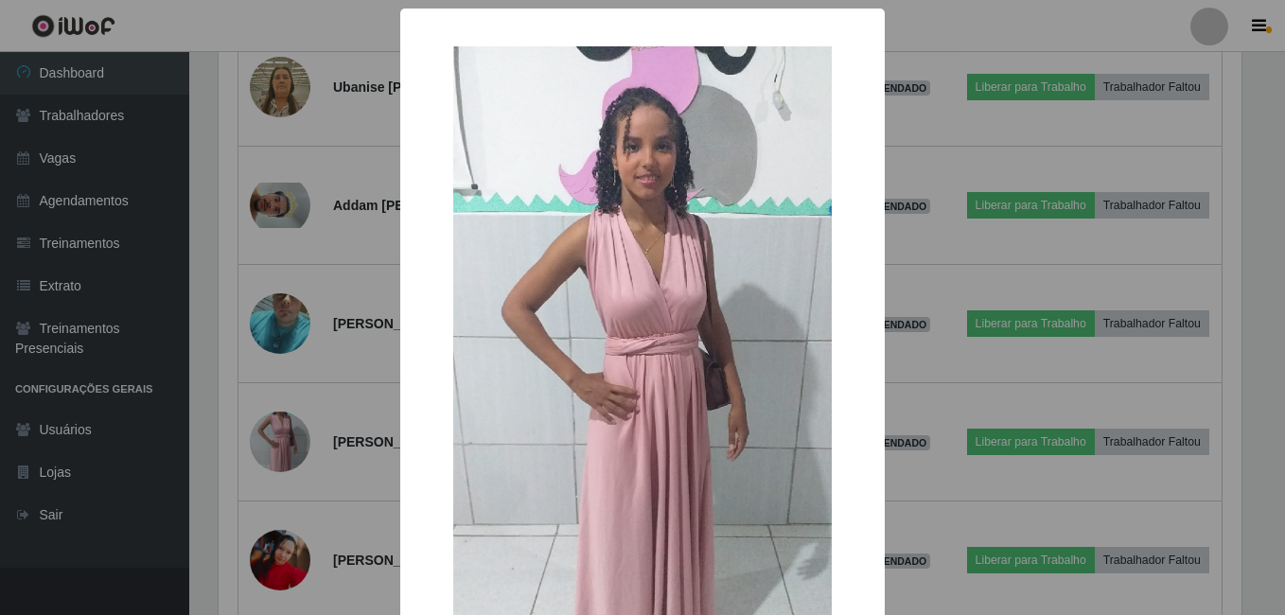
click at [323, 435] on div "× OK Cancel" at bounding box center [642, 307] width 1285 height 615
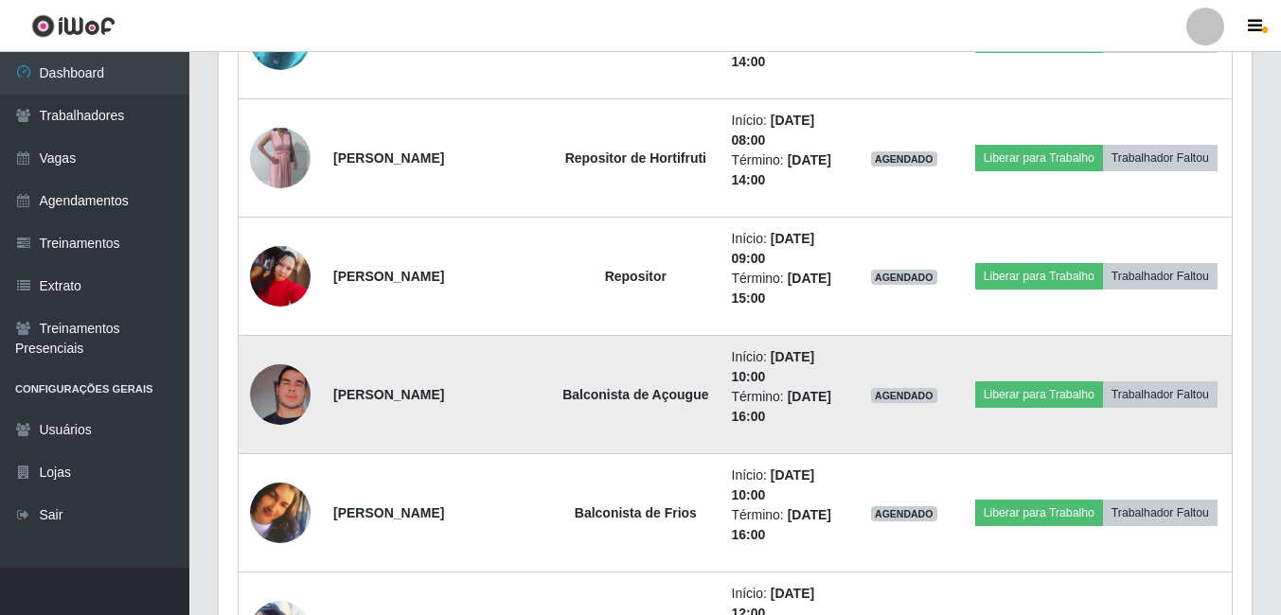
click at [301, 403] on img at bounding box center [280, 394] width 61 height 61
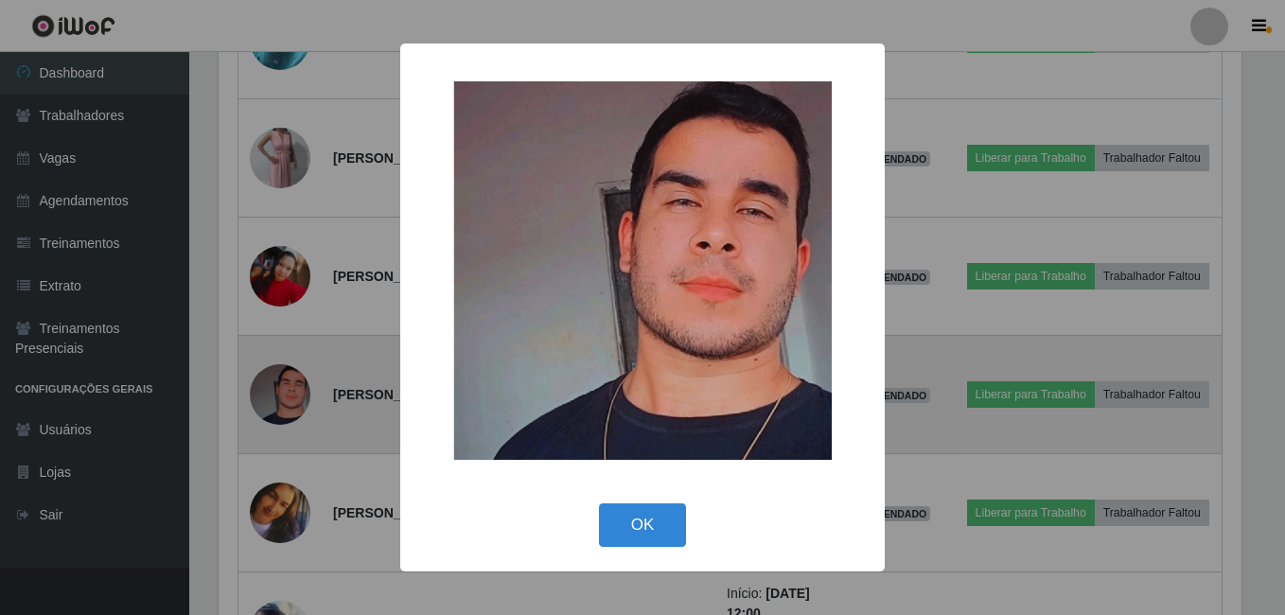
click at [301, 403] on div "× OK Cancel" at bounding box center [642, 307] width 1285 height 615
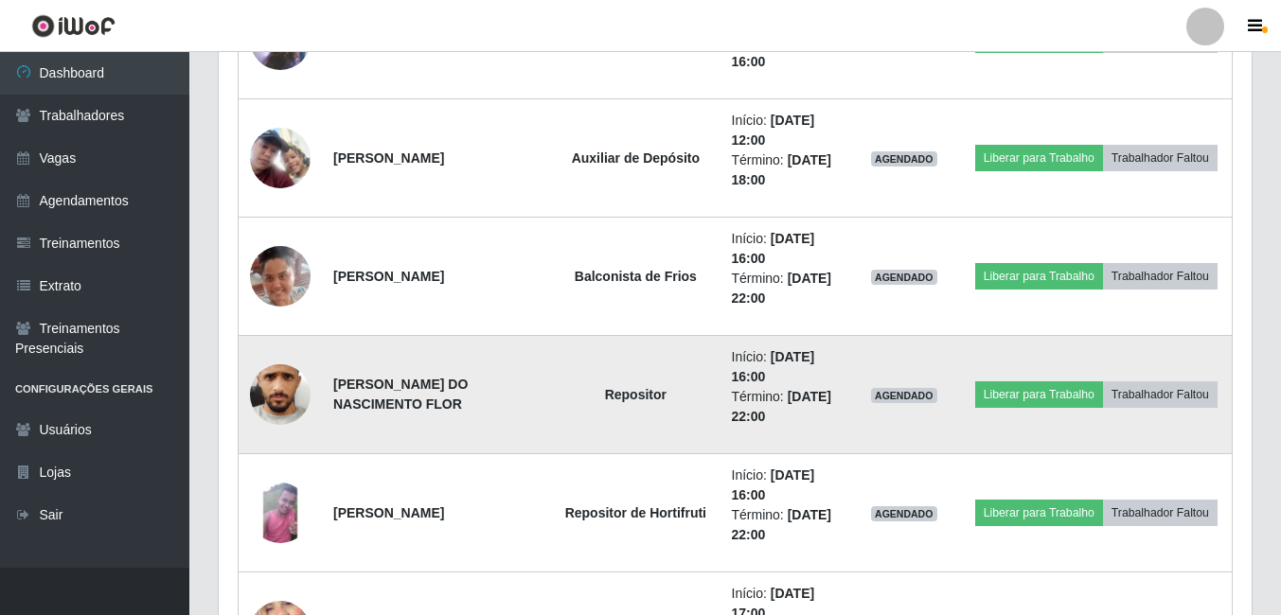
click at [265, 387] on img at bounding box center [280, 395] width 61 height 134
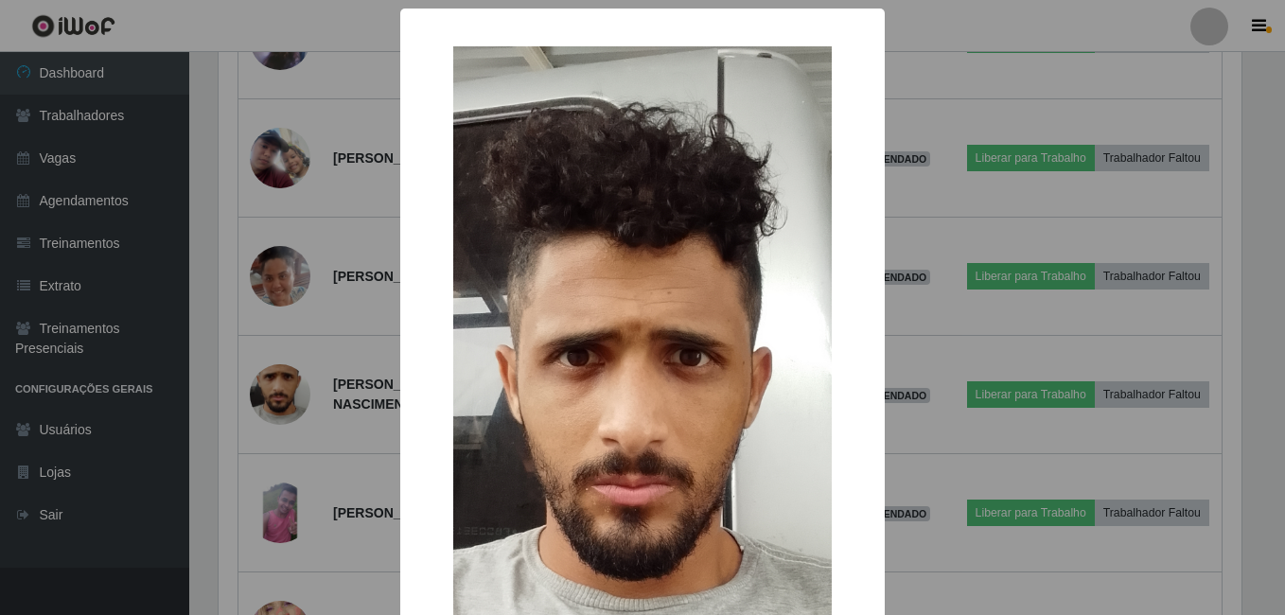
click at [292, 379] on div "× OK Cancel" at bounding box center [642, 307] width 1285 height 615
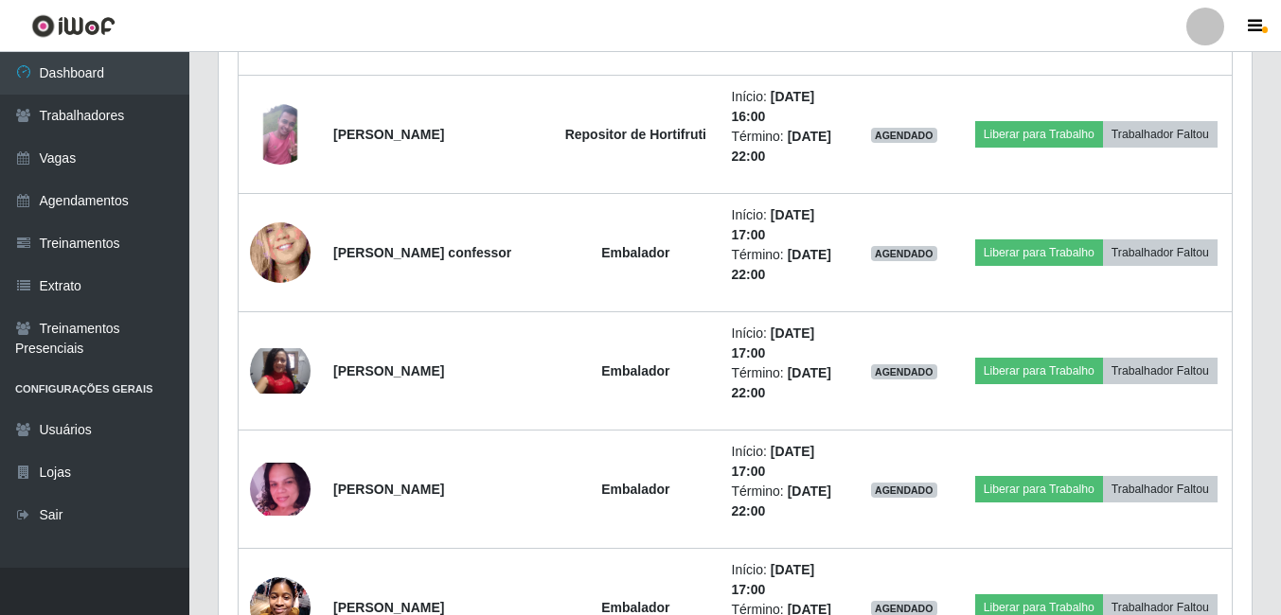
click at [292, 379] on img at bounding box center [280, 370] width 61 height 45
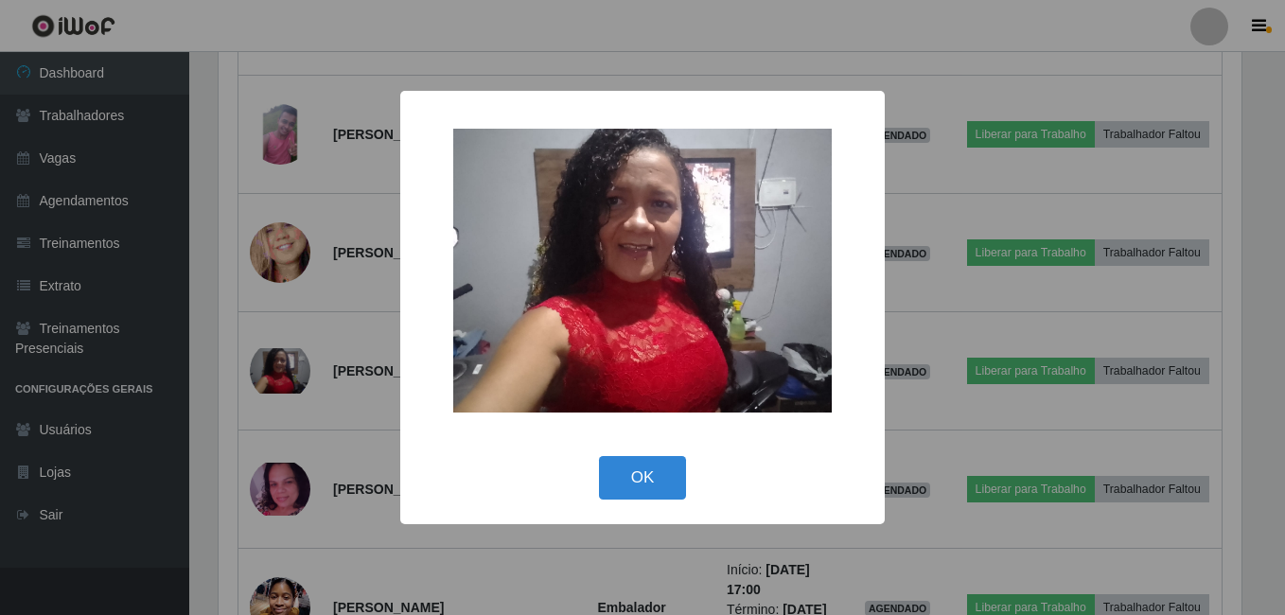
click at [292, 379] on div "× OK Cancel" at bounding box center [642, 307] width 1285 height 615
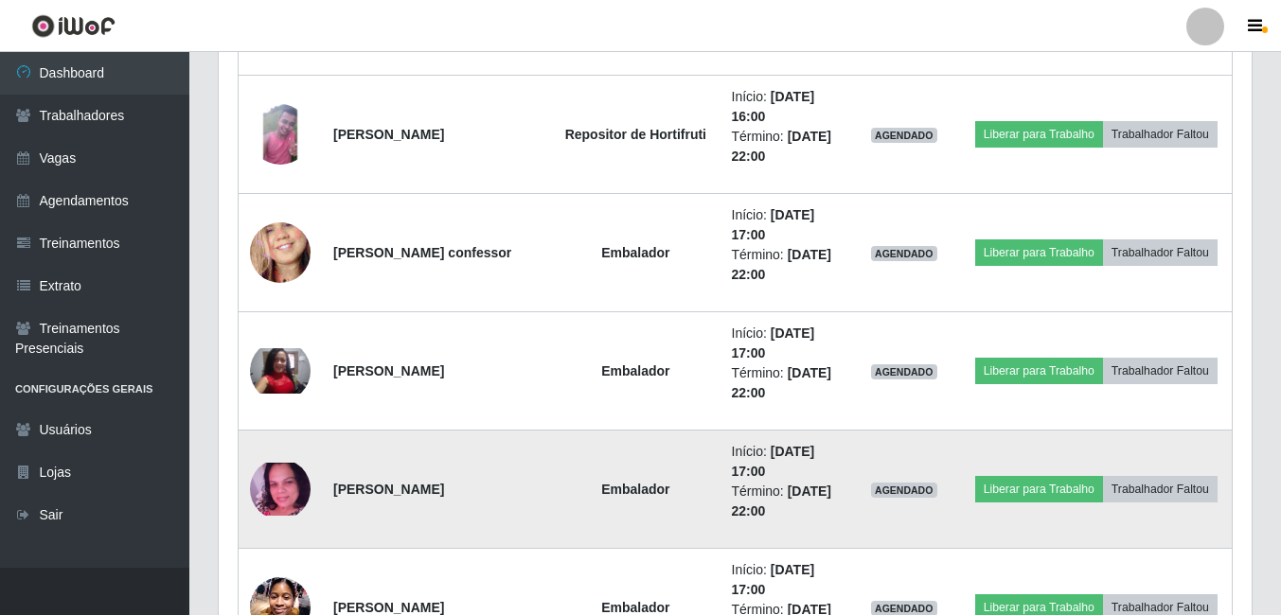
click at [295, 494] on img at bounding box center [280, 489] width 61 height 53
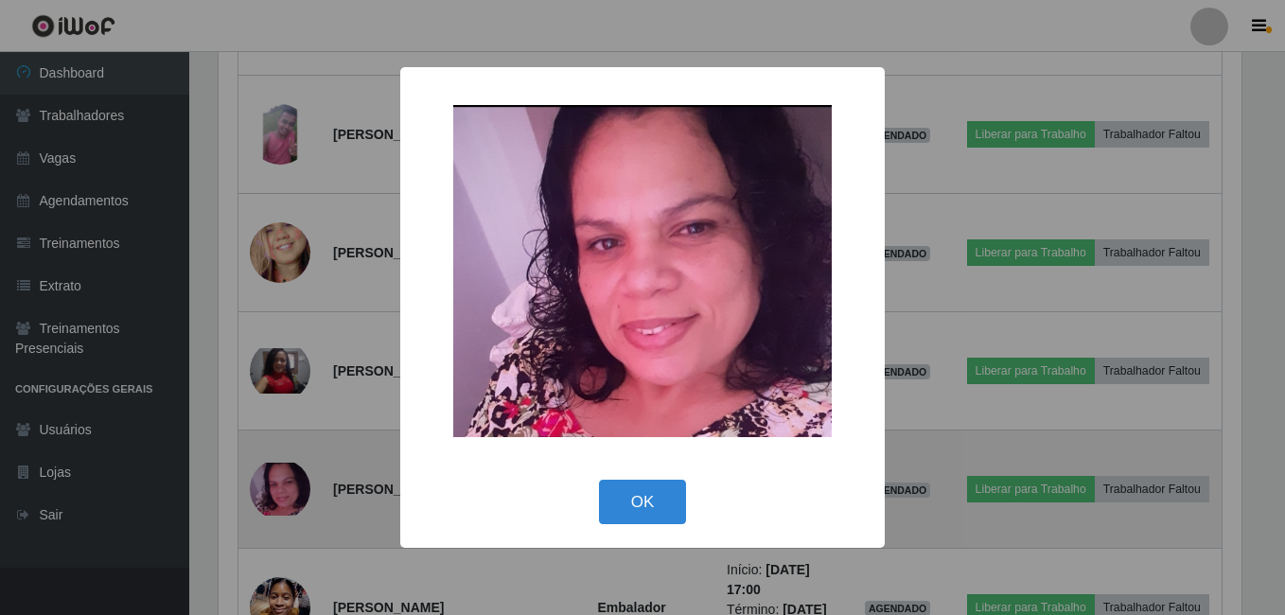
click at [295, 494] on div "× OK Cancel" at bounding box center [642, 307] width 1285 height 615
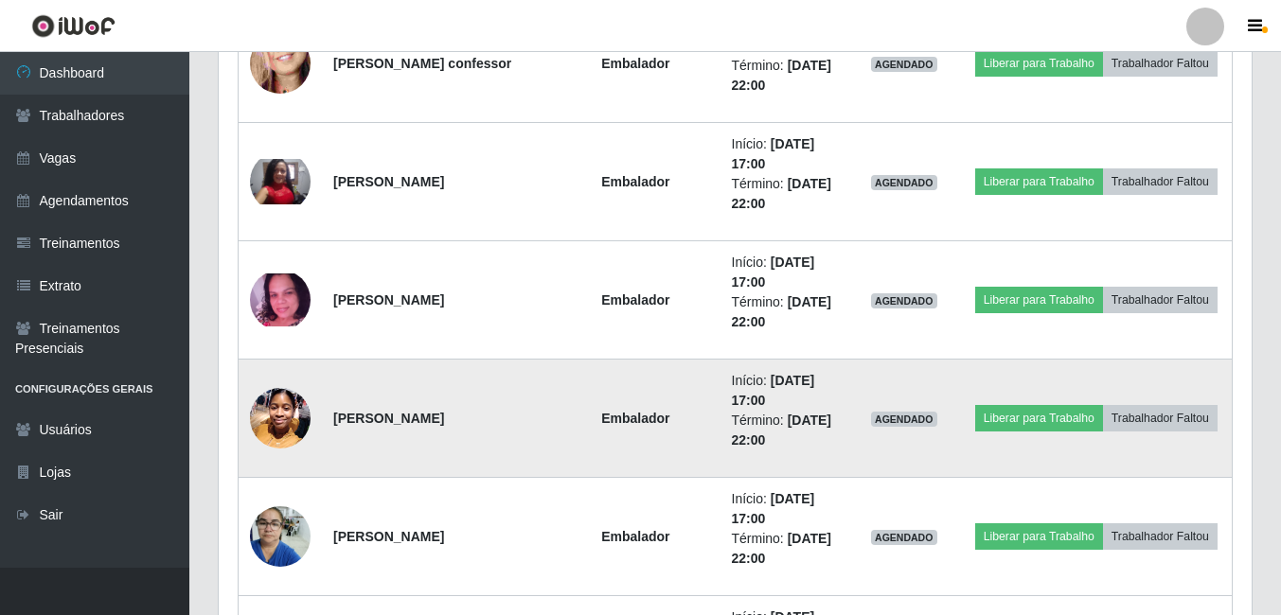
click at [289, 420] on img at bounding box center [280, 418] width 61 height 80
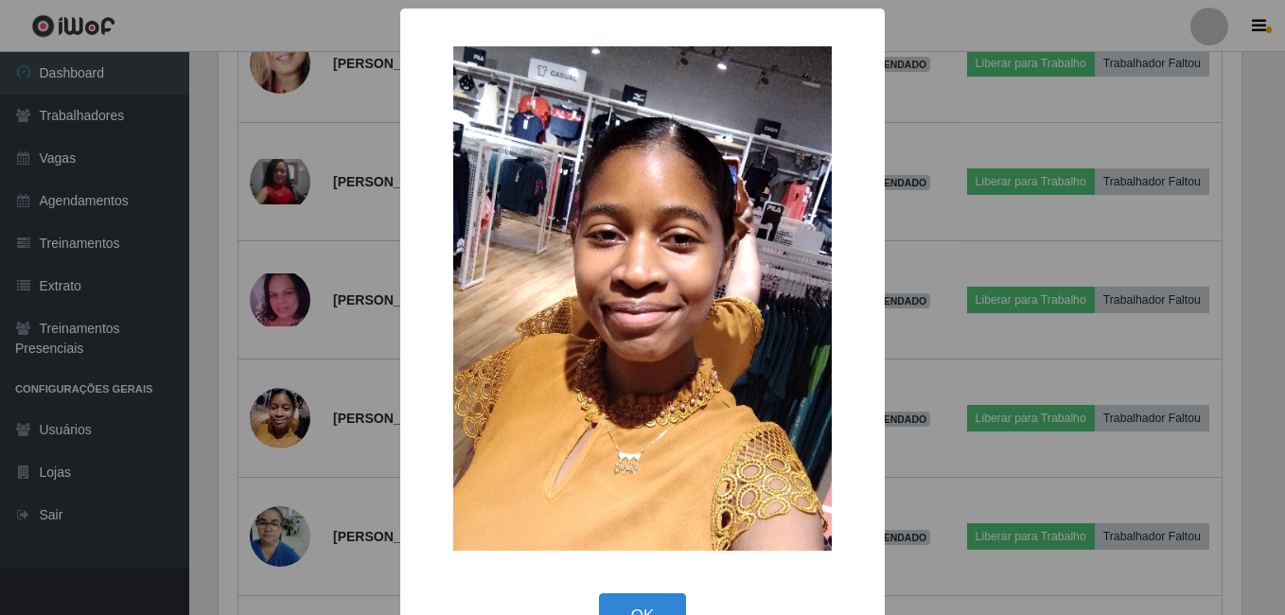
drag, startPoint x: 329, startPoint y: 402, endPoint x: 328, endPoint y: 421, distance: 19.0
click at [328, 421] on div "× OK Cancel" at bounding box center [642, 307] width 1285 height 615
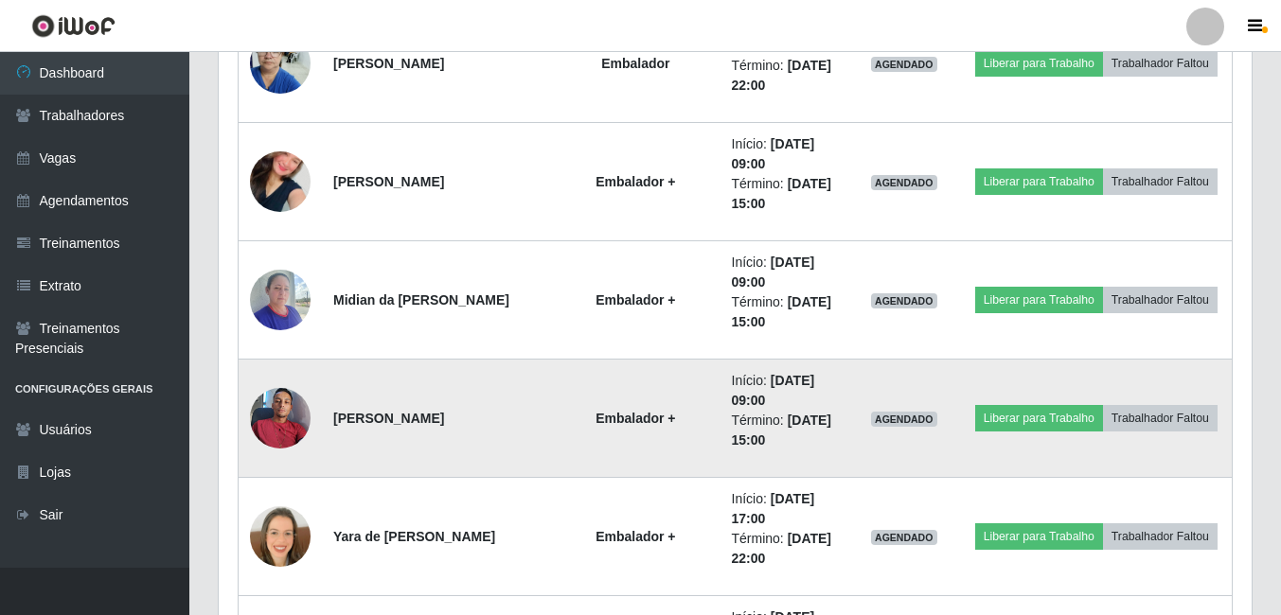
click at [297, 423] on img at bounding box center [280, 418] width 61 height 80
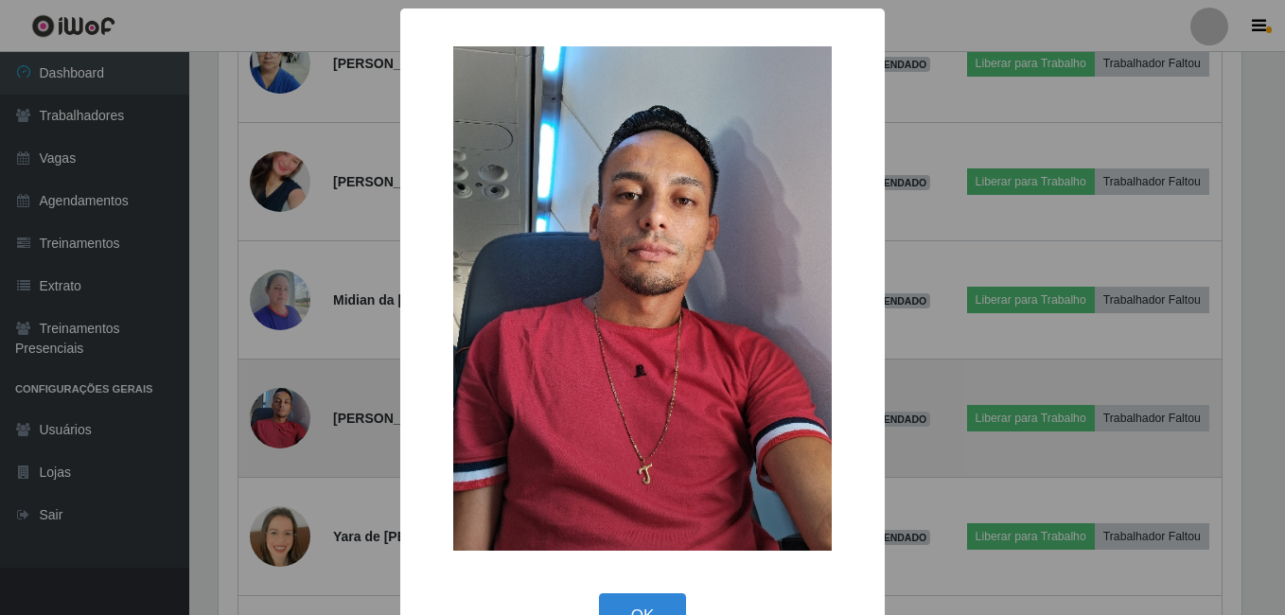
click at [297, 423] on div "× OK Cancel" at bounding box center [642, 307] width 1285 height 615
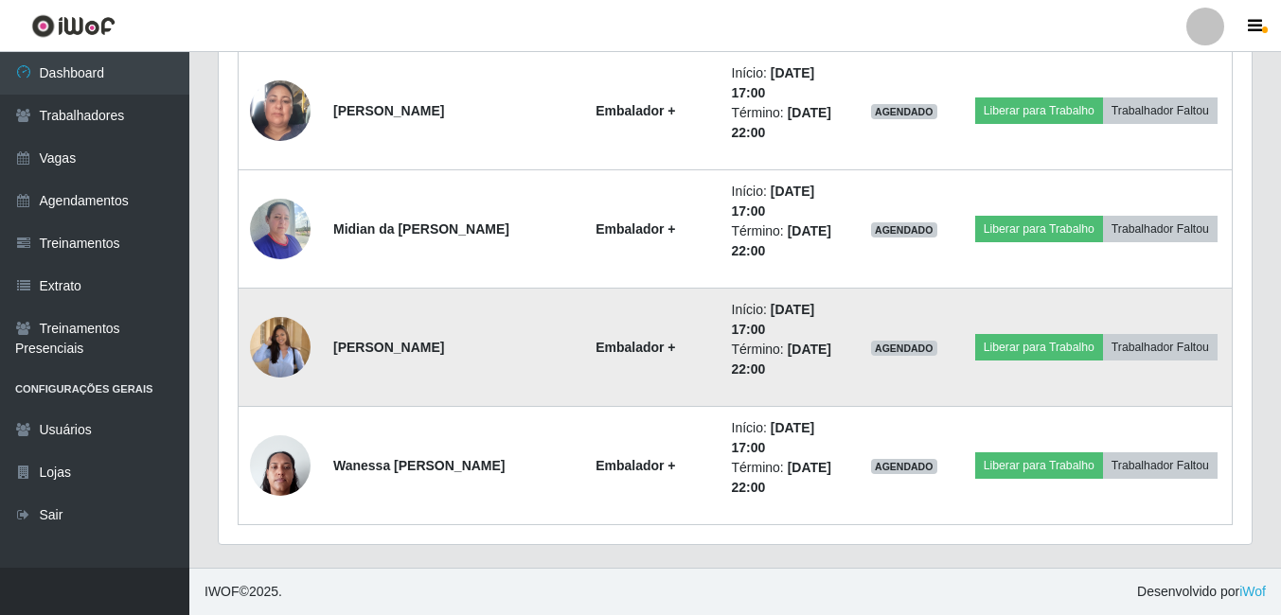
click at [277, 376] on img at bounding box center [280, 347] width 61 height 79
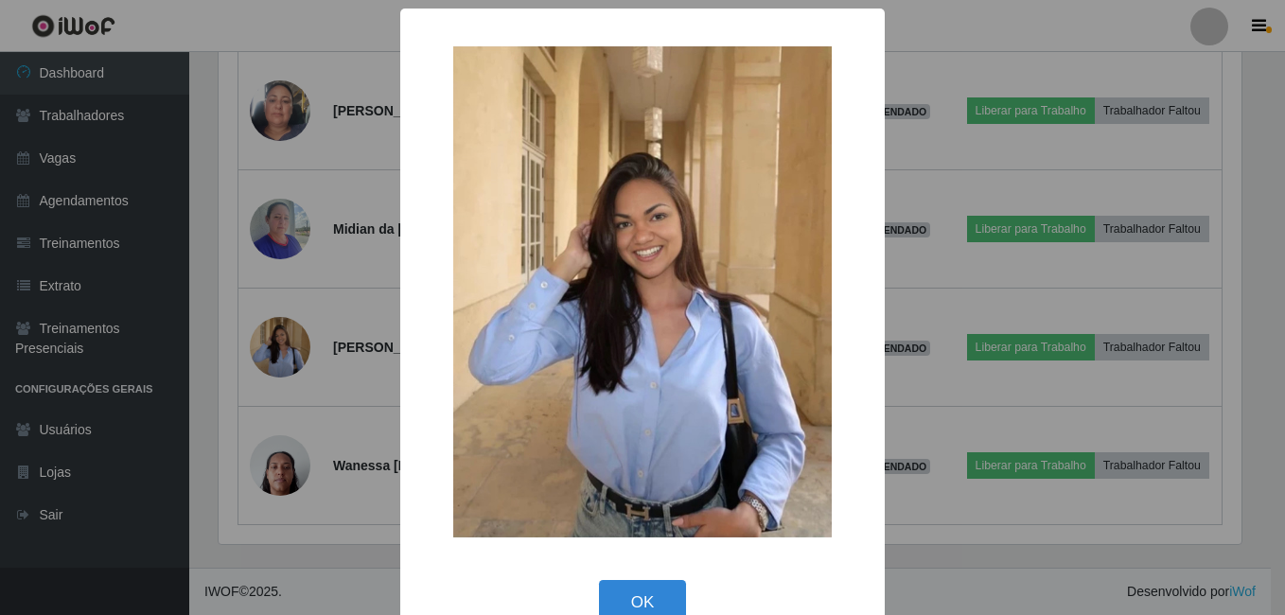
click at [280, 377] on div "× OK Cancel" at bounding box center [642, 307] width 1285 height 615
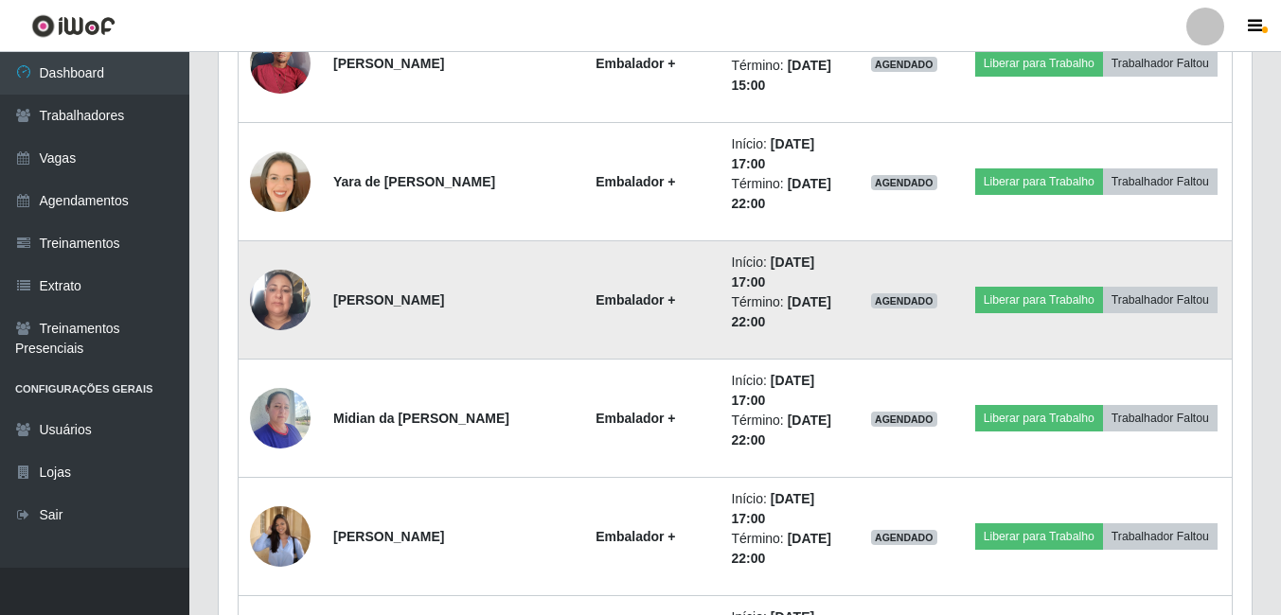
click at [303, 313] on img at bounding box center [280, 300] width 61 height 108
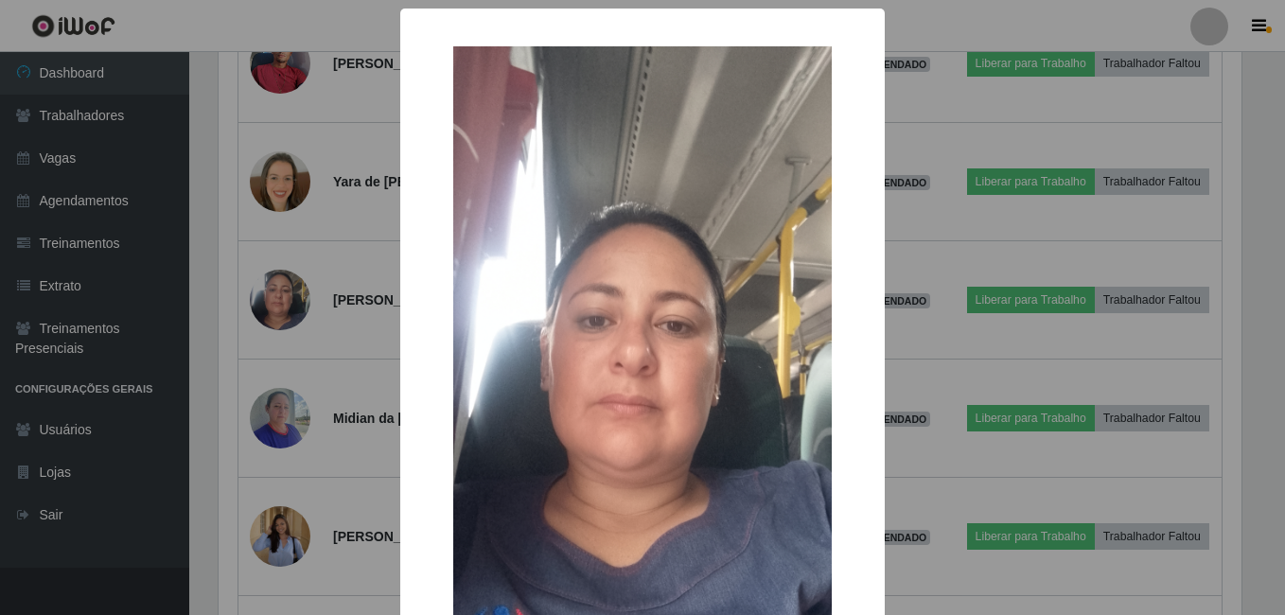
click at [328, 307] on div "× OK Cancel" at bounding box center [642, 307] width 1285 height 615
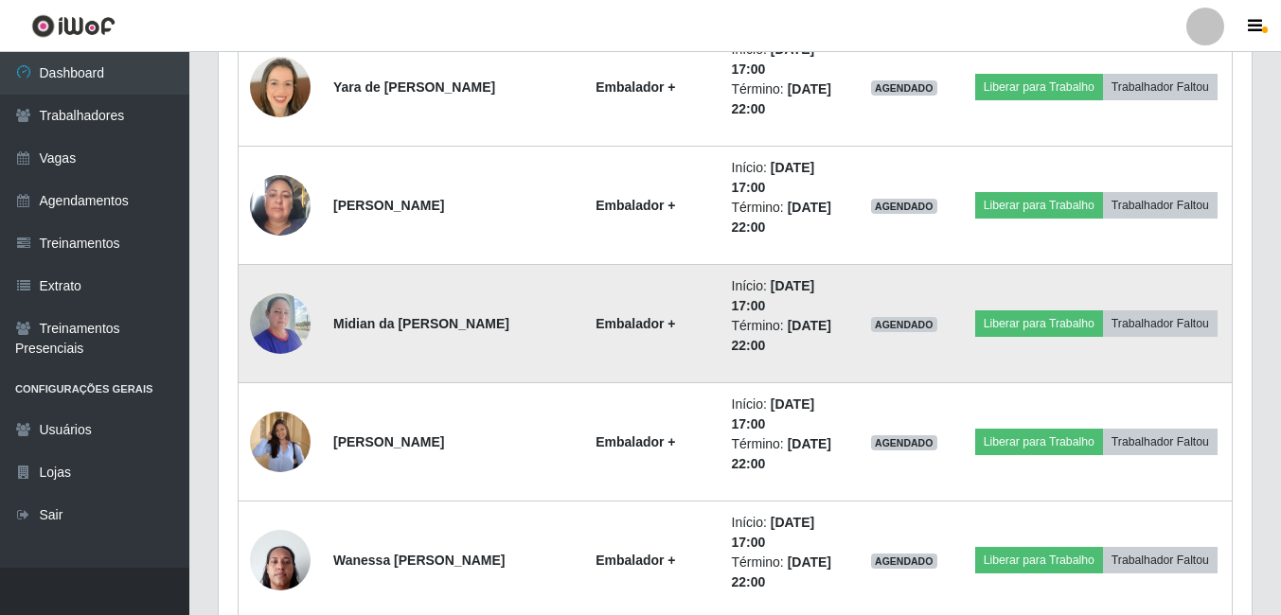
click at [301, 315] on img at bounding box center [280, 323] width 61 height 80
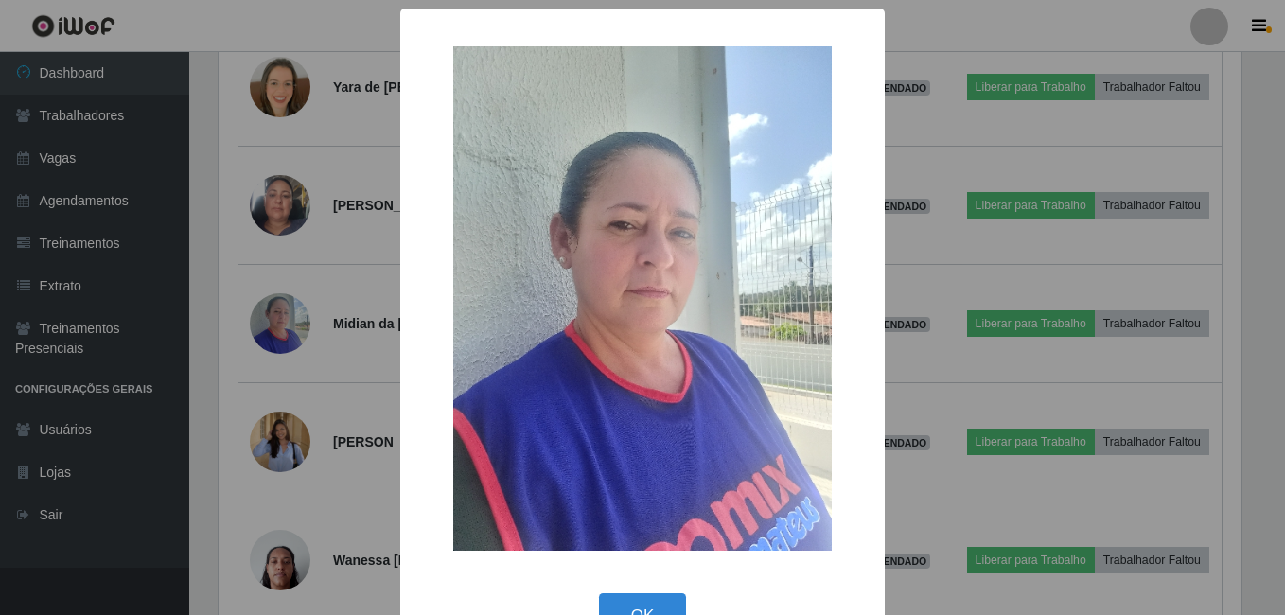
click at [314, 243] on div "× OK Cancel" at bounding box center [642, 307] width 1285 height 615
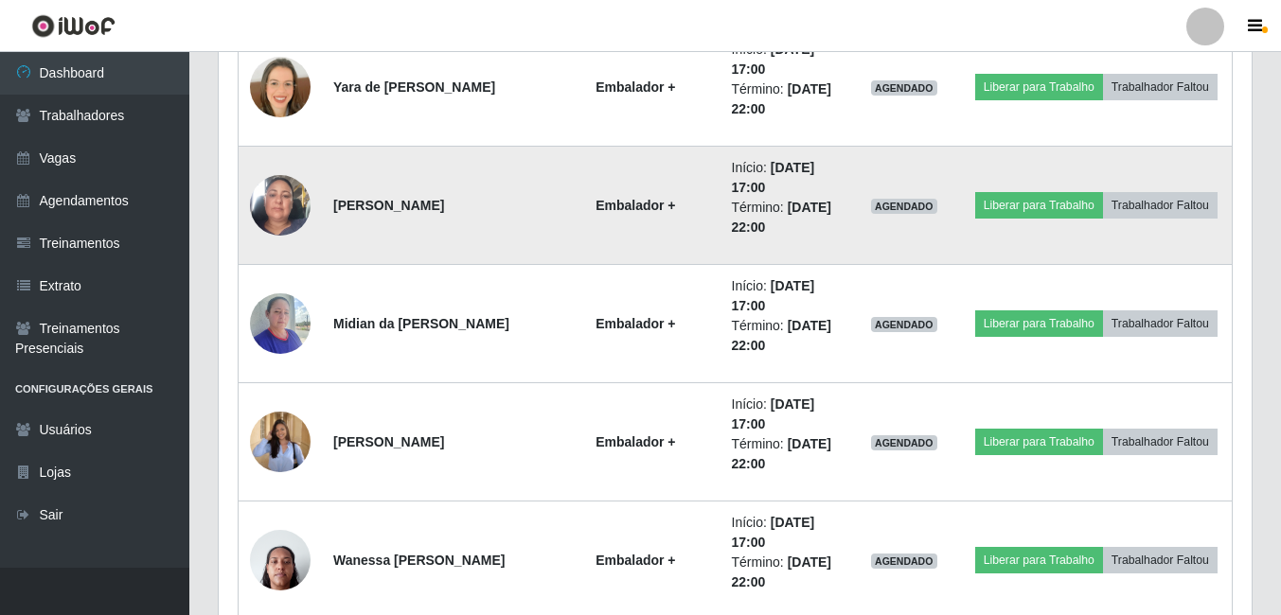
click at [264, 203] on img at bounding box center [280, 205] width 61 height 108
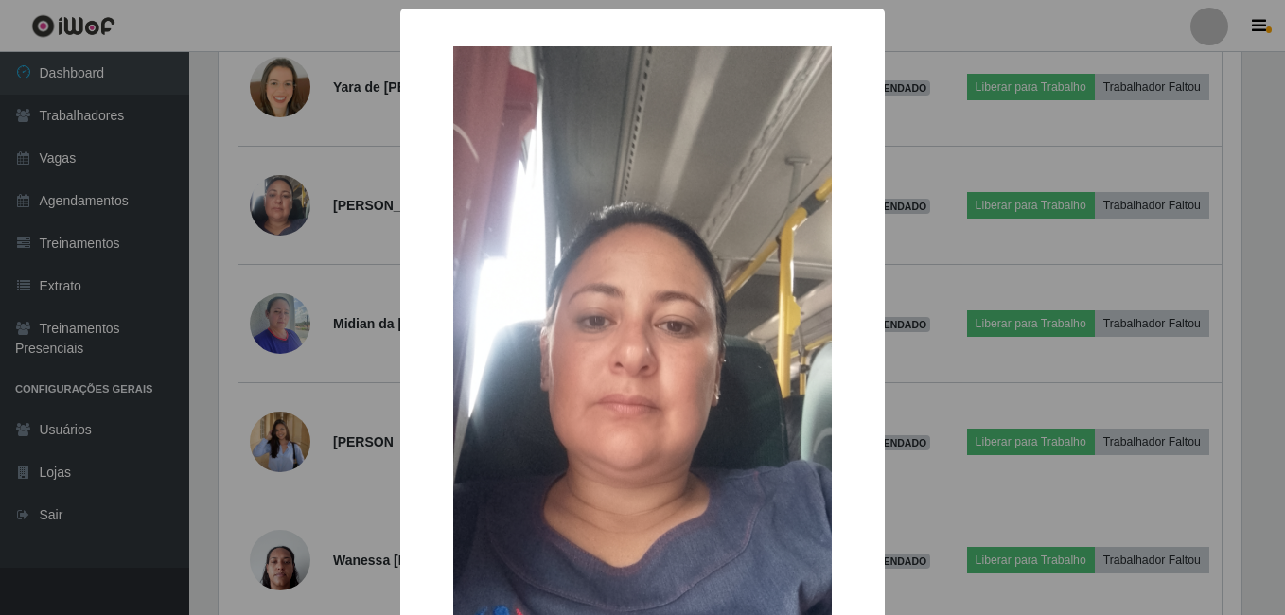
click at [423, 349] on div "×" at bounding box center [642, 382] width 447 height 711
click at [1087, 509] on div "× OK Cancel" at bounding box center [642, 307] width 1285 height 615
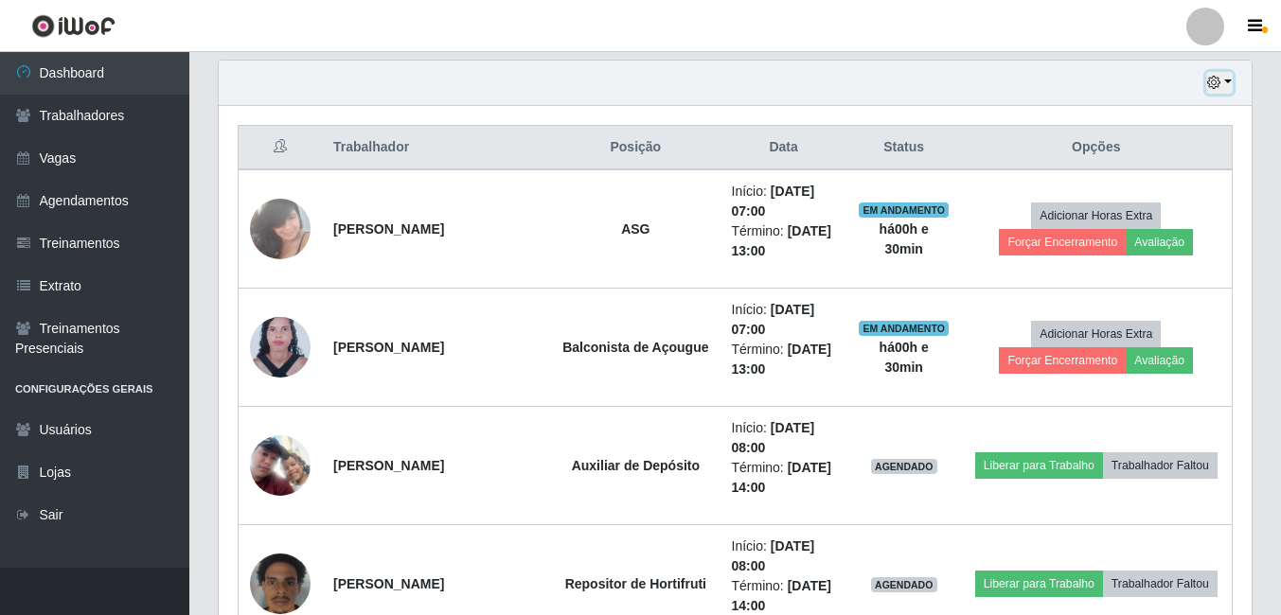
click at [1213, 84] on icon "button" at bounding box center [1213, 82] width 13 height 13
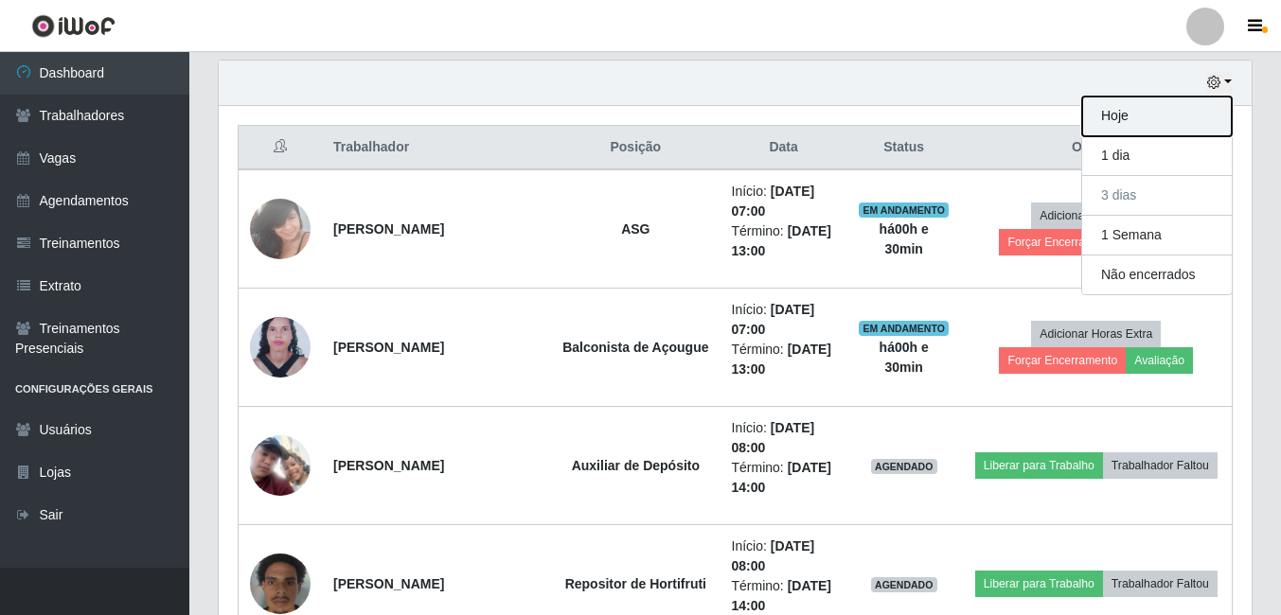
click at [1143, 112] on button "Hoje" at bounding box center [1157, 117] width 150 height 40
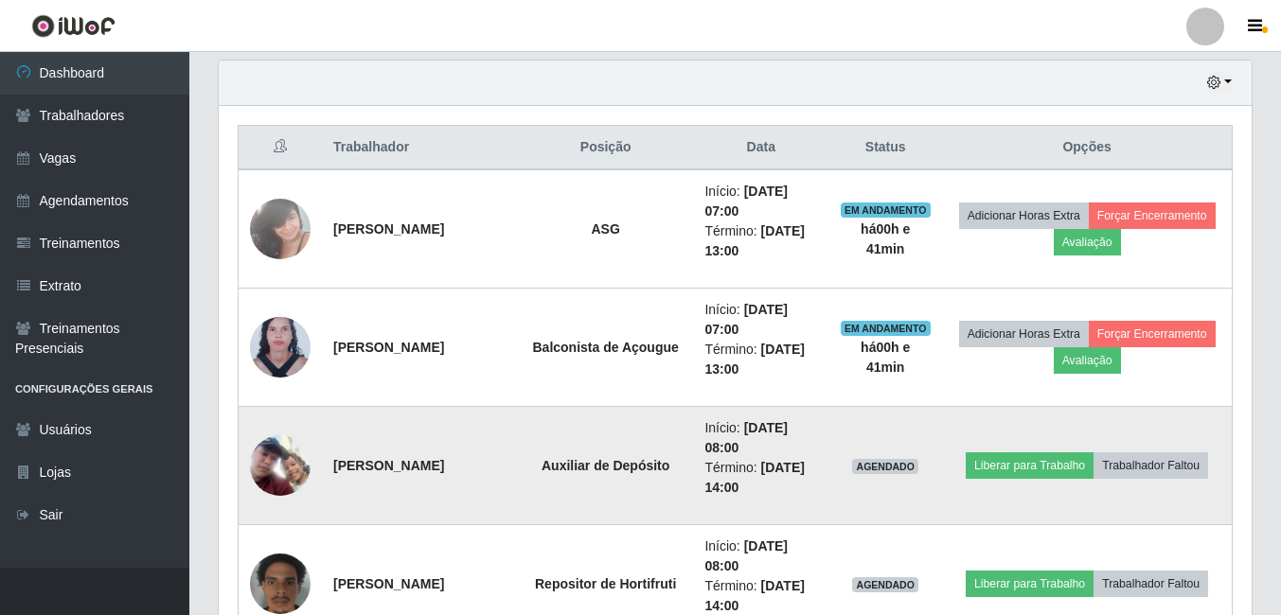
click at [284, 484] on img at bounding box center [280, 465] width 61 height 61
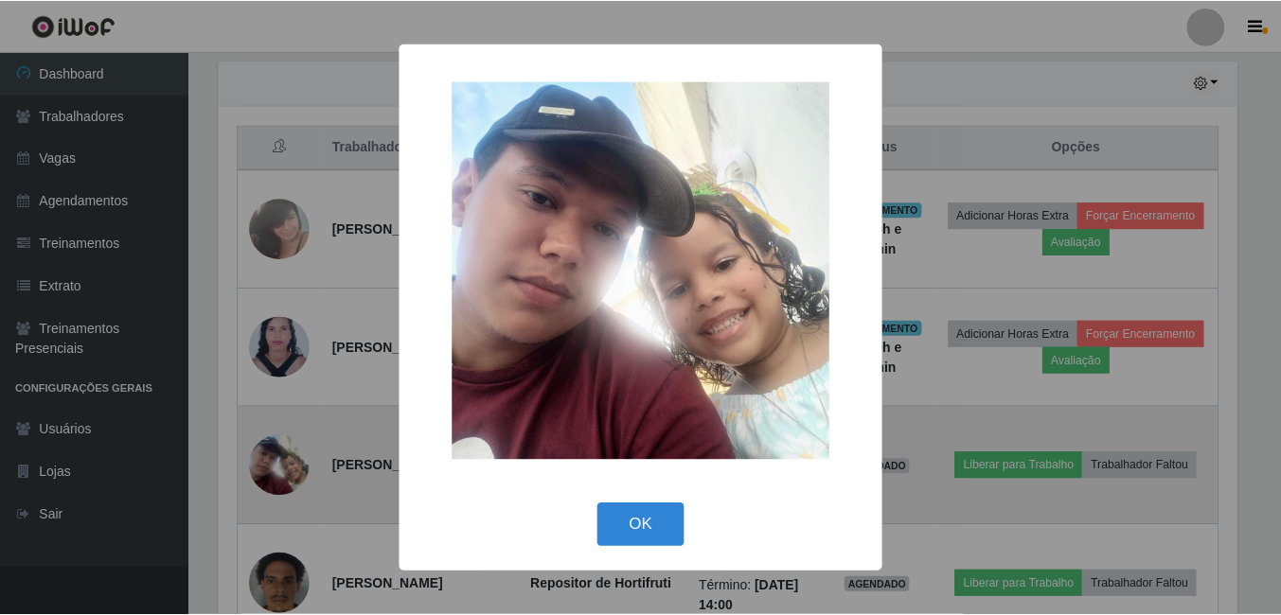
scroll to position [393, 1023]
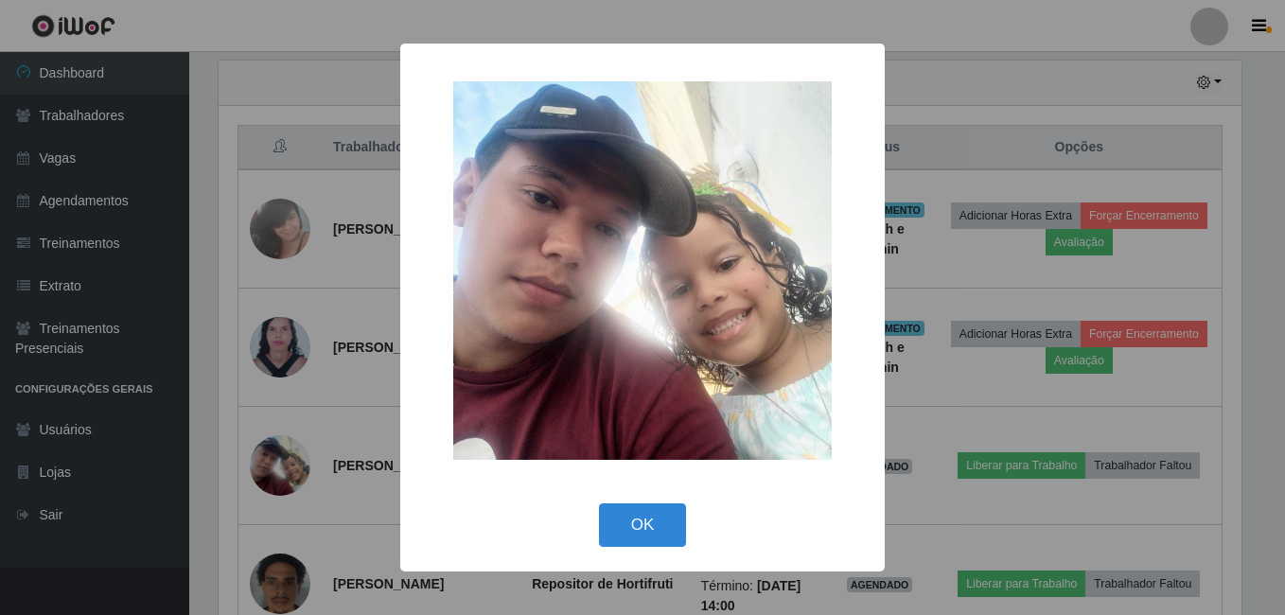
click at [233, 483] on div "× OK Cancel" at bounding box center [642, 307] width 1285 height 615
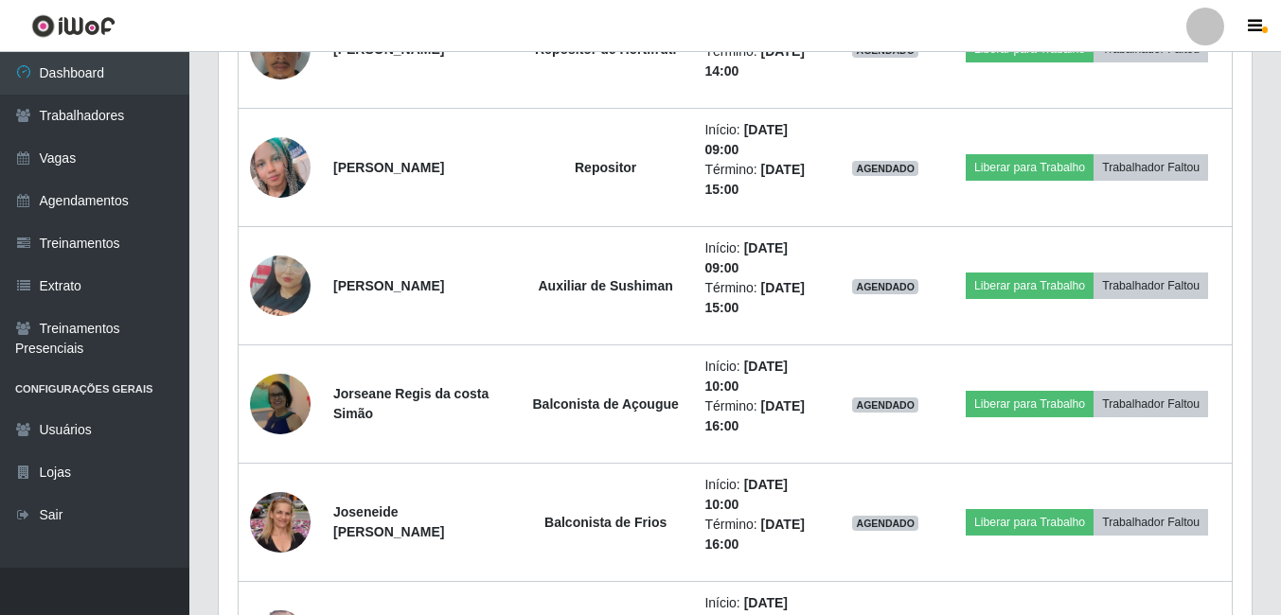
scroll to position [1228, 0]
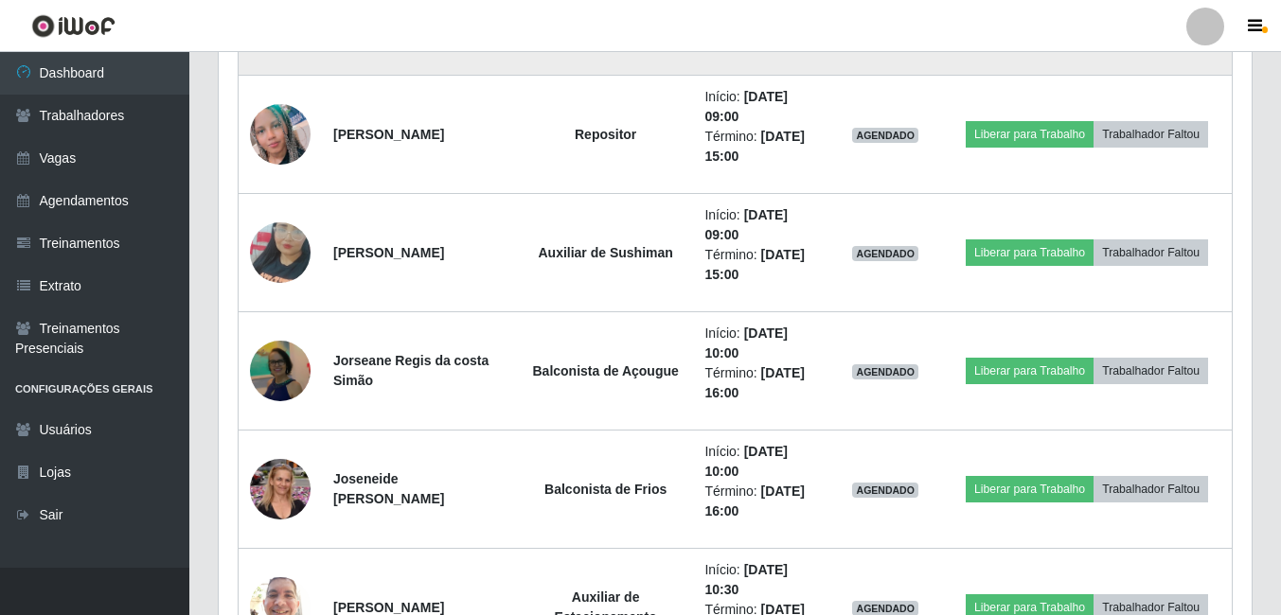
click at [803, 53] on td "Início: [DATE] 08:00 Término: [DATE] 14:00" at bounding box center [760, 16] width 135 height 118
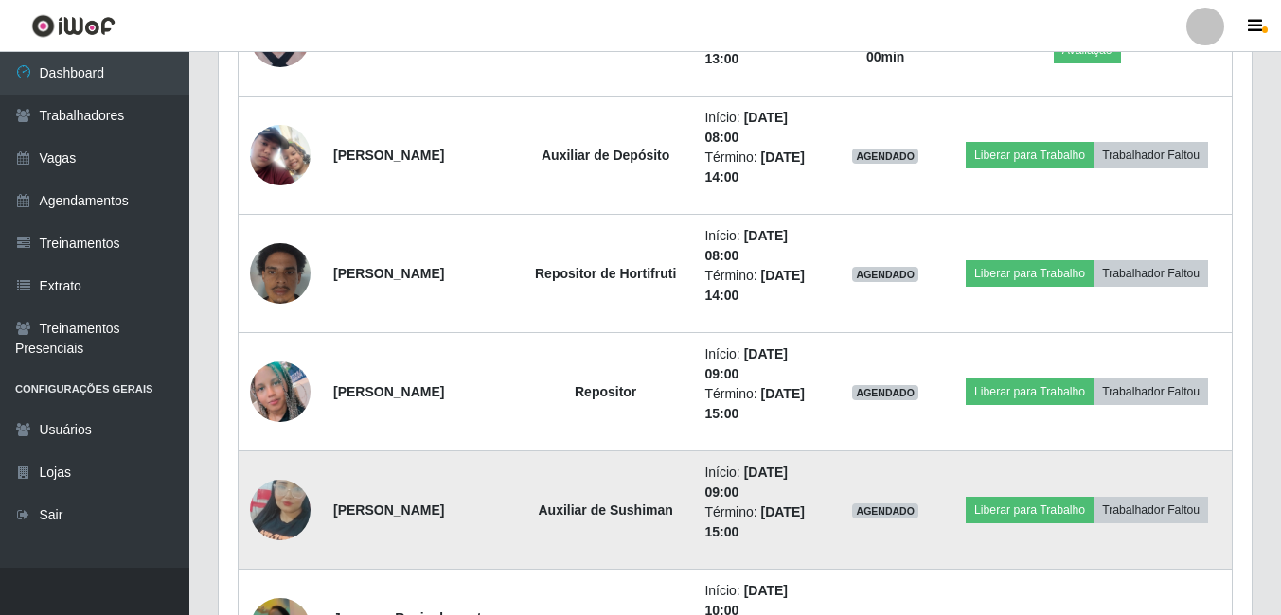
scroll to position [944, 0]
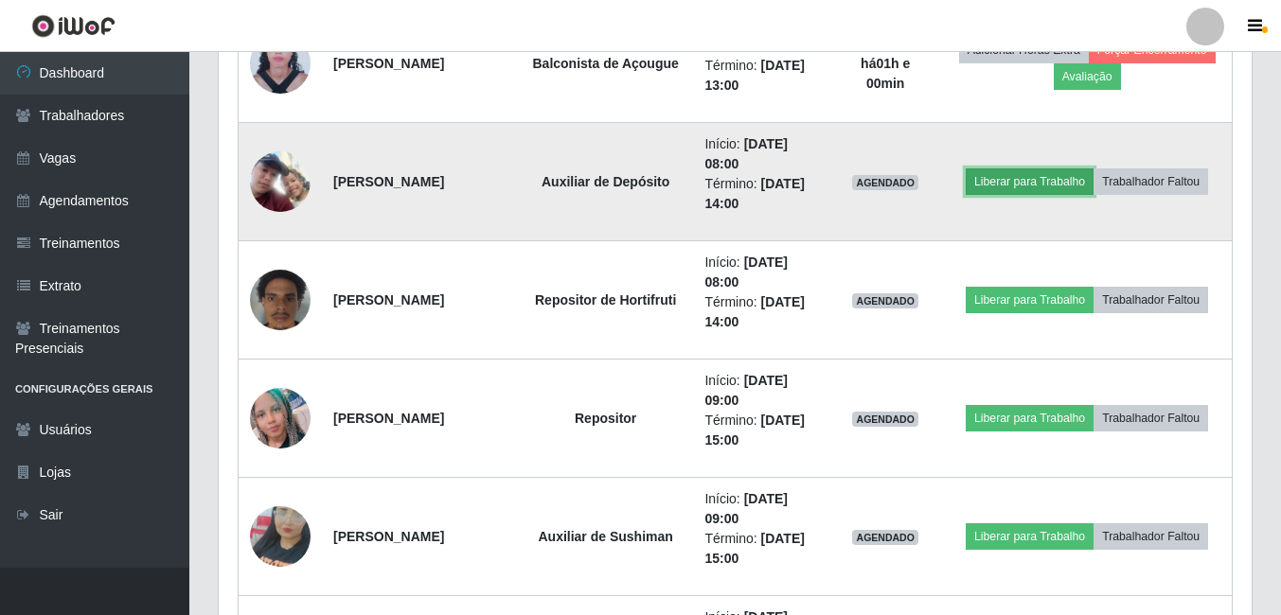
click at [1000, 173] on button "Liberar para Trabalho" at bounding box center [1030, 181] width 128 height 27
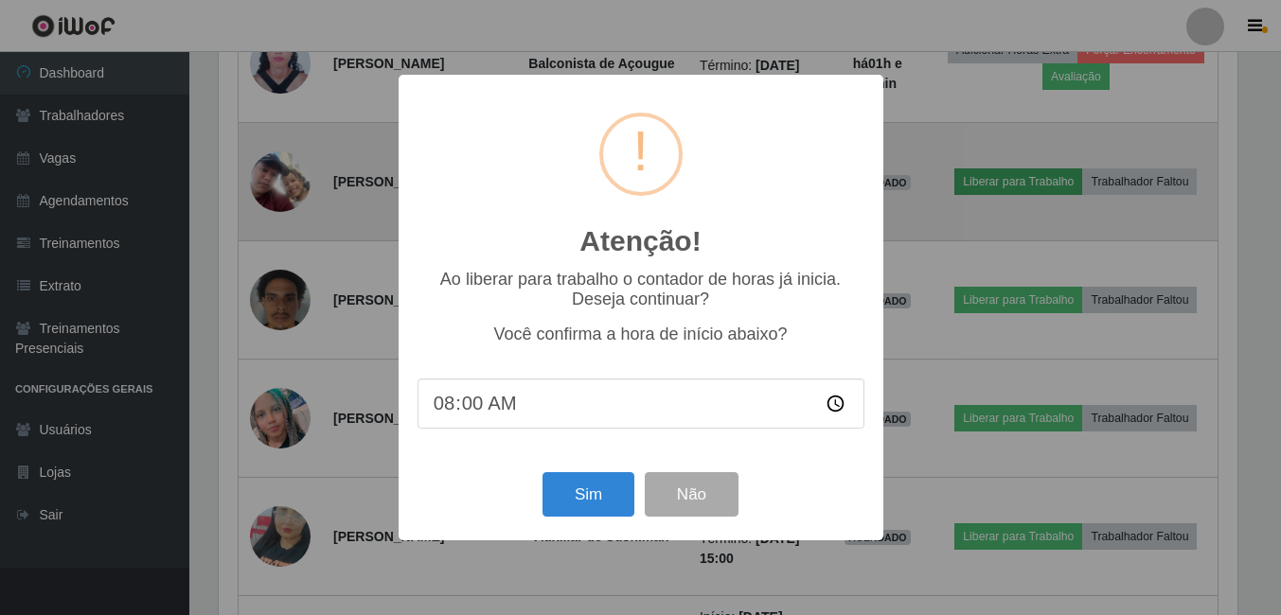
scroll to position [393, 1023]
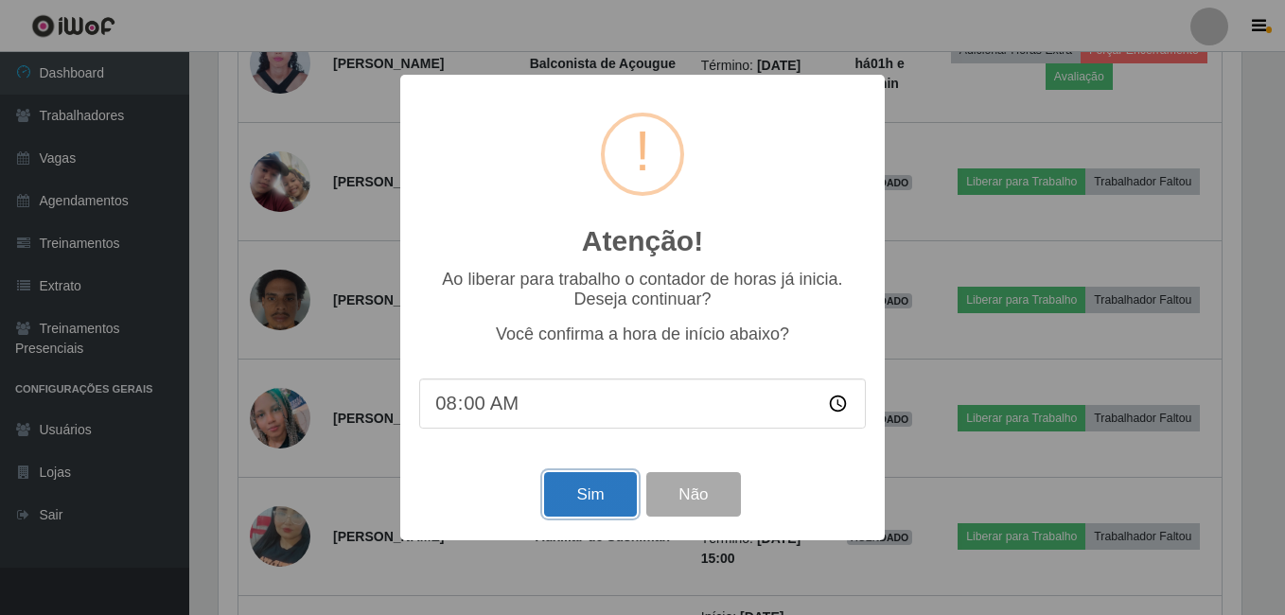
click at [589, 496] on button "Sim" at bounding box center [590, 494] width 92 height 44
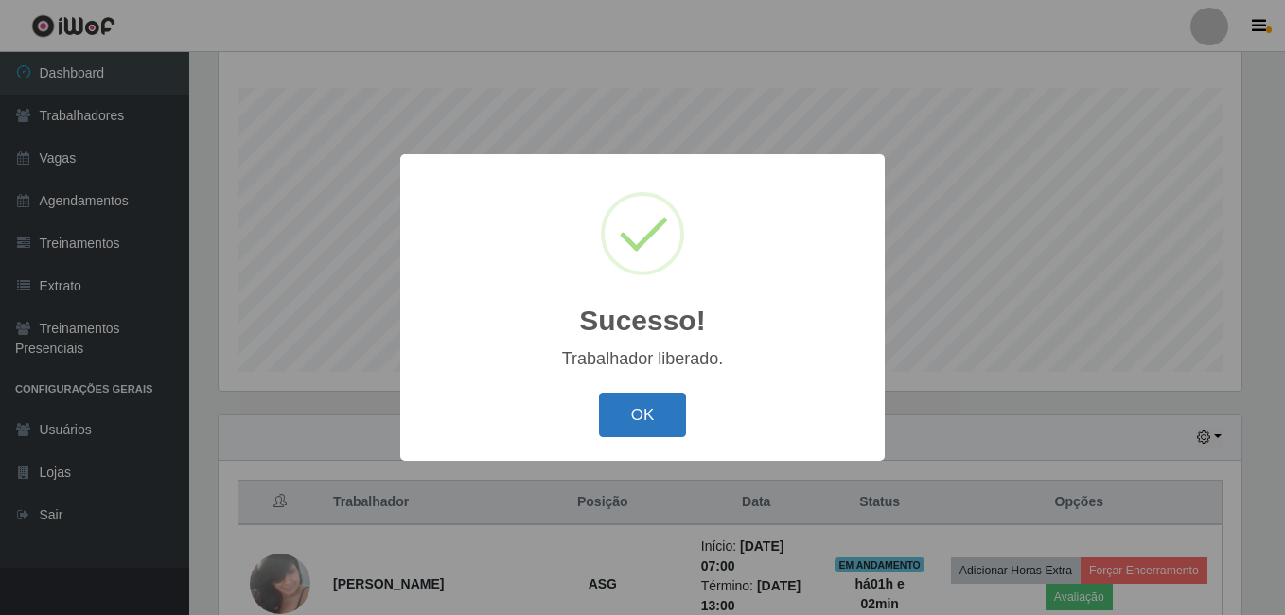
click at [668, 401] on button "OK" at bounding box center [643, 415] width 88 height 44
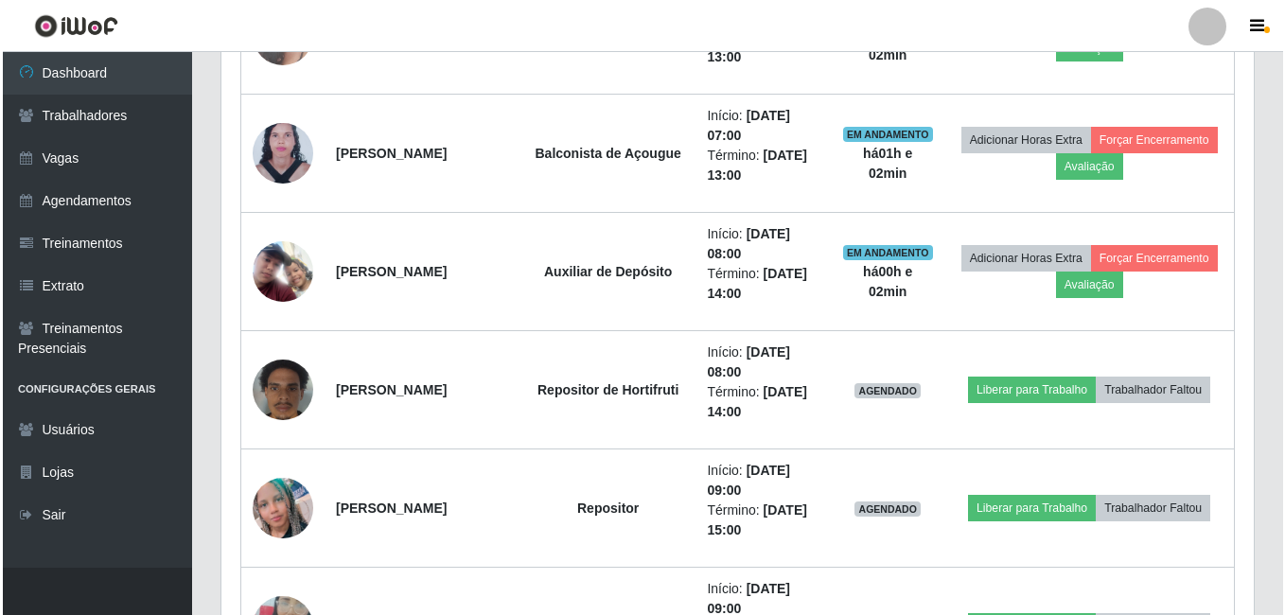
scroll to position [873, 0]
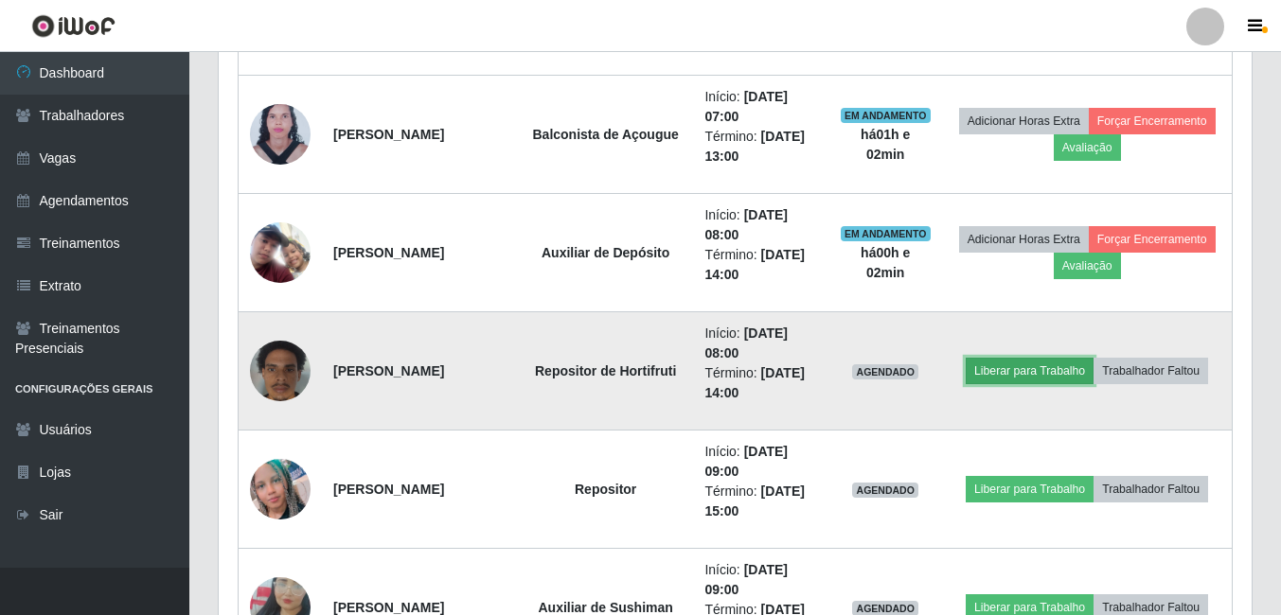
click at [1060, 363] on button "Liberar para Trabalho" at bounding box center [1030, 371] width 128 height 27
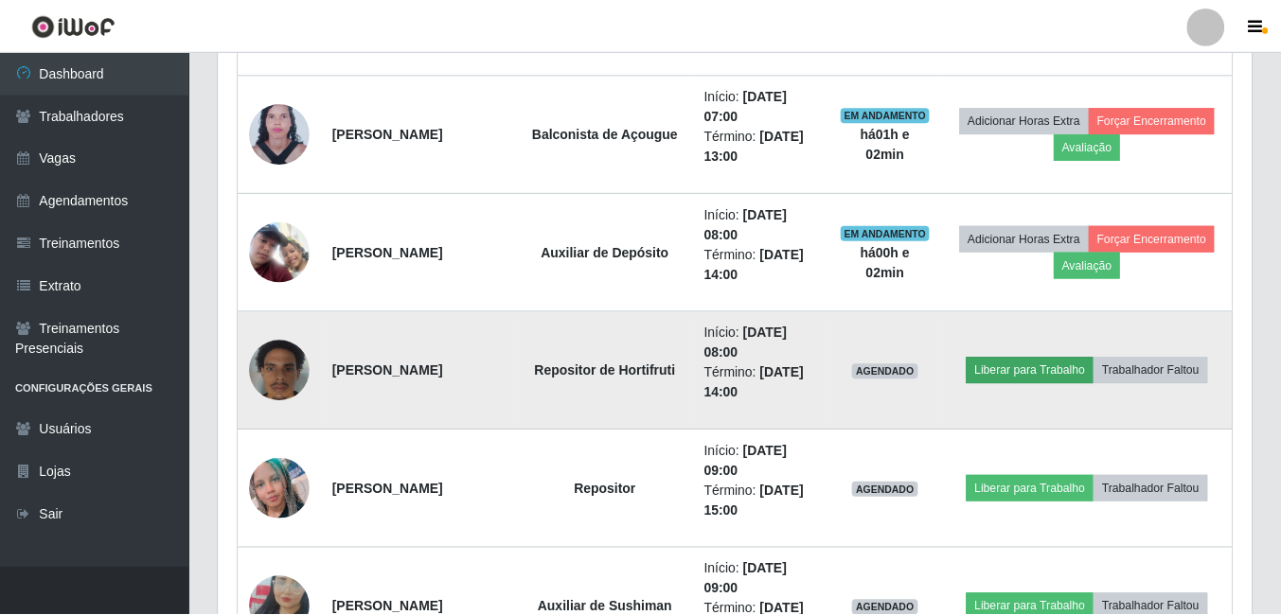
scroll to position [393, 1023]
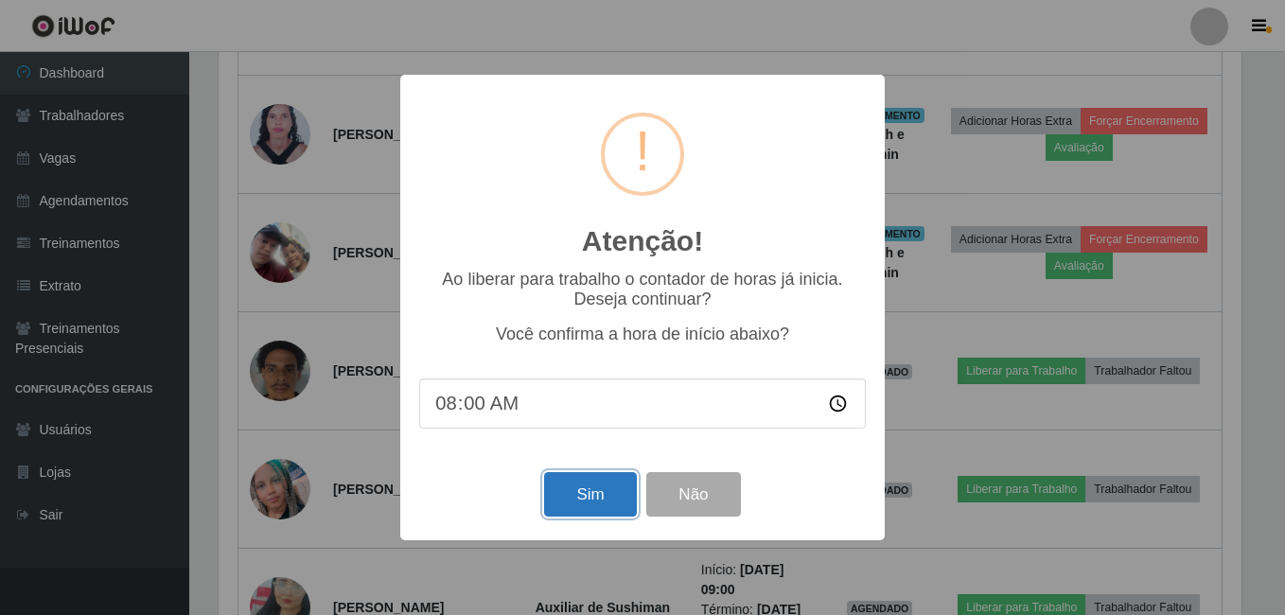
click at [631, 486] on button "Sim" at bounding box center [590, 494] width 92 height 44
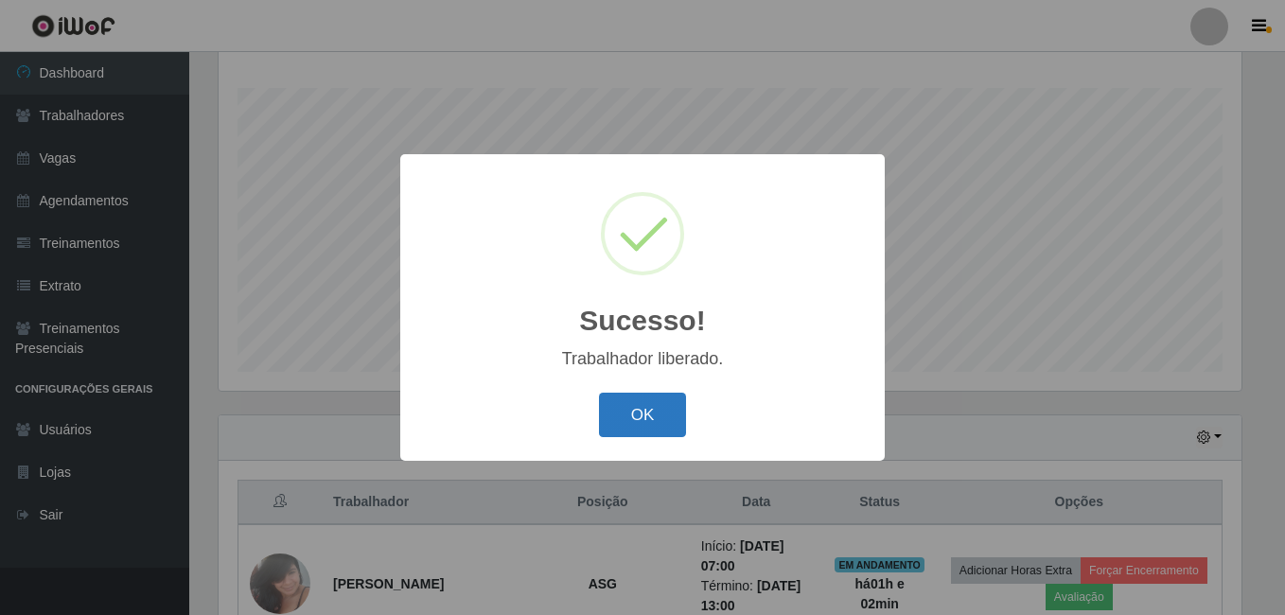
click at [662, 409] on button "OK" at bounding box center [643, 415] width 88 height 44
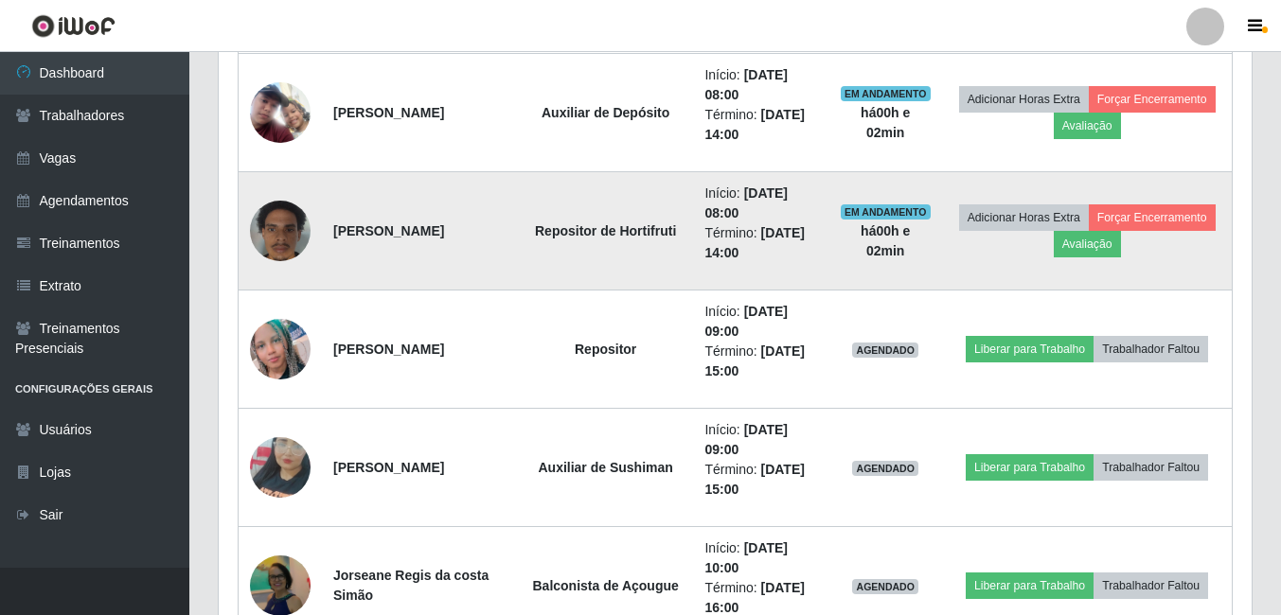
scroll to position [1062, 0]
